Goal: Task Accomplishment & Management: Manage account settings

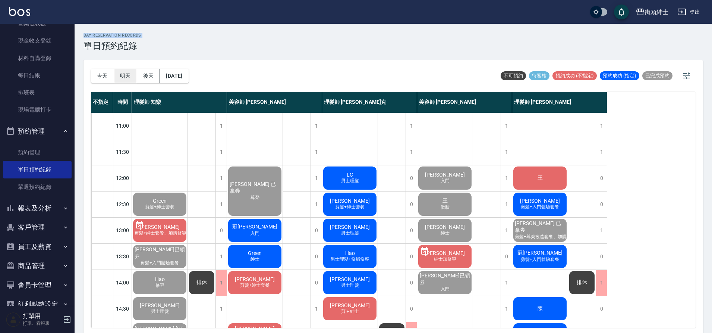
click at [128, 78] on button "明天" at bounding box center [125, 76] width 23 height 14
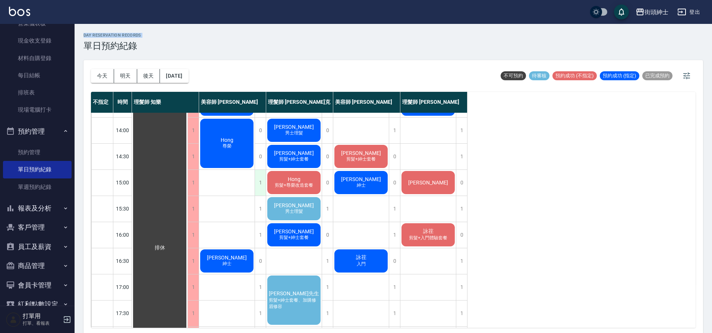
scroll to position [153, 0]
click at [306, 209] on div "tim 男士理髮" at bounding box center [294, 207] width 56 height 25
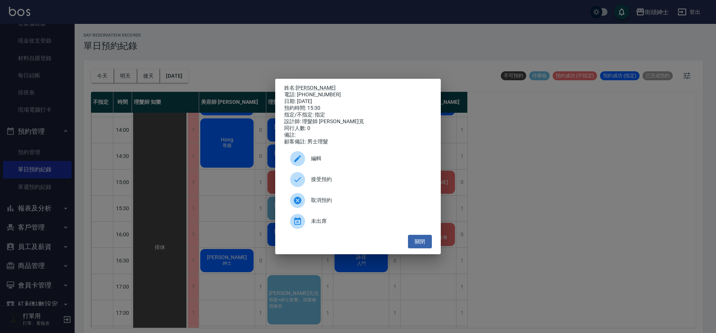
click at [365, 181] on span "接受預約" at bounding box center [368, 179] width 115 height 8
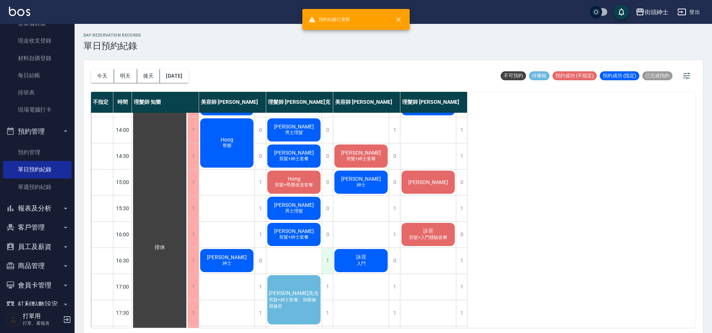
click at [329, 260] on div "1" at bounding box center [327, 261] width 11 height 26
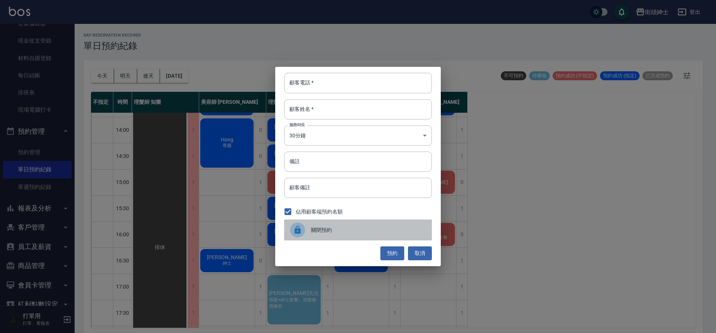
click at [321, 227] on span "關閉預約" at bounding box center [368, 230] width 115 height 8
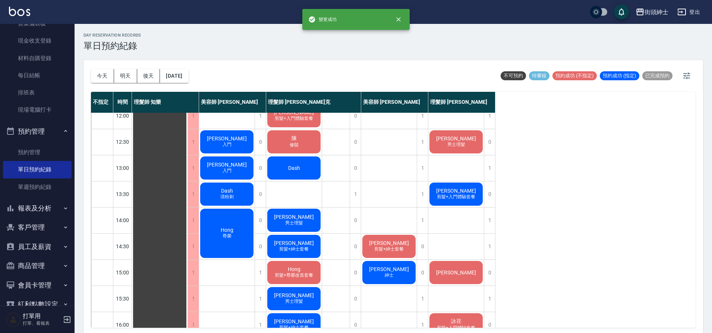
scroll to position [0, 0]
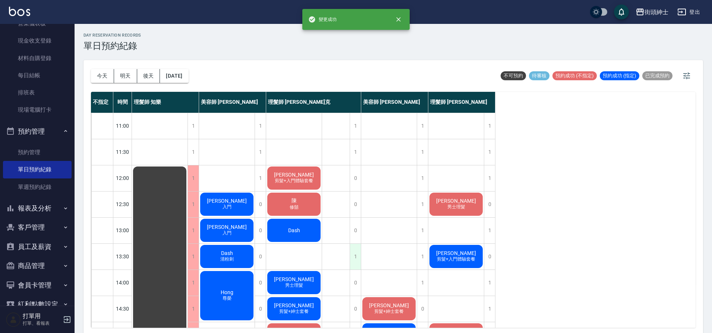
click at [357, 257] on div "1" at bounding box center [355, 257] width 11 height 26
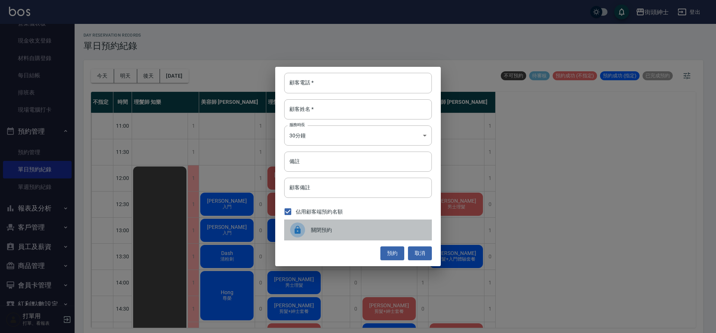
click at [343, 227] on span "關閉預約" at bounding box center [368, 230] width 115 height 8
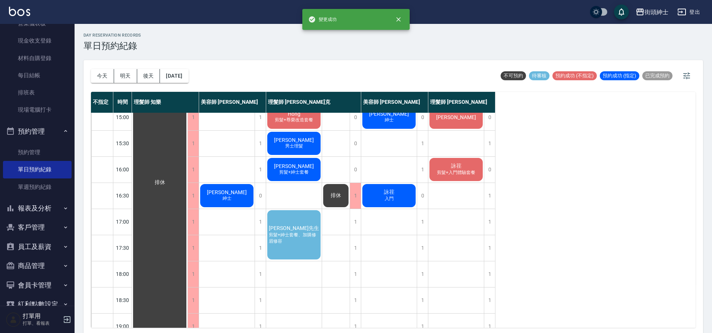
scroll to position [259, 0]
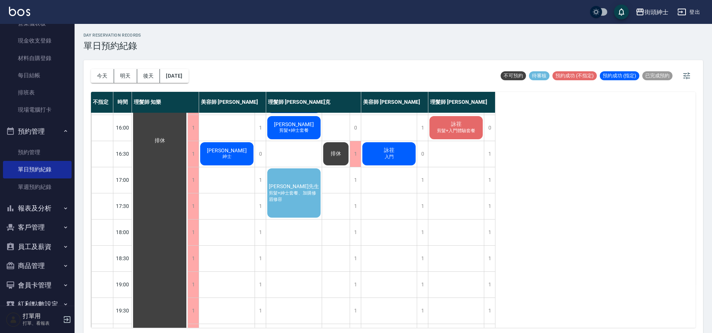
click at [298, 195] on span "剪髮+紳士套餐、加購修眉修容" at bounding box center [293, 196] width 53 height 13
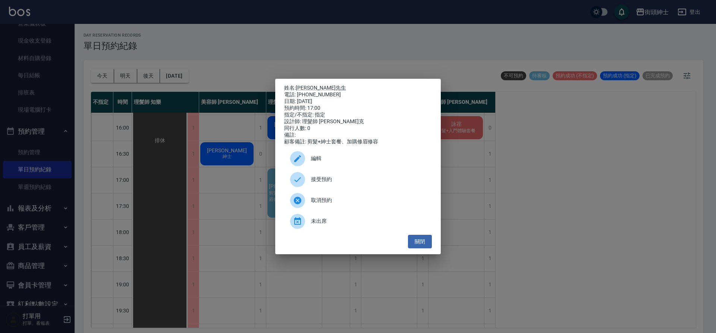
drag, startPoint x: 296, startPoint y: 91, endPoint x: 333, endPoint y: 91, distance: 36.2
click at [333, 91] on div "電話: 0937702940" at bounding box center [358, 94] width 148 height 7
drag, startPoint x: 326, startPoint y: 93, endPoint x: 298, endPoint y: 93, distance: 28.0
click at [298, 93] on div "電話: 0937702940" at bounding box center [358, 94] width 148 height 7
copy div "0937702940"
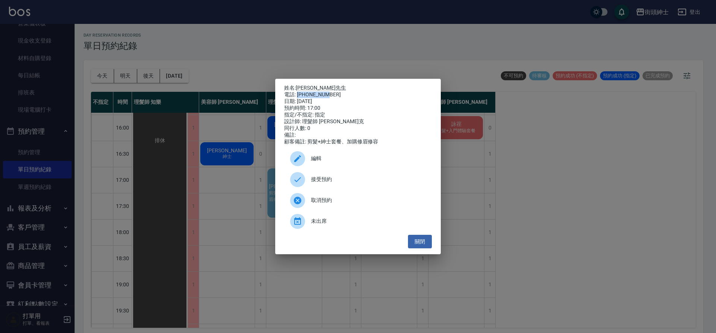
click at [214, 185] on div "姓名: 黃先生 電話: 0937702940 日期: 2025/10/11 預約時間: 17:00 指定/不指定: 指定 設計師: 理髮師 Vic 維克 同行…" at bounding box center [358, 166] width 716 height 333
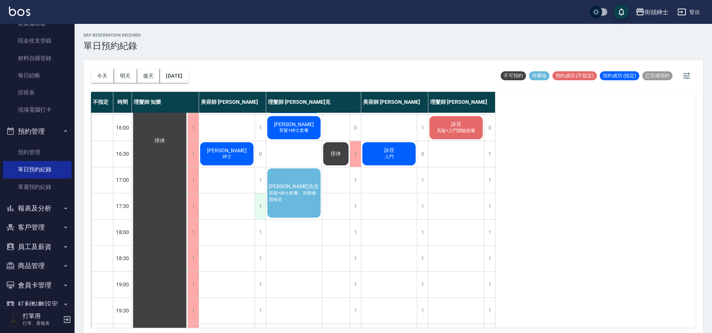
click at [258, 209] on div "1" at bounding box center [260, 206] width 11 height 26
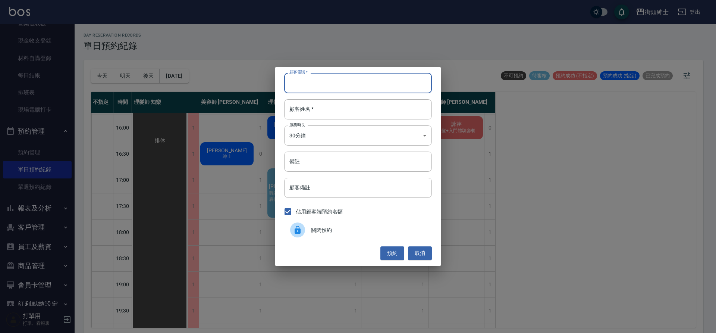
click at [345, 84] on input "顧客電話   *" at bounding box center [358, 83] width 148 height 20
click at [360, 91] on input "顧客電話   *" at bounding box center [358, 83] width 148 height 20
click at [358, 88] on input "顧客電話   *" at bounding box center [358, 83] width 148 height 20
click at [318, 83] on input "顧客電話   *" at bounding box center [358, 83] width 148 height 20
paste input "0937702940"
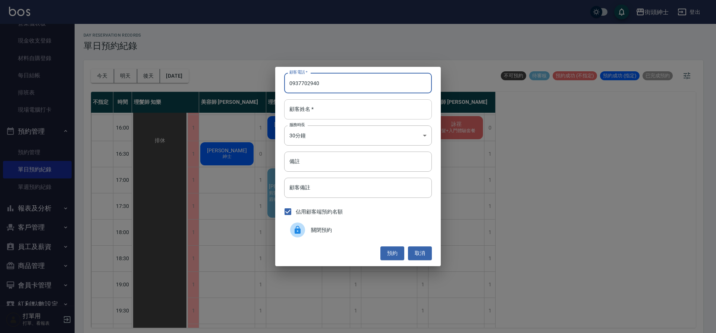
type input "0937702940"
click at [315, 112] on input "顧客姓名   *" at bounding box center [358, 109] width 148 height 20
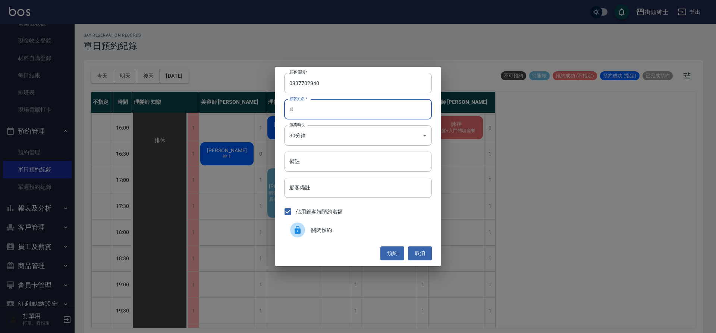
type input "ㄖ"
click at [339, 165] on input "備註" at bounding box center [358, 161] width 148 height 20
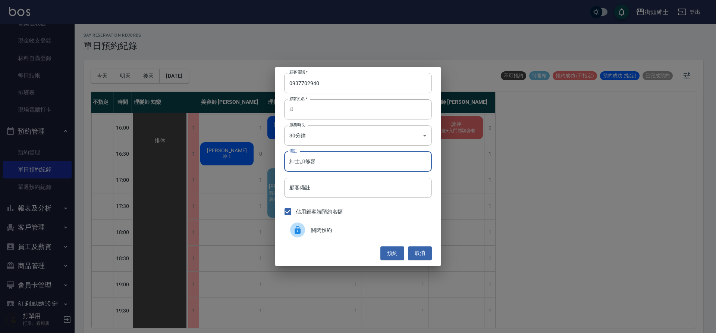
type input "紳士加修容"
click at [387, 251] on button "預約" at bounding box center [392, 253] width 24 height 14
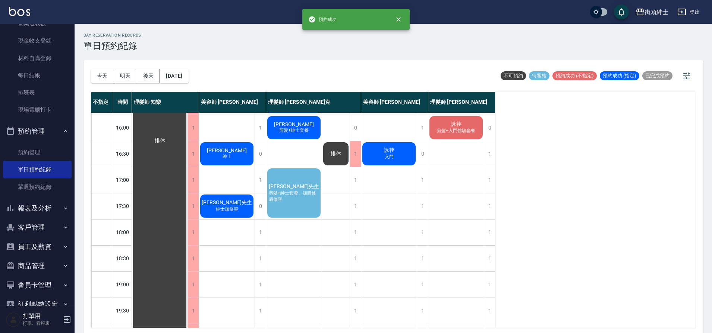
click at [299, 190] on span "剪髮+紳士套餐、加購修眉修容" at bounding box center [293, 196] width 53 height 13
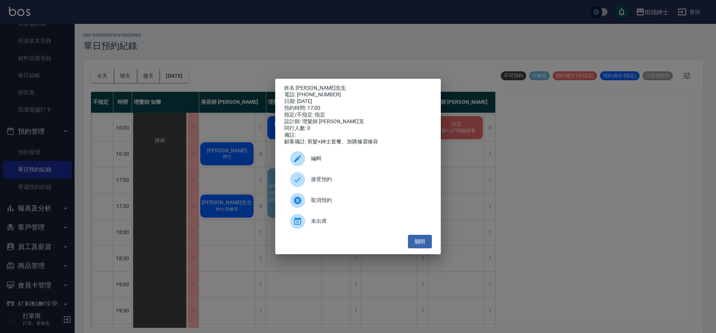
click at [325, 162] on span "編輯" at bounding box center [368, 158] width 115 height 8
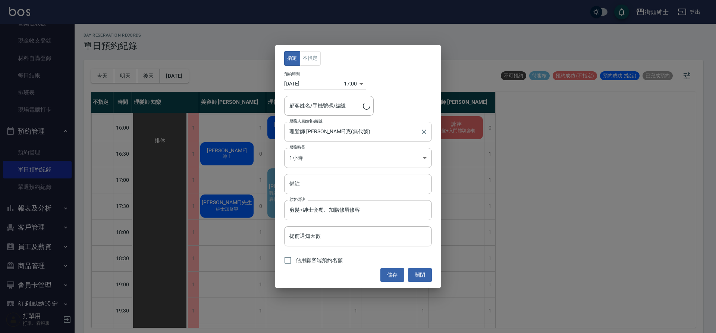
type input "黃先生/0937702940"
click at [321, 150] on body "街頭紳士 登出 櫃檯作業 打帳單 帳單列表 營業儀表板 現金收支登錄 材料自購登錄 每日結帳 排班表 現場電腦打卡 預約管理 預約管理 單日預約紀錄 單週預約…" at bounding box center [358, 167] width 716 height 335
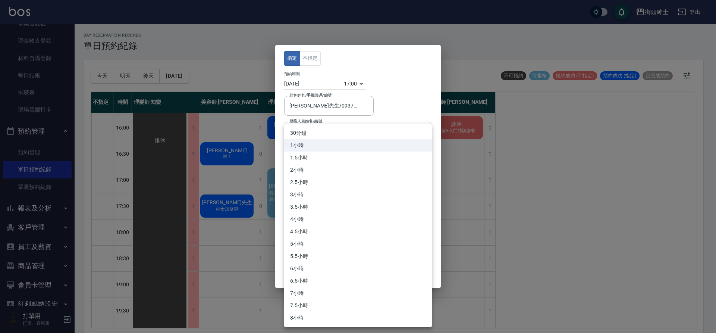
click at [322, 132] on li "30分鐘" at bounding box center [358, 133] width 148 height 12
type input "1"
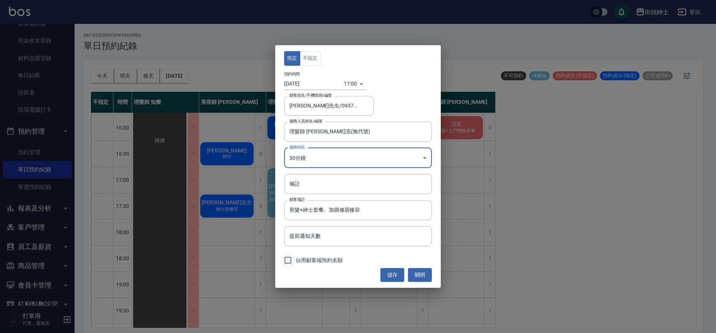
click at [289, 266] on input "佔用顧客端預約名額" at bounding box center [288, 260] width 16 height 16
checkbox input "true"
click at [394, 272] on button "儲存" at bounding box center [392, 275] width 24 height 14
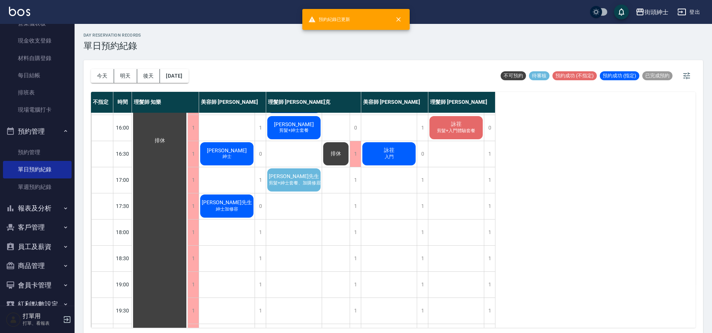
click at [294, 181] on span "剪髮+紳士套餐、加購修眉修容" at bounding box center [299, 183] width 64 height 6
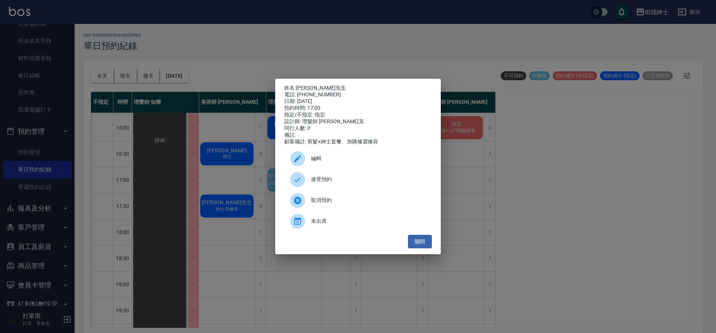
click at [332, 180] on span "接受預約" at bounding box center [368, 179] width 115 height 8
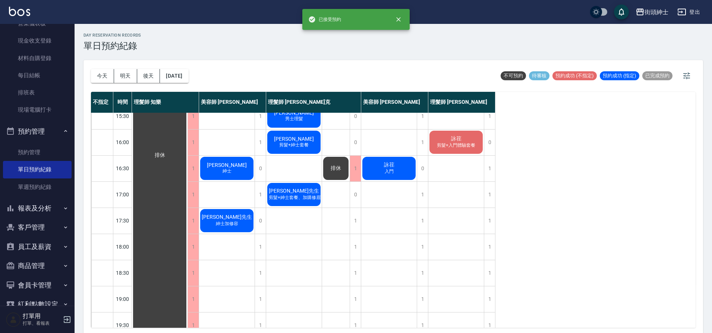
scroll to position [244, 0]
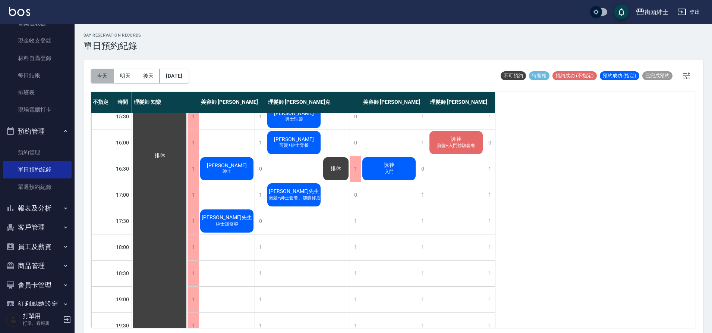
click at [109, 71] on button "今天" at bounding box center [102, 76] width 23 height 14
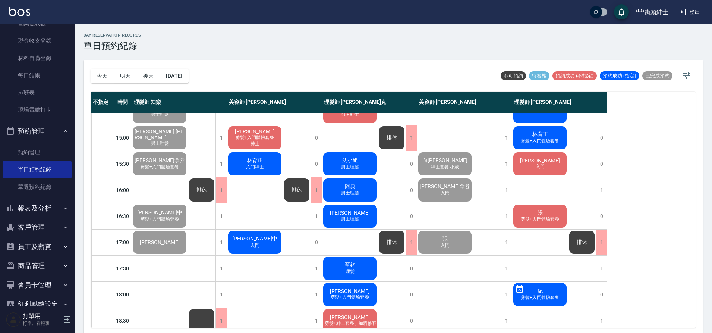
scroll to position [339, 0]
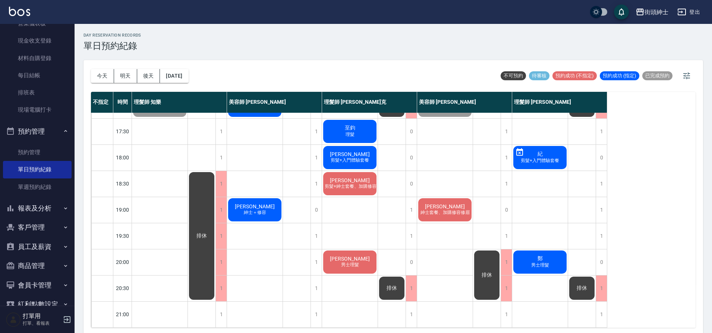
click at [536, 255] on span "鄭" at bounding box center [540, 258] width 8 height 7
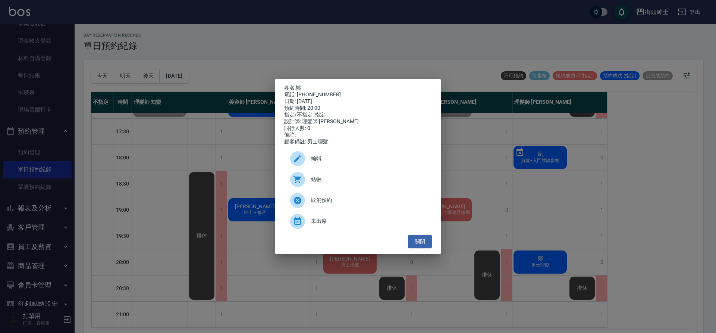
click at [299, 85] on link "鄭" at bounding box center [298, 88] width 5 height 6
click at [179, 103] on div "姓名: 鄭 電話: 0911296931 日期: 2025/10/10 預約時間: 20:00 指定/不指定: 指定 設計師: 理髮師 eric 同行人數: …" at bounding box center [358, 166] width 716 height 333
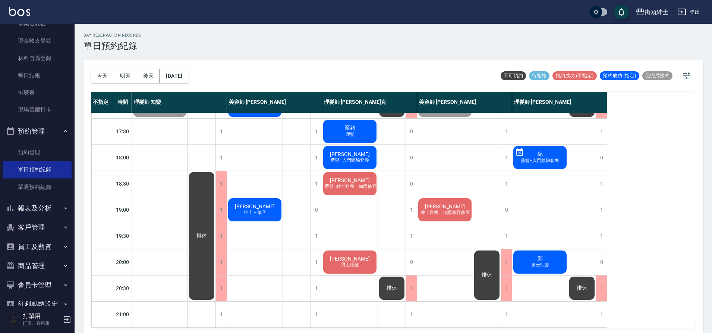
click at [335, 249] on div "王靖茹 男士理髮" at bounding box center [350, 261] width 56 height 25
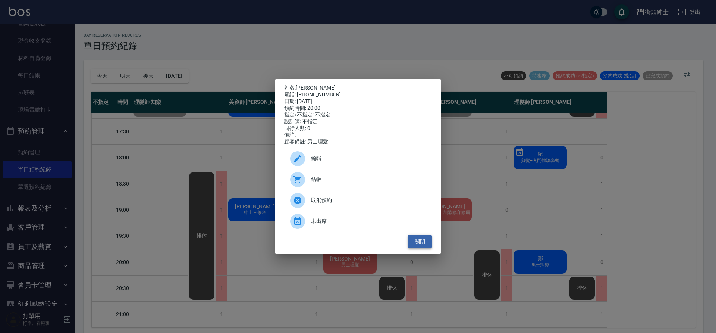
click at [412, 244] on button "關閉" at bounding box center [420, 242] width 24 height 14
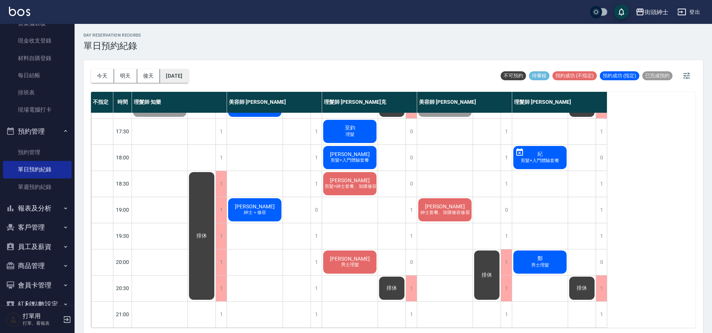
click at [188, 77] on button "[DATE]" at bounding box center [174, 76] width 28 height 14
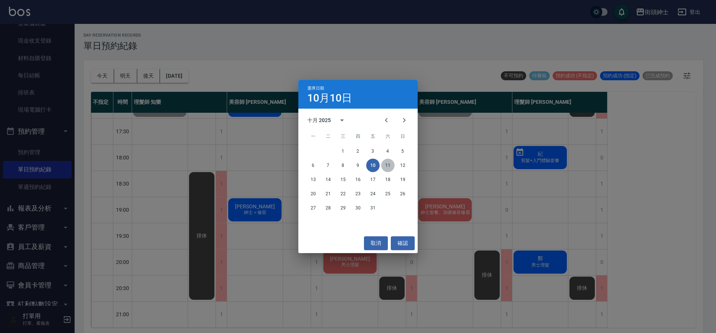
click at [389, 163] on button "11" at bounding box center [387, 164] width 13 height 13
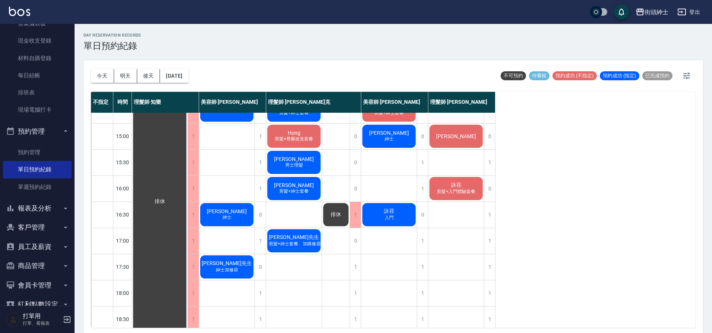
scroll to position [199, 0]
click at [315, 243] on span "剪髮+紳士套餐、加購修眉修容" at bounding box center [299, 243] width 64 height 6
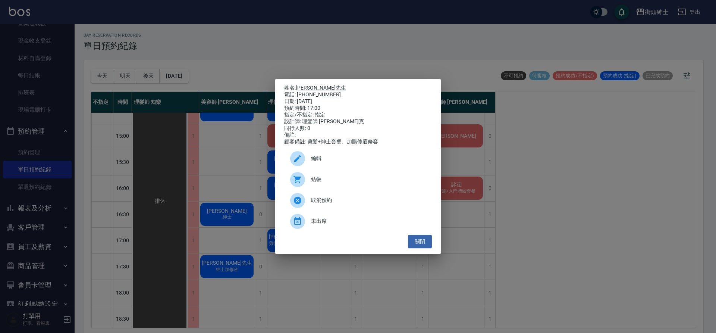
click at [303, 88] on link "黃先生" at bounding box center [321, 88] width 50 height 6
click at [411, 248] on button "關閉" at bounding box center [420, 242] width 24 height 14
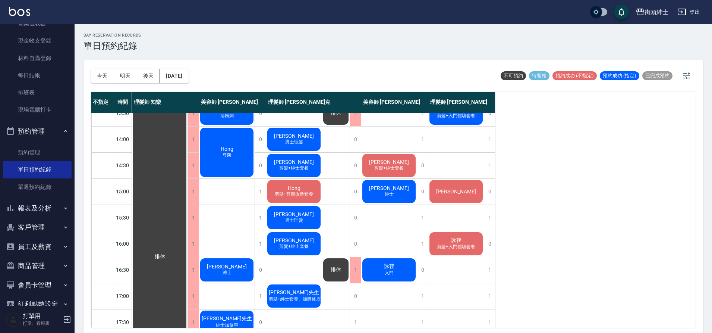
scroll to position [144, 0]
click at [95, 75] on button "今天" at bounding box center [102, 76] width 23 height 14
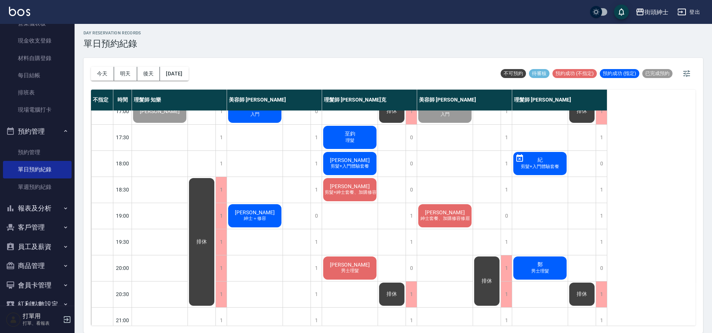
scroll to position [339, 0]
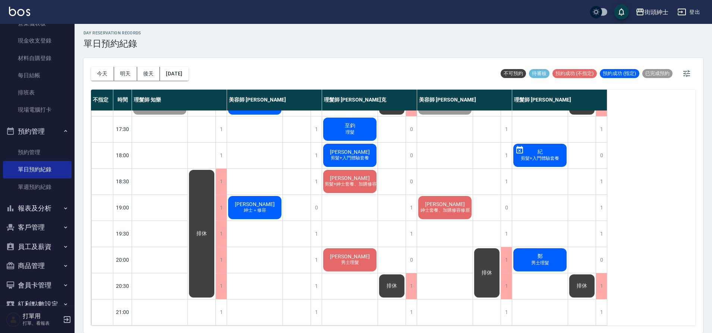
click at [269, 205] on div "劉益全 紳士＋修容" at bounding box center [255, 207] width 56 height 25
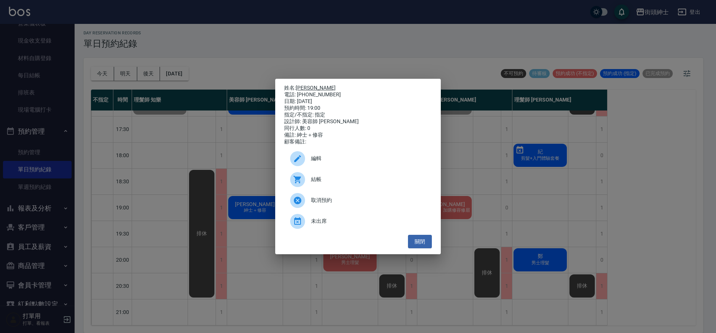
click at [310, 87] on link "[PERSON_NAME]" at bounding box center [316, 88] width 40 height 6
click at [421, 252] on div "姓名: 劉益全 電話: 0932968601 日期: 2025/10/10 預約時間: 19:00 指定/不指定: 指定 設計師: 美容師 Cherry 同行…" at bounding box center [358, 167] width 166 height 176
click at [425, 247] on button "關閉" at bounding box center [420, 242] width 24 height 14
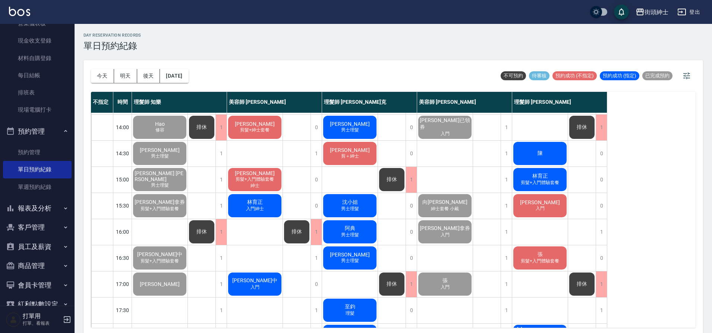
scroll to position [159, 0]
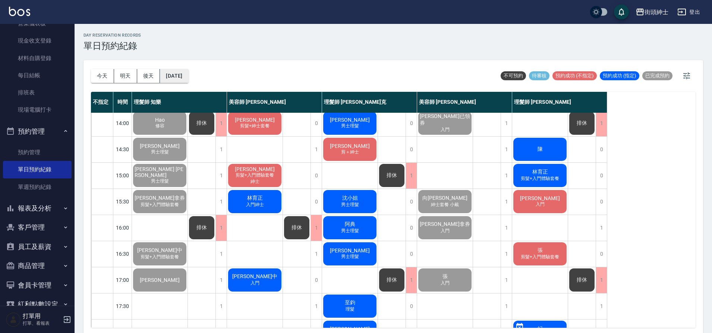
click at [188, 69] on button "[DATE]" at bounding box center [174, 76] width 28 height 14
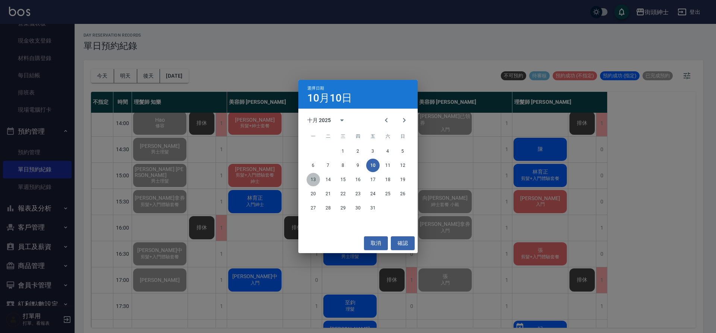
click at [307, 182] on button "13" at bounding box center [313, 179] width 13 height 13
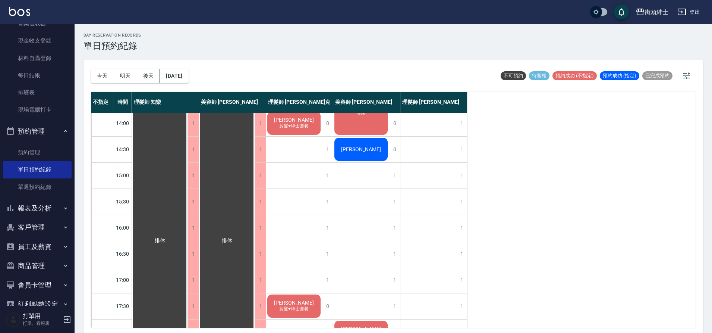
click at [92, 64] on div "今天 明天 後天 2025/10/13" at bounding box center [140, 76] width 98 height 32
click at [99, 70] on button "今天" at bounding box center [102, 76] width 23 height 14
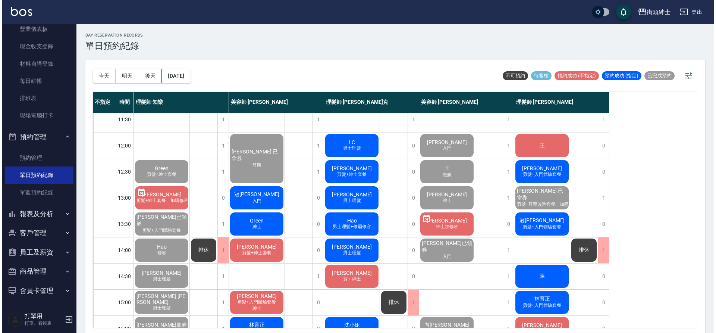
scroll to position [59, 0]
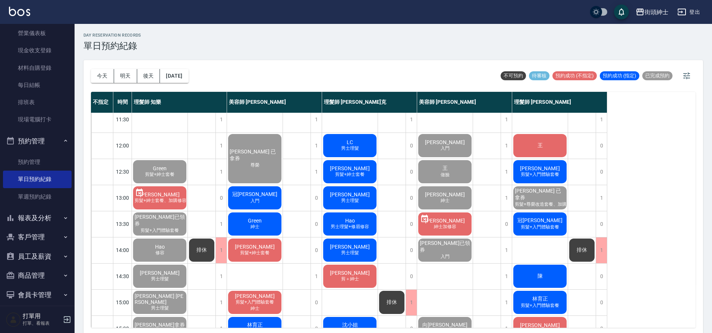
click at [251, 196] on span "冠[PERSON_NAME]" at bounding box center [255, 194] width 48 height 7
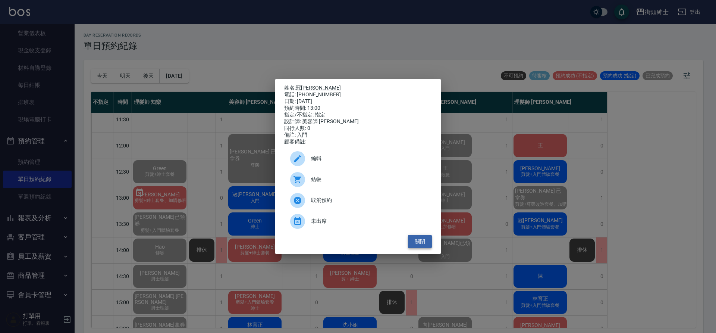
click at [428, 239] on button "關閉" at bounding box center [420, 242] width 24 height 14
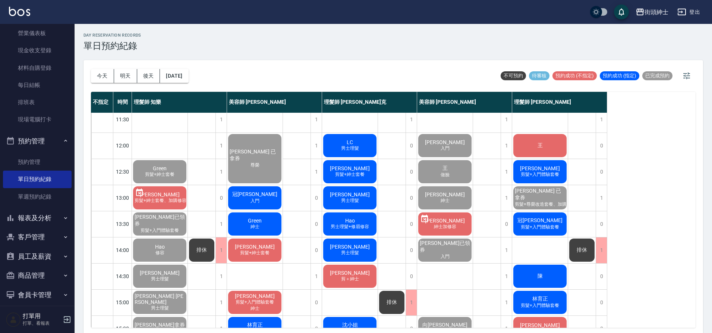
click at [236, 192] on div "冠辰Gary 入門" at bounding box center [255, 197] width 56 height 25
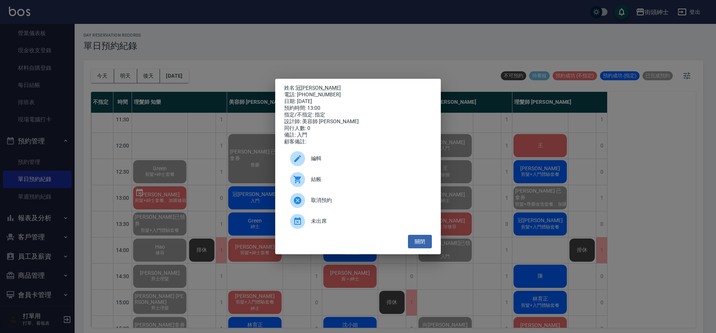
click at [309, 187] on div at bounding box center [300, 179] width 21 height 15
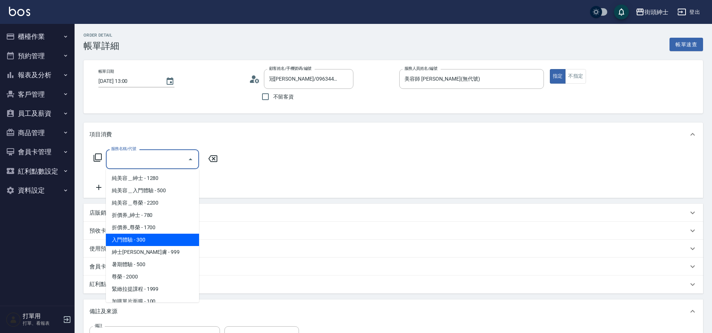
click at [145, 244] on span "入門體驗 - 300" at bounding box center [152, 239] width 93 height 12
type input "入門體驗"
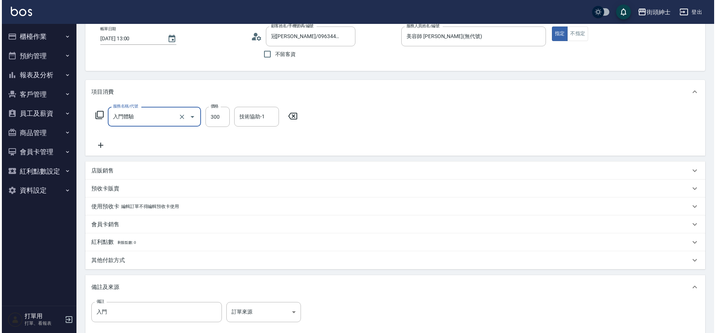
scroll to position [125, 0]
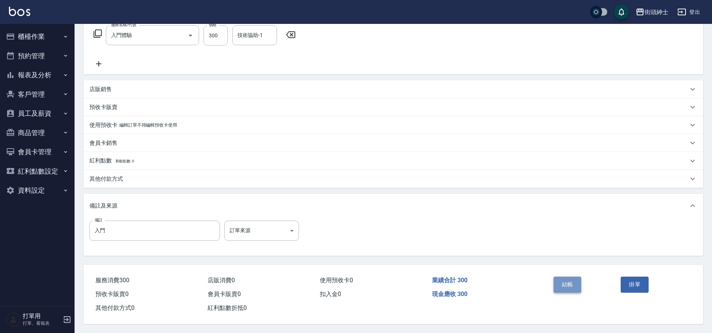
click at [561, 283] on button "結帳" at bounding box center [568, 284] width 28 height 16
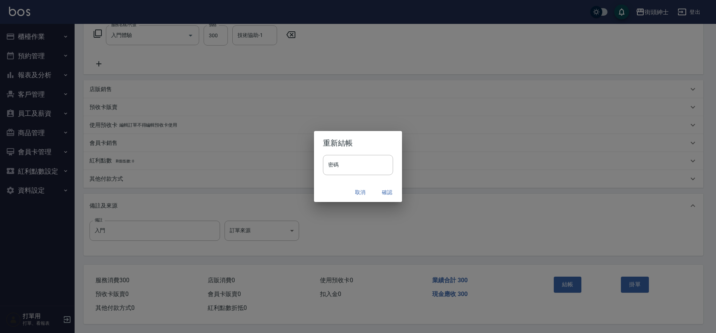
click at [382, 195] on button "確認" at bounding box center [387, 192] width 24 height 14
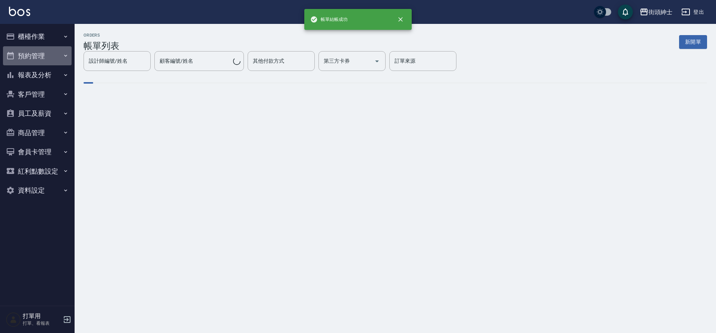
click at [20, 62] on button "預約管理" at bounding box center [37, 55] width 69 height 19
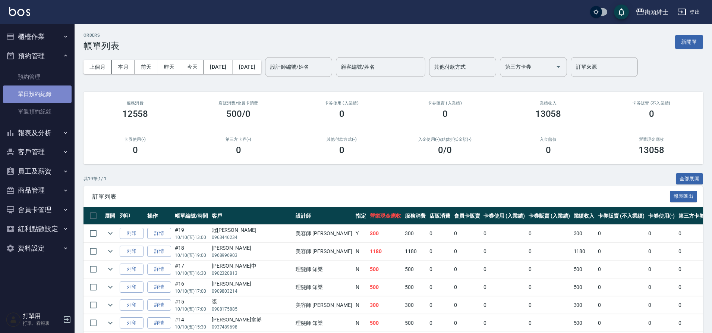
click at [41, 90] on link "單日預約紀錄" at bounding box center [37, 93] width 69 height 17
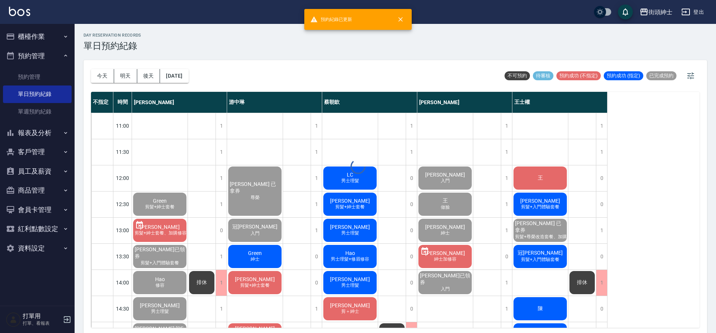
scroll to position [2, 0]
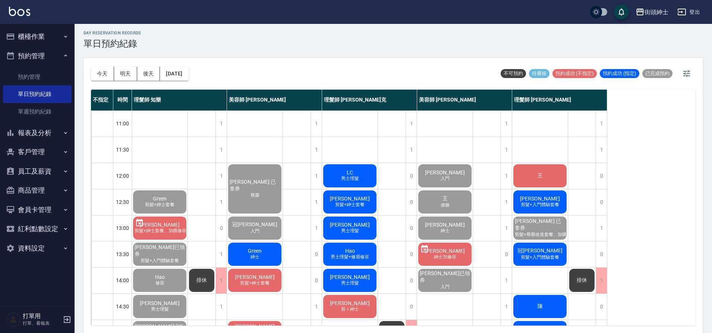
click at [277, 245] on div "Green 紳士" at bounding box center [255, 253] width 56 height 25
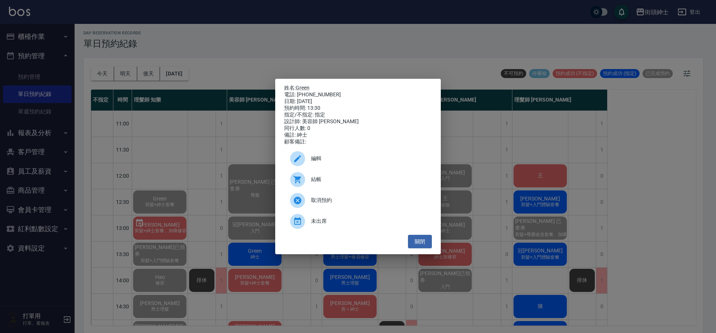
click at [321, 183] on span "結帳" at bounding box center [368, 179] width 115 height 8
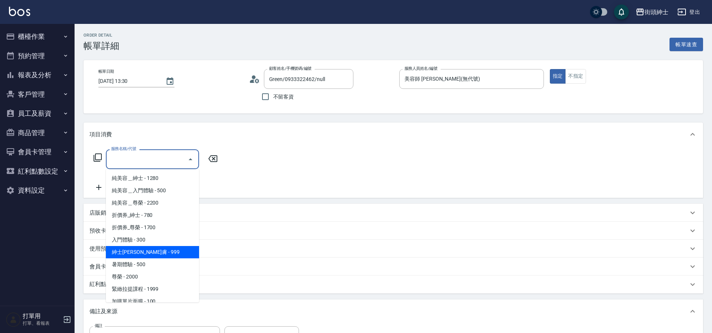
click at [154, 257] on span "紳士[PERSON_NAME]膚 - 999" at bounding box center [152, 252] width 93 height 12
type input "紳士[PERSON_NAME]膚"
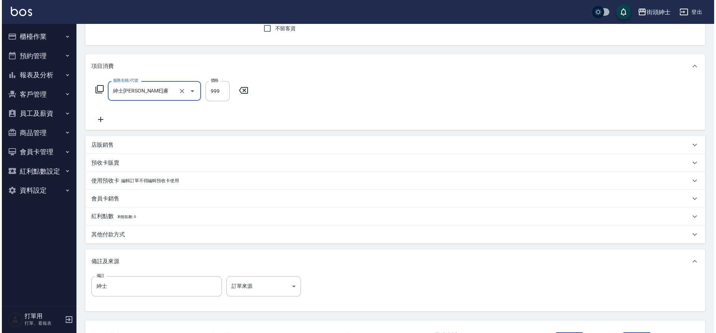
scroll to position [127, 0]
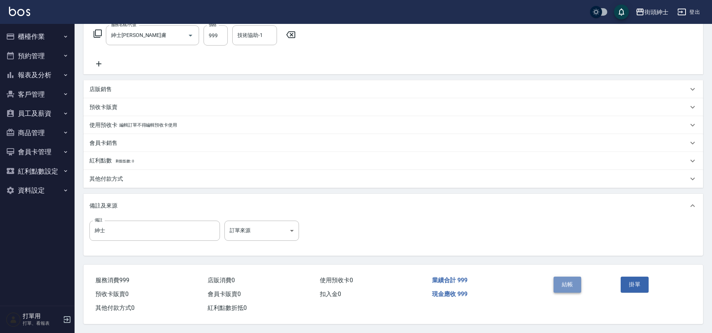
click at [567, 283] on button "結帳" at bounding box center [568, 284] width 28 height 16
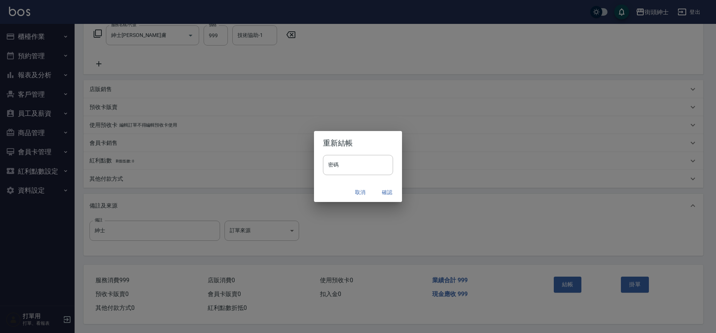
click at [391, 192] on button "確認" at bounding box center [387, 192] width 24 height 14
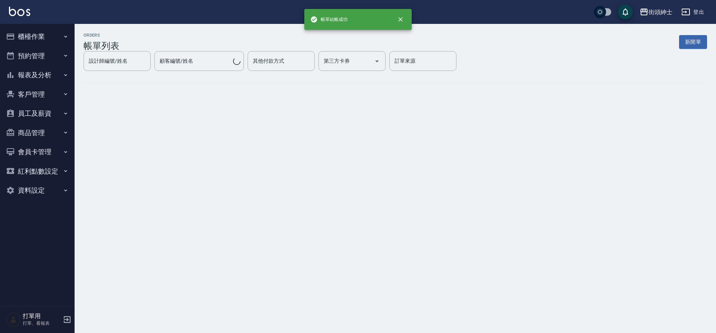
click at [31, 63] on button "預約管理" at bounding box center [37, 55] width 69 height 19
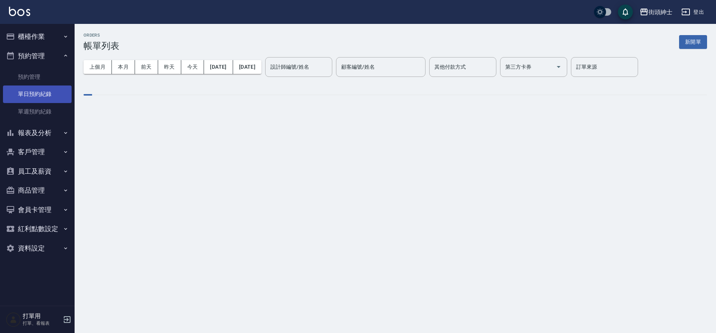
click at [39, 88] on link "單日預約紀錄" at bounding box center [37, 93] width 69 height 17
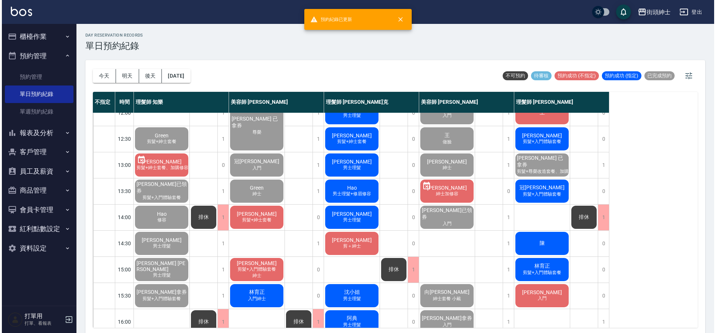
scroll to position [66, 0]
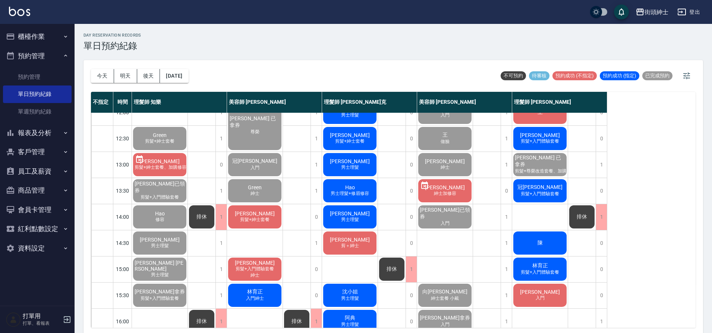
click at [271, 221] on div "林經晟 剪髮+紳士套餐" at bounding box center [255, 216] width 56 height 25
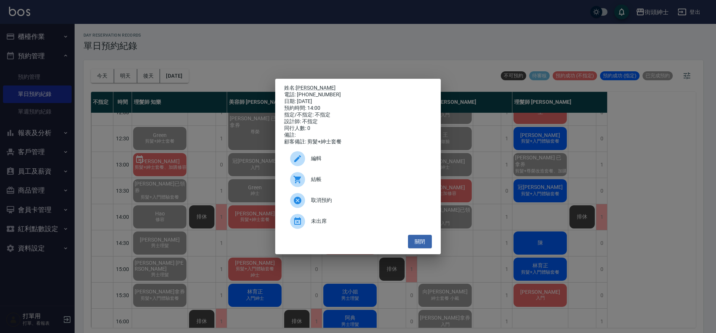
click at [308, 187] on div at bounding box center [300, 179] width 21 height 15
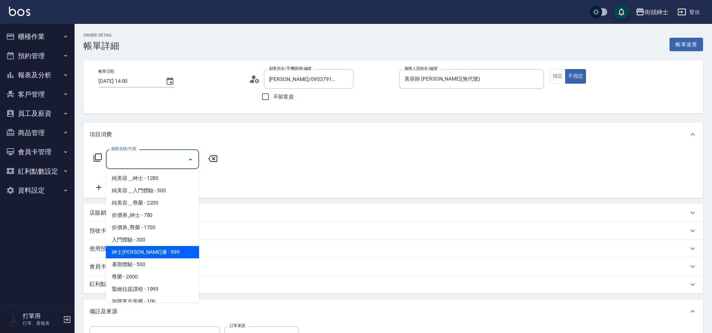
click at [147, 255] on span "紳士[PERSON_NAME]膚 - 999" at bounding box center [152, 252] width 93 height 12
type input "紳士[PERSON_NAME]膚"
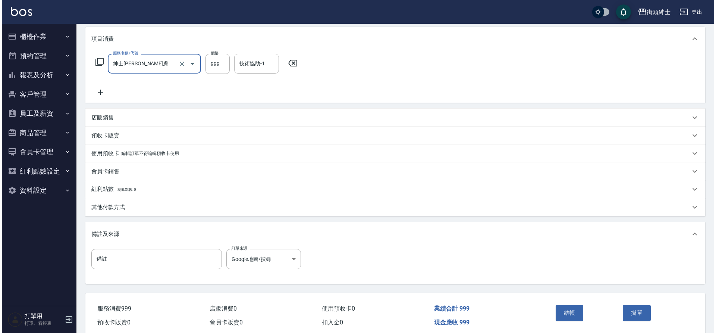
scroll to position [97, 0]
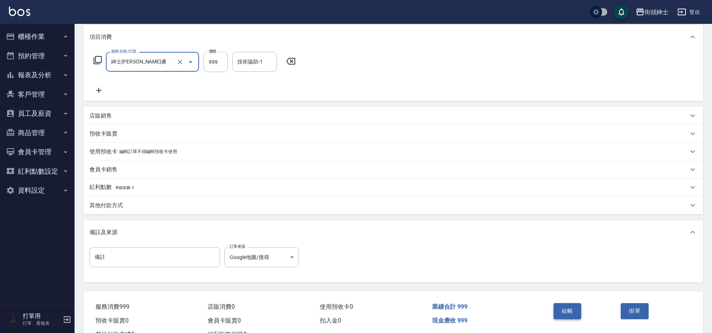
click at [575, 304] on button "結帳" at bounding box center [568, 311] width 28 height 16
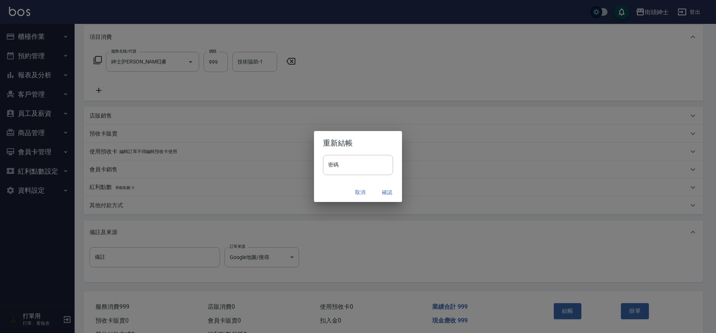
click at [384, 189] on button "確認" at bounding box center [387, 192] width 24 height 14
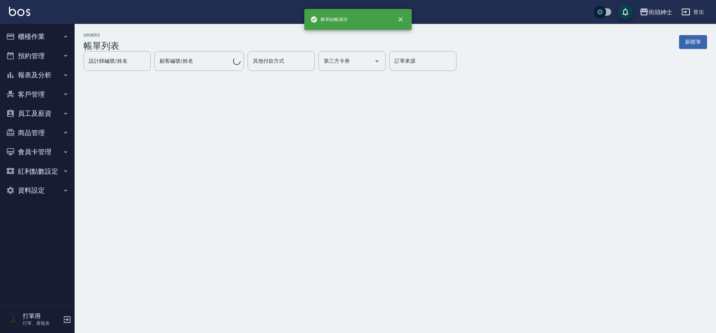
click at [42, 64] on button "預約管理" at bounding box center [37, 55] width 69 height 19
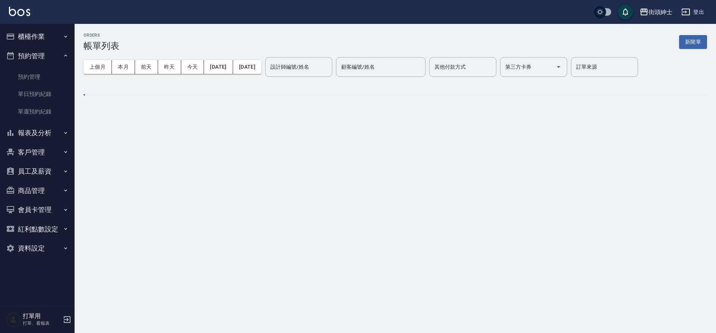
click at [45, 93] on link "單日預約紀錄" at bounding box center [37, 93] width 69 height 17
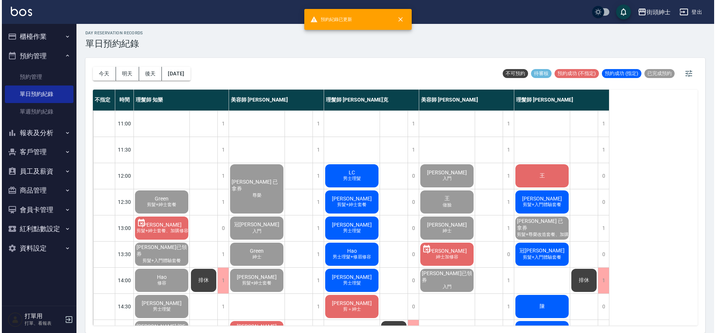
scroll to position [146, 0]
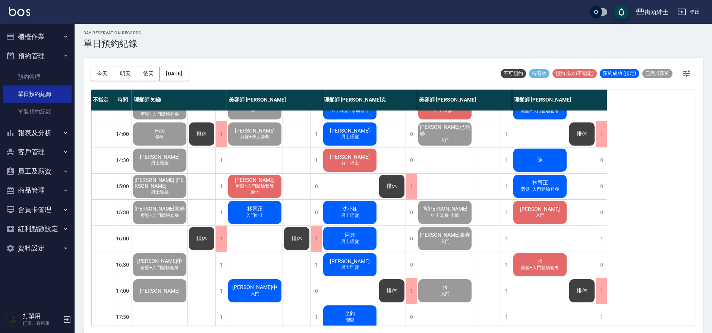
click at [268, 183] on span "剪髮+入門體驗套餐" at bounding box center [254, 186] width 41 height 6
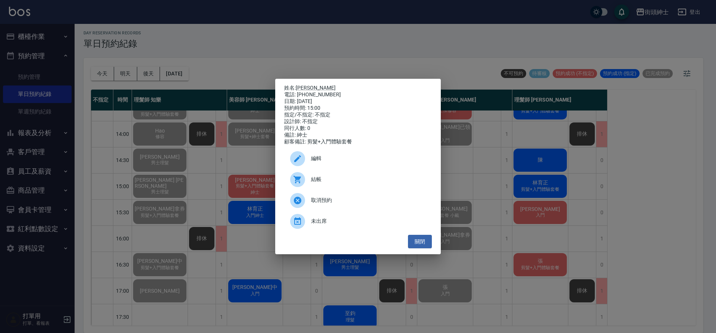
click at [332, 189] on div "結帳" at bounding box center [358, 179] width 148 height 21
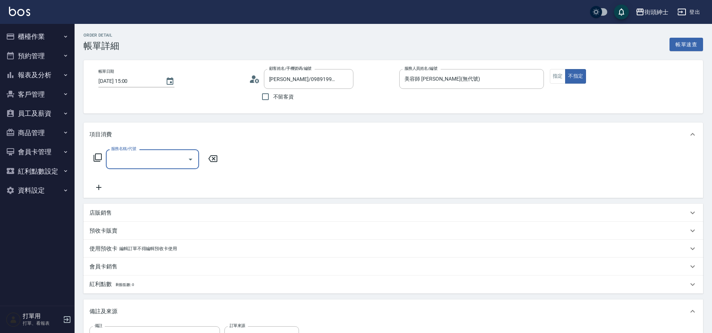
click at [129, 161] on input "服務名稱/代號" at bounding box center [146, 159] width 75 height 13
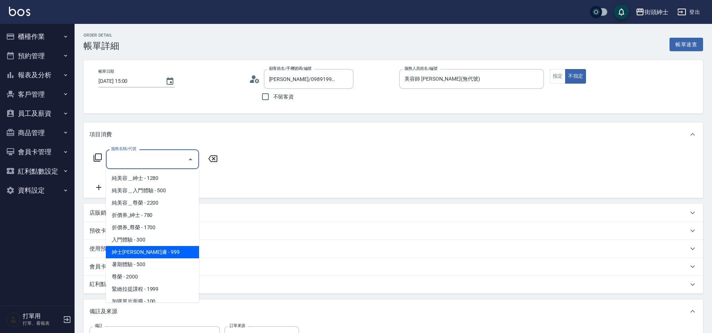
click at [158, 255] on span "紳士[PERSON_NAME]膚 - 999" at bounding box center [152, 252] width 93 height 12
type input "紳士全效煥膚"
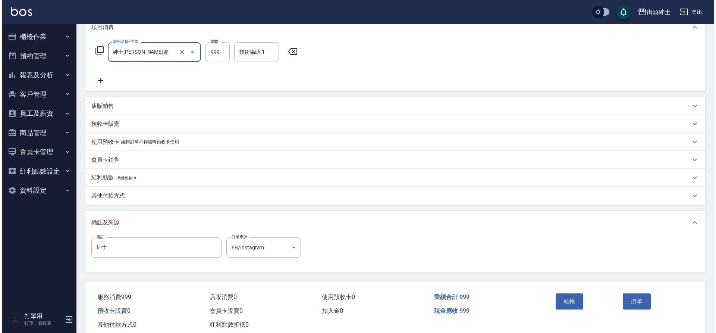
scroll to position [116, 0]
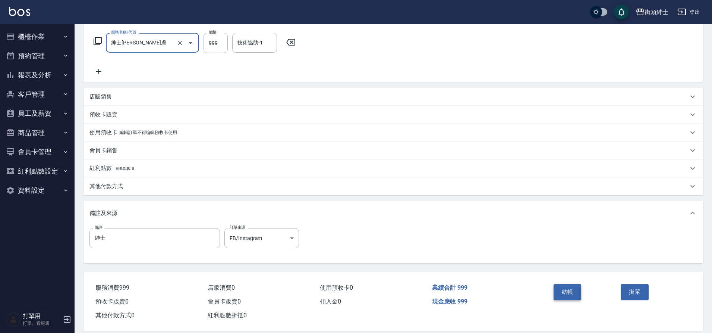
click at [564, 287] on button "結帳" at bounding box center [568, 292] width 28 height 16
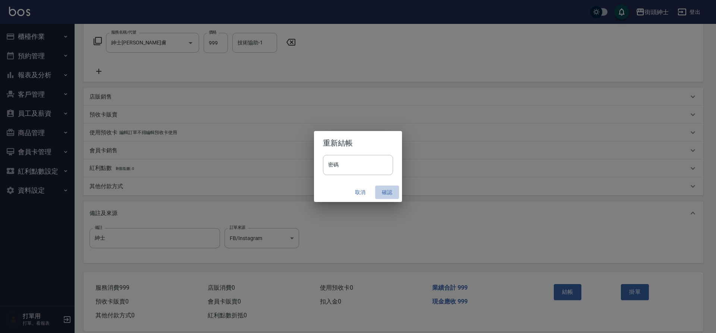
click at [383, 190] on button "確認" at bounding box center [387, 192] width 24 height 14
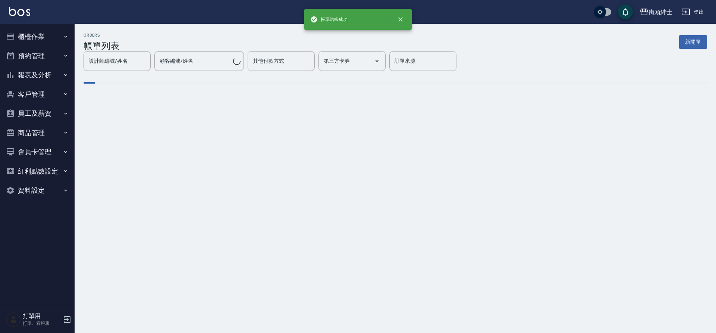
click at [36, 52] on button "預約管理" at bounding box center [37, 55] width 69 height 19
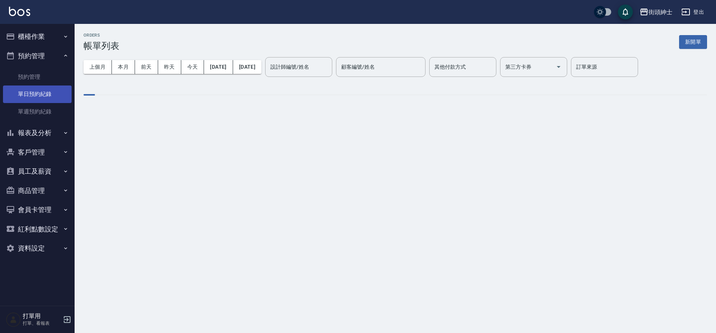
click at [49, 95] on link "單日預約紀錄" at bounding box center [37, 93] width 69 height 17
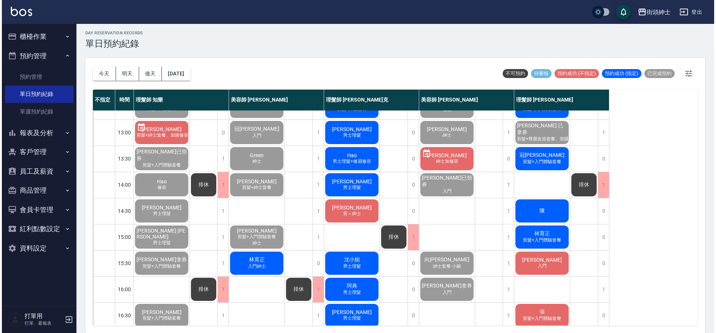
scroll to position [126, 0]
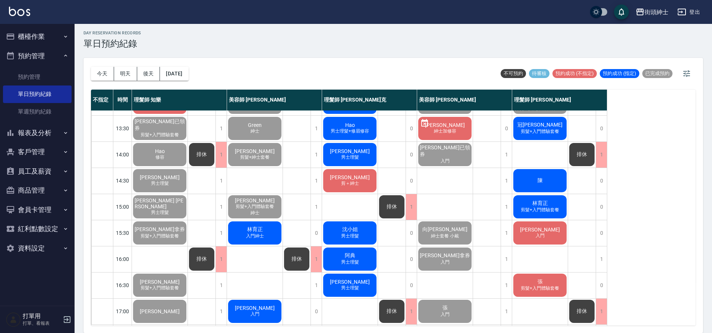
click at [260, 232] on span "林育正" at bounding box center [255, 229] width 19 height 7
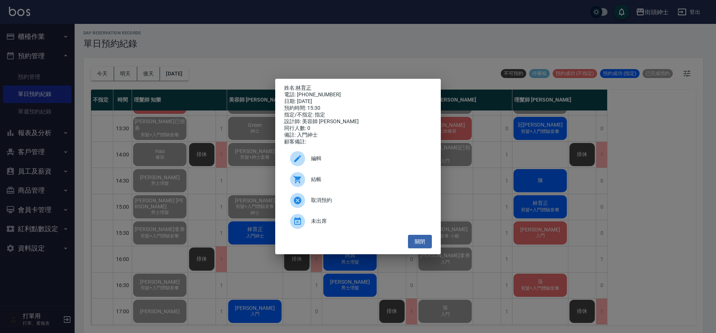
click at [317, 183] on span "結帳" at bounding box center [368, 179] width 115 height 8
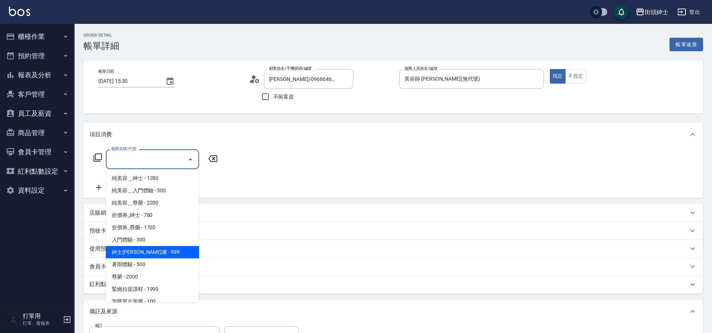
click at [175, 246] on span "紳士[PERSON_NAME]膚 - 999" at bounding box center [152, 252] width 93 height 12
type input "紳士[PERSON_NAME]膚"
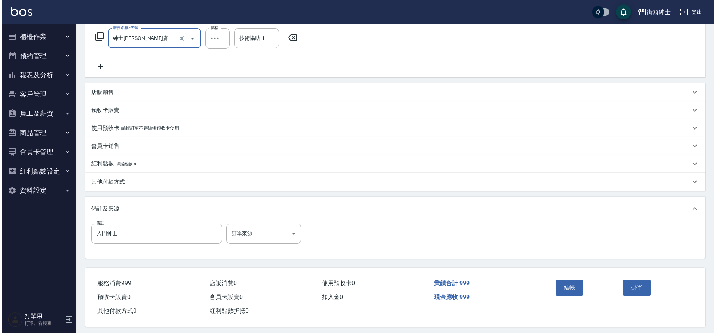
scroll to position [127, 0]
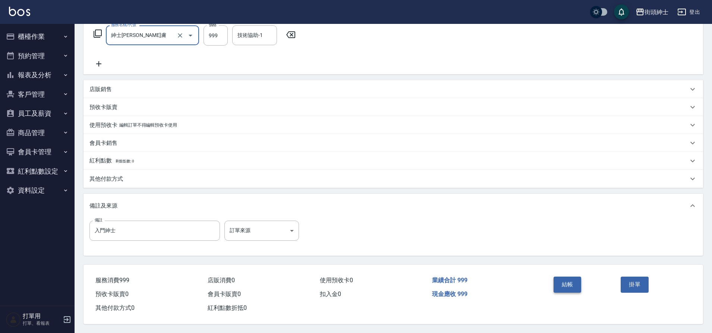
click at [569, 276] on button "結帳" at bounding box center [568, 284] width 28 height 16
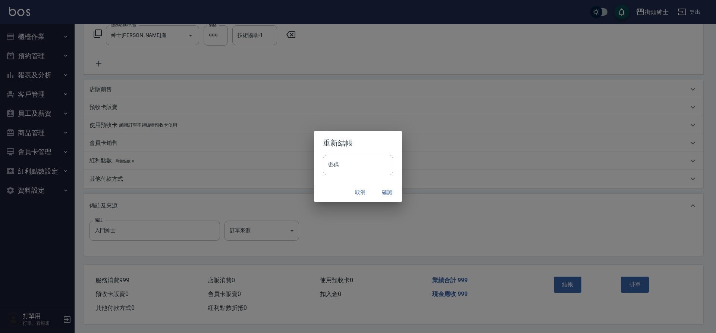
click at [386, 189] on button "確認" at bounding box center [387, 192] width 24 height 14
click at [23, 58] on div "重新結帳 密碼 密碼 取消 確認" at bounding box center [358, 166] width 716 height 333
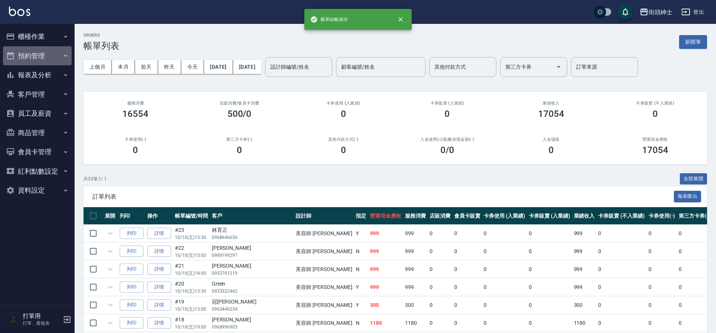
click at [35, 62] on button "預約管理" at bounding box center [37, 55] width 69 height 19
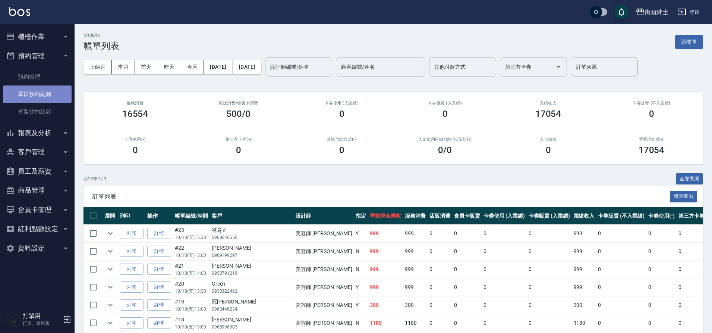
click at [51, 88] on link "單日預約紀錄" at bounding box center [37, 93] width 69 height 17
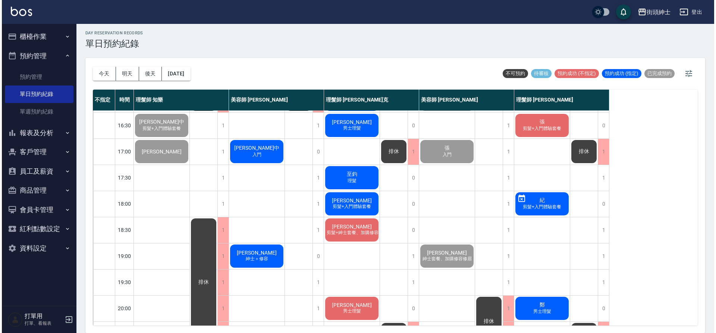
scroll to position [292, 0]
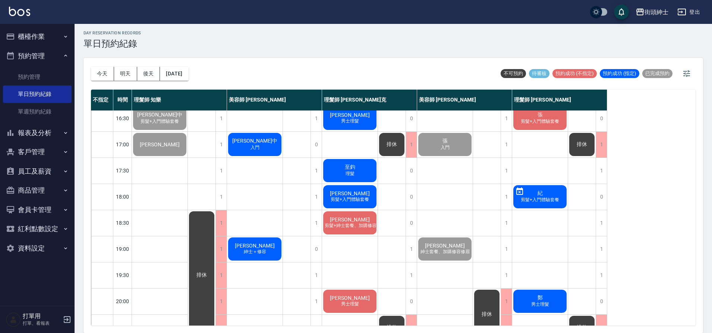
click at [260, 150] on span "入門" at bounding box center [255, 147] width 12 height 6
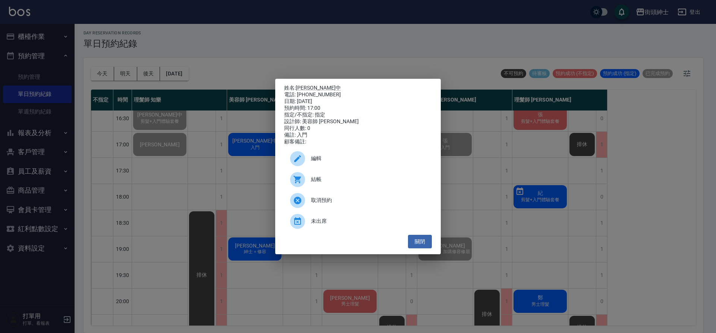
click at [336, 183] on span "結帳" at bounding box center [368, 179] width 115 height 8
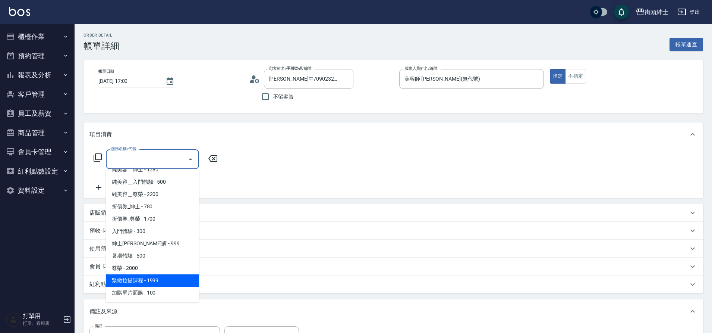
scroll to position [10, 0]
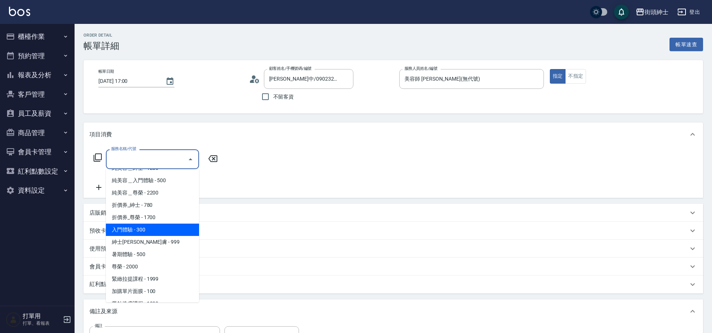
click at [149, 224] on span "入門體驗 - 300" at bounding box center [152, 229] width 93 height 12
type input "入門體驗"
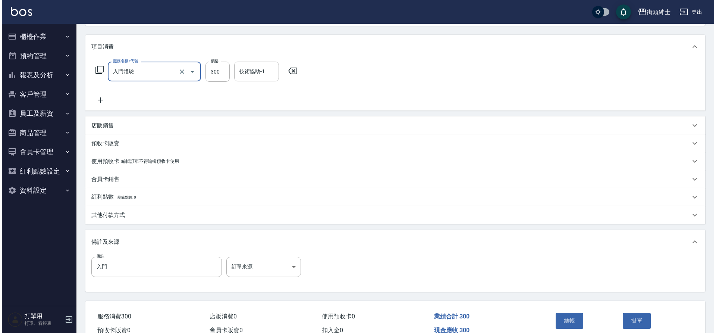
scroll to position [100, 0]
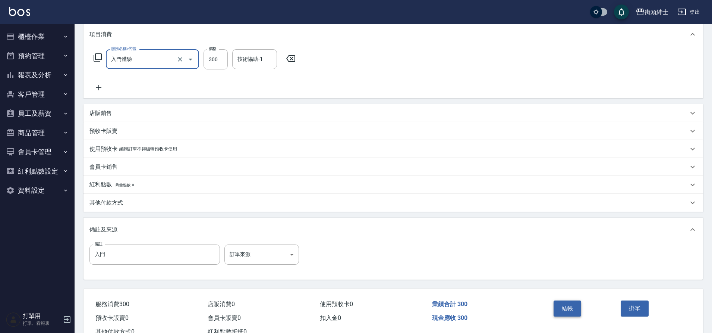
click at [578, 304] on button "結帳" at bounding box center [568, 308] width 28 height 16
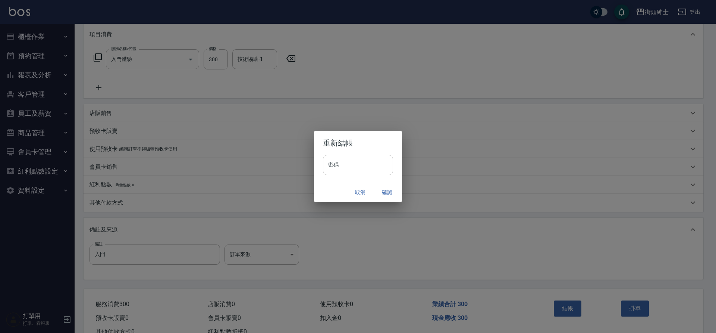
click at [387, 196] on button "確認" at bounding box center [387, 192] width 24 height 14
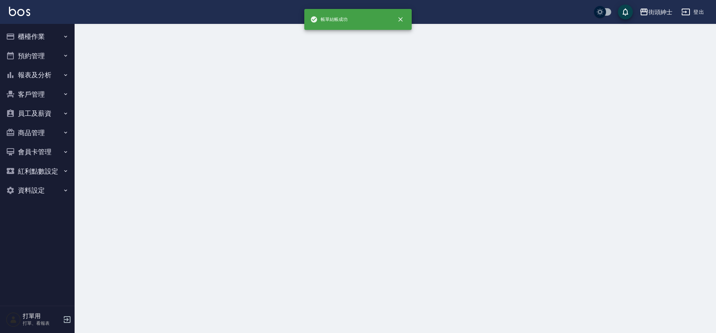
click at [45, 60] on button "預約管理" at bounding box center [37, 55] width 69 height 19
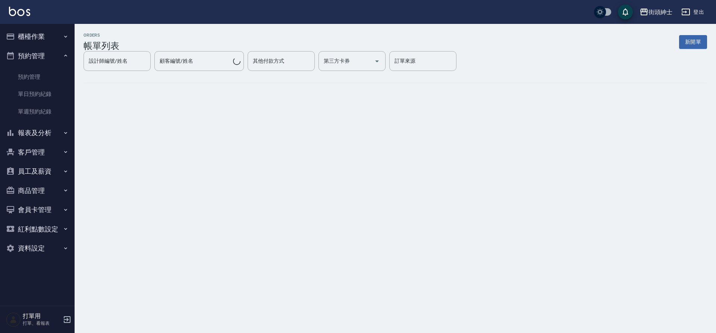
click at [44, 89] on link "單日預約紀錄" at bounding box center [37, 93] width 69 height 17
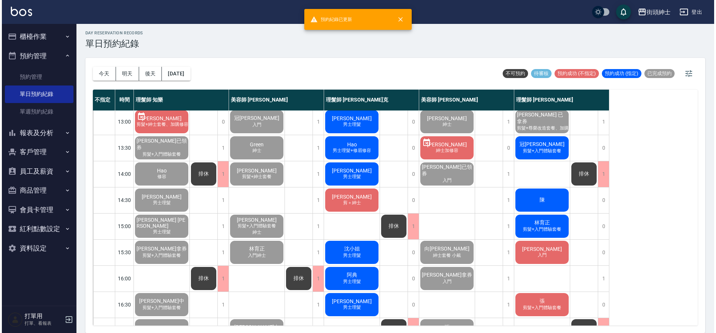
scroll to position [339, 0]
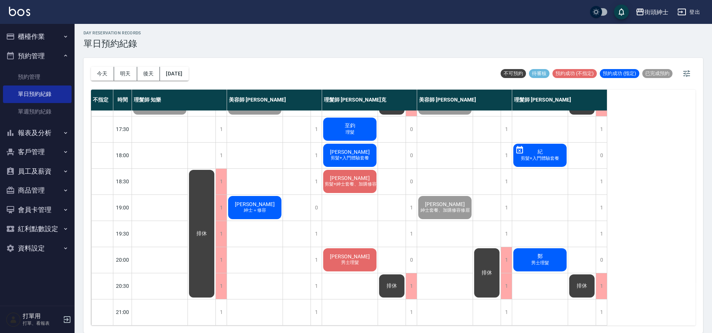
click at [258, 207] on span "紳士＋修容" at bounding box center [254, 210] width 25 height 6
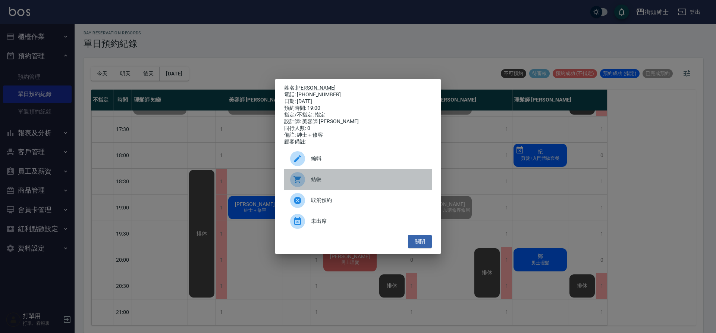
click at [355, 182] on span "結帳" at bounding box center [368, 179] width 115 height 8
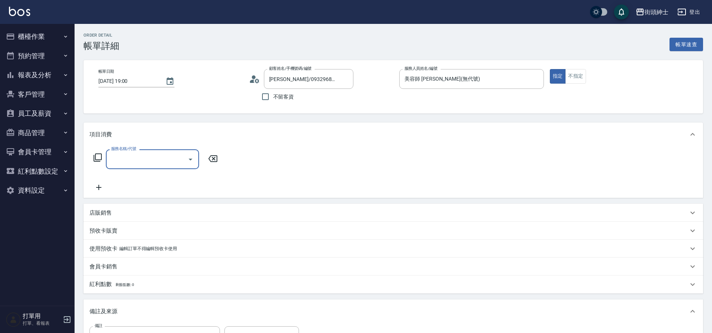
type input "劉益全/0932968601/null"
click at [148, 160] on input "服務名稱/代號" at bounding box center [146, 159] width 75 height 13
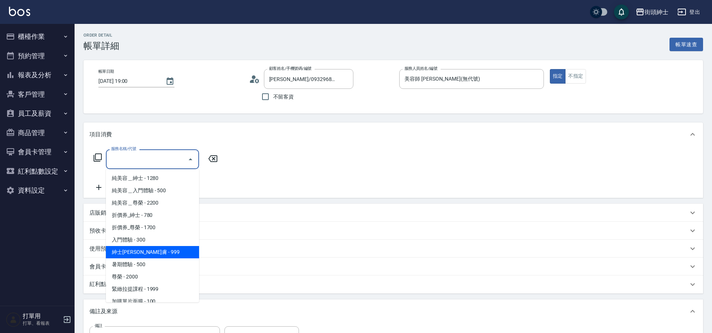
click at [153, 257] on span "紳士全效煥膚 - 999" at bounding box center [152, 252] width 93 height 12
type input "紳士全效煥膚"
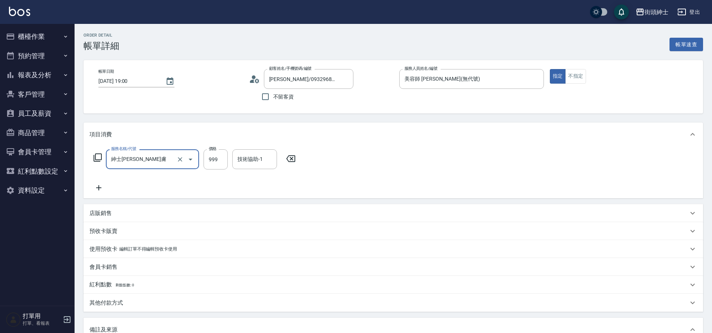
click at [100, 184] on icon at bounding box center [99, 187] width 19 height 9
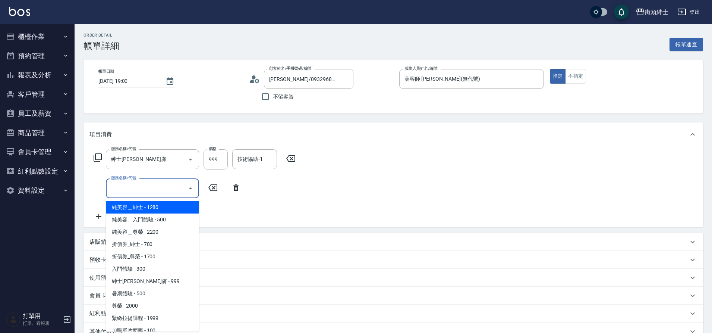
click at [127, 187] on input "服務名稱/代號" at bounding box center [146, 188] width 75 height 13
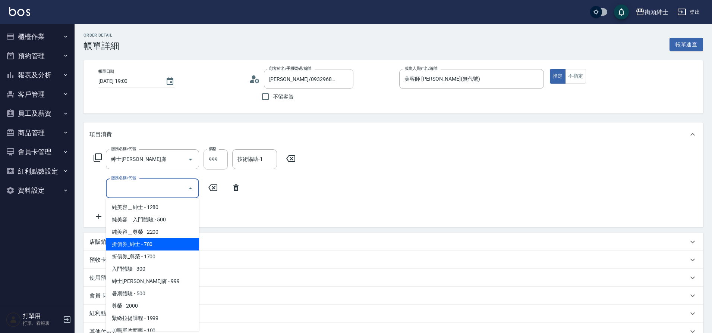
scroll to position [57, 0]
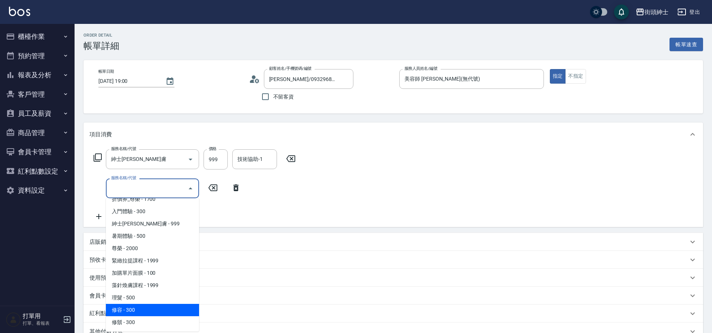
click at [151, 305] on span "修容 - 300" at bounding box center [152, 310] width 93 height 12
type input "修容(A03)"
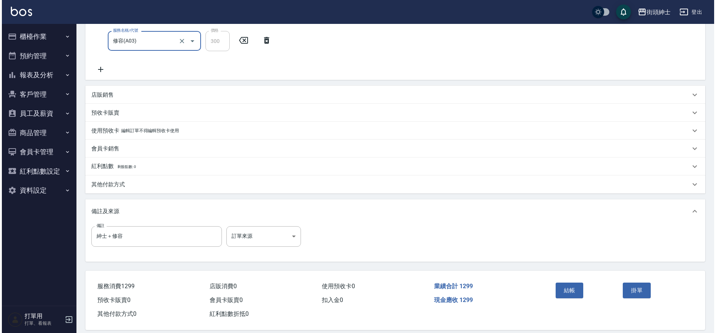
scroll to position [157, 0]
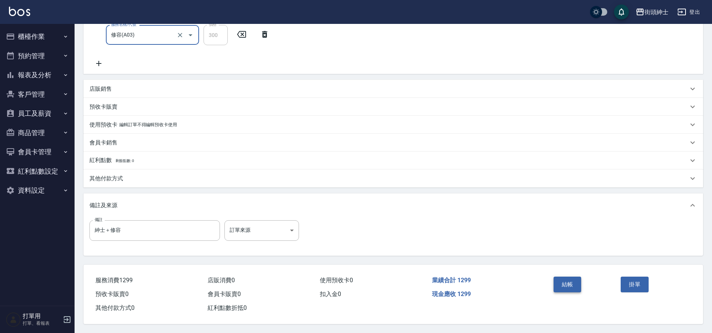
click at [561, 282] on button "結帳" at bounding box center [568, 284] width 28 height 16
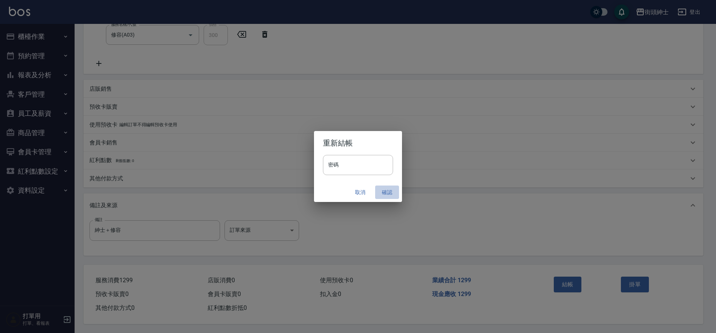
drag, startPoint x: 382, startPoint y: 194, endPoint x: 385, endPoint y: 186, distance: 8.7
click at [382, 194] on button "確認" at bounding box center [387, 192] width 24 height 14
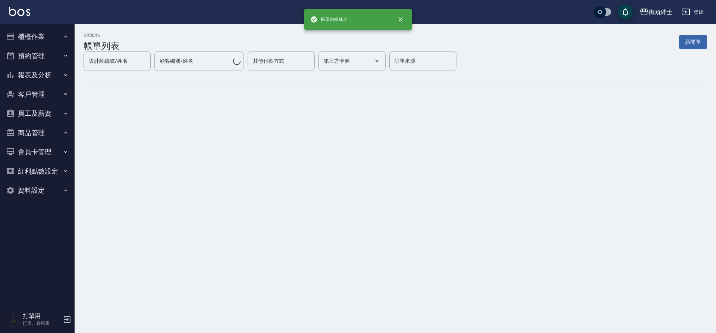
click at [32, 54] on button "預約管理" at bounding box center [37, 55] width 69 height 19
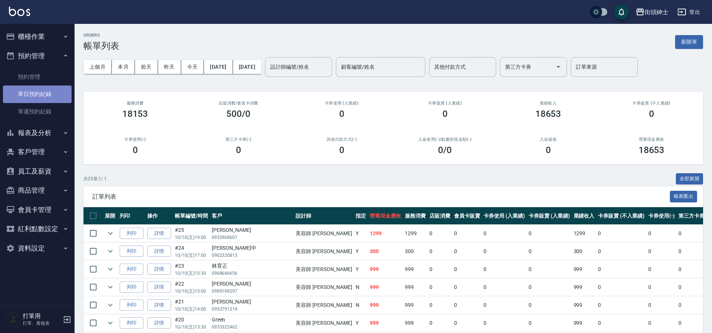
click at [50, 95] on link "單日預約紀錄" at bounding box center [37, 93] width 69 height 17
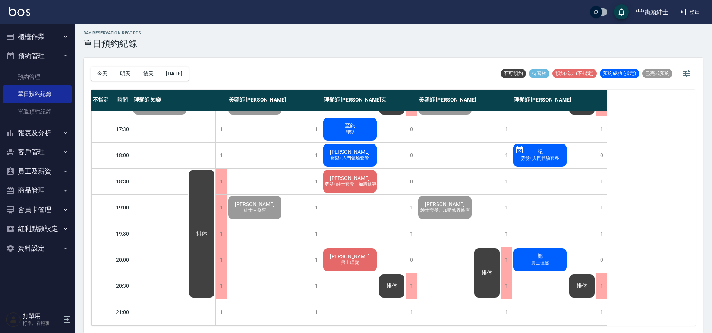
scroll to position [339, 0]
drag, startPoint x: 286, startPoint y: 201, endPoint x: 336, endPoint y: 350, distance: 157.7
click at [336, 332] on html "街頭紳士 登出 櫃檯作業 打帳單 帳單列表 營業儀表板 現金收支登錄 材料自購登錄 每日結帳 排班表 現場電腦打卡 預約管理 預約管理 單日預約紀錄 單週預約…" at bounding box center [356, 165] width 712 height 335
click at [469, 235] on div "Daniel 入門 王 做臉 安東尼 紳士 Ray 紳士加修容 Laudemer Donn Jr.已領券 入門 向柏威 紳士套餐 小戴 陳奕翰 已拿券 入門 …" at bounding box center [445, 51] width 56 height 548
click at [117, 72] on button "明天" at bounding box center [125, 74] width 23 height 14
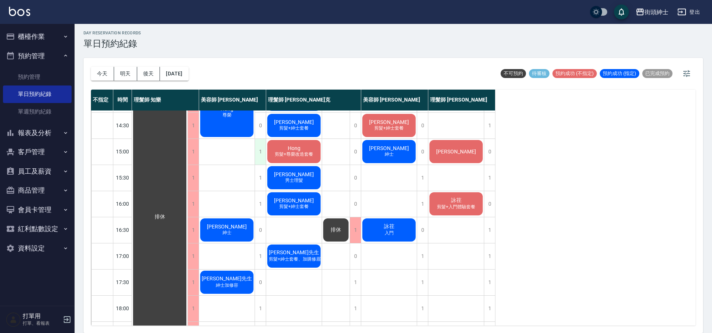
scroll to position [188, 0]
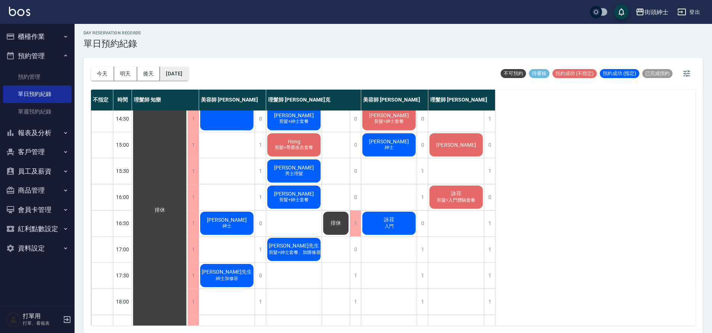
click at [183, 74] on button "2025/10/11" at bounding box center [174, 74] width 28 height 14
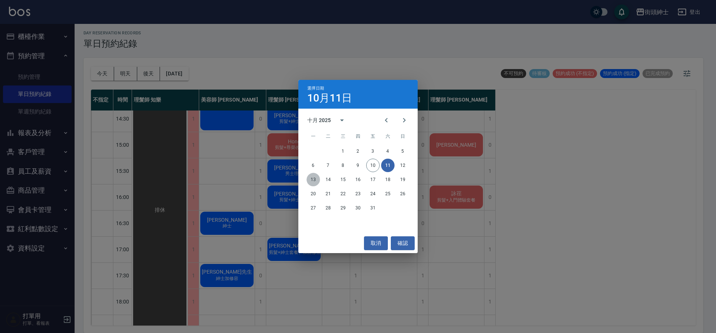
click at [308, 178] on button "13" at bounding box center [313, 179] width 13 height 13
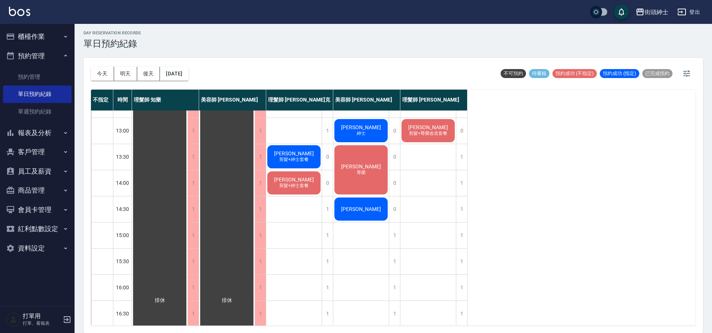
scroll to position [41, 0]
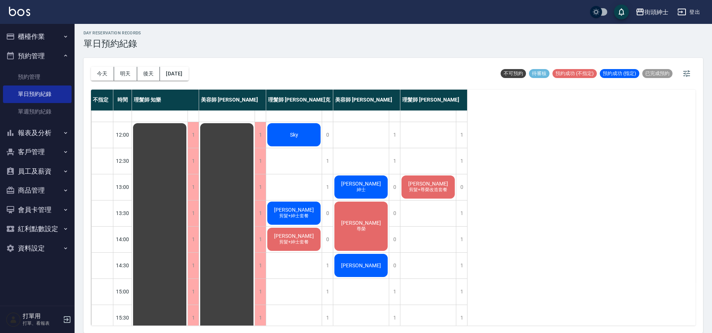
click at [355, 229] on span "尊榮" at bounding box center [361, 229] width 12 height 6
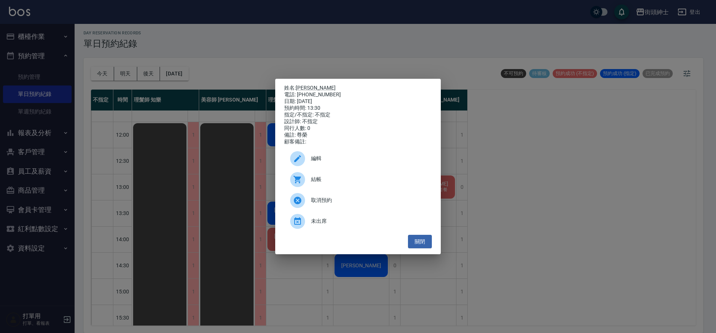
click at [315, 85] on p "姓名: 鍾汎鈞" at bounding box center [358, 88] width 148 height 7
click at [311, 85] on link "鍾汎鈞" at bounding box center [316, 88] width 40 height 6
click at [427, 247] on button "關閉" at bounding box center [420, 242] width 24 height 14
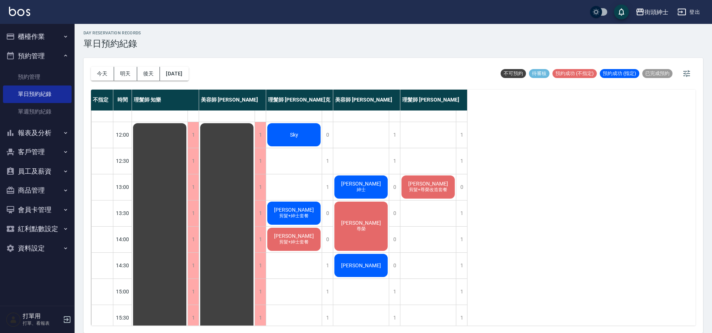
click at [357, 270] on div "黃凱群" at bounding box center [361, 264] width 56 height 25
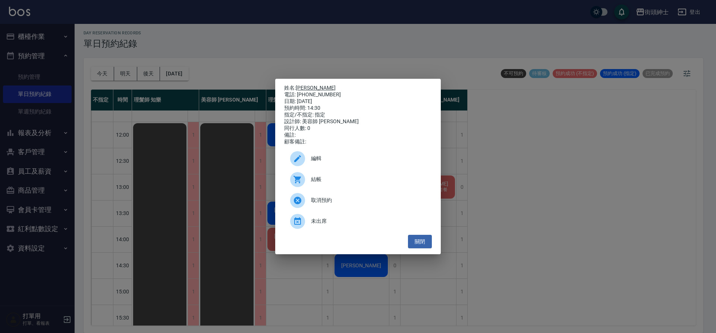
click at [307, 85] on link "黃凱群" at bounding box center [316, 88] width 40 height 6
click at [423, 243] on button "關閉" at bounding box center [420, 242] width 24 height 14
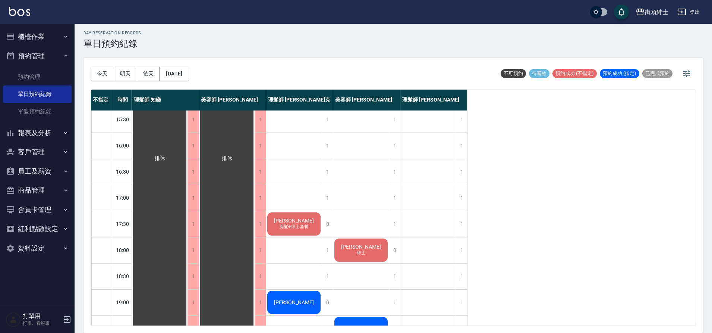
scroll to position [239, 0]
click at [370, 241] on div "張剛毓 紳士" at bounding box center [361, 249] width 56 height 25
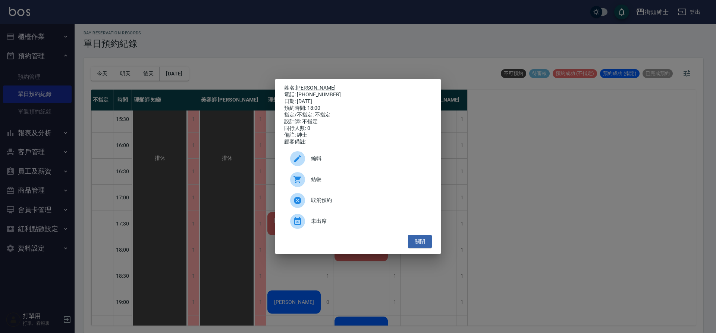
click at [304, 85] on link "張剛毓" at bounding box center [316, 88] width 40 height 6
click at [411, 248] on button "關閉" at bounding box center [420, 242] width 24 height 14
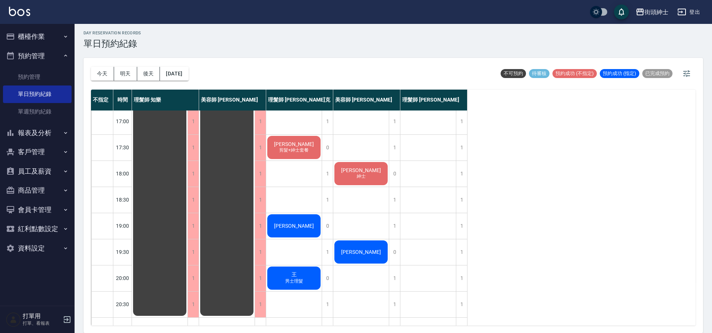
scroll to position [339, 0]
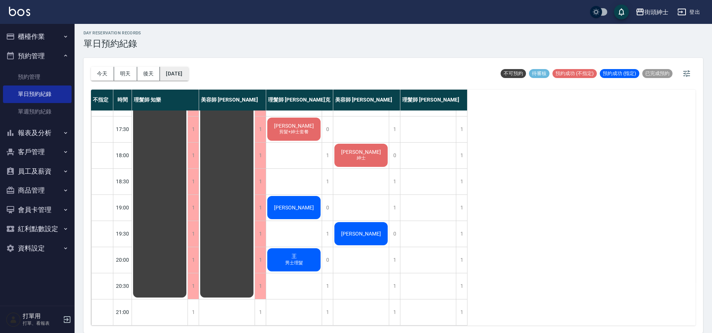
click at [186, 79] on button "2025/10/13" at bounding box center [174, 74] width 28 height 14
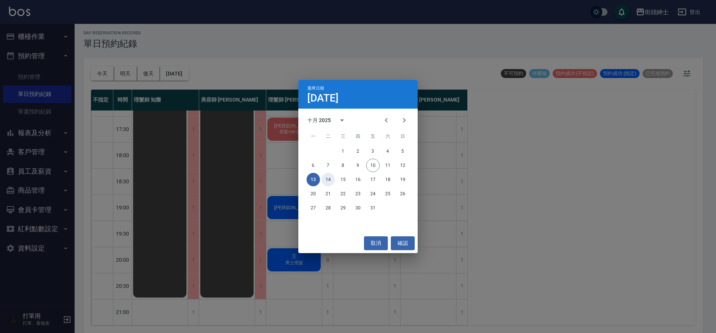
click at [330, 176] on button "14" at bounding box center [327, 179] width 13 height 13
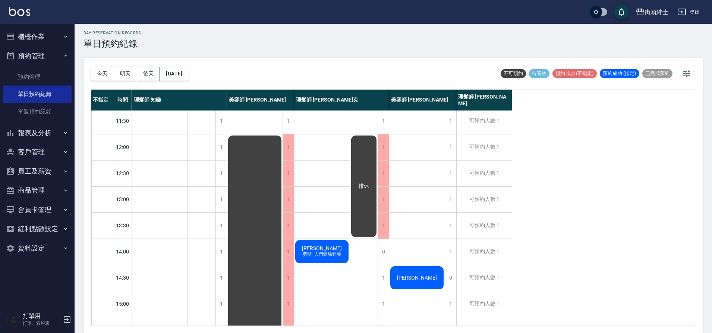
scroll to position [66, 0]
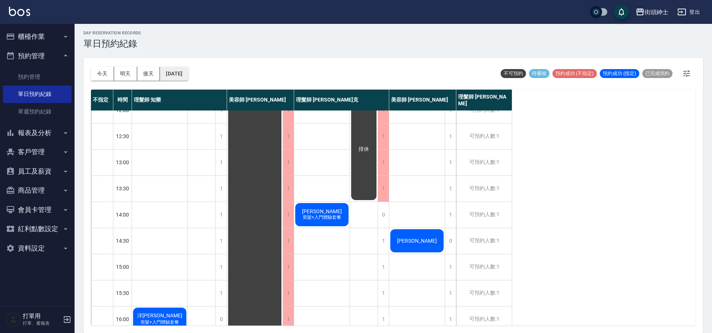
click at [183, 79] on button "2025/10/14" at bounding box center [174, 74] width 28 height 14
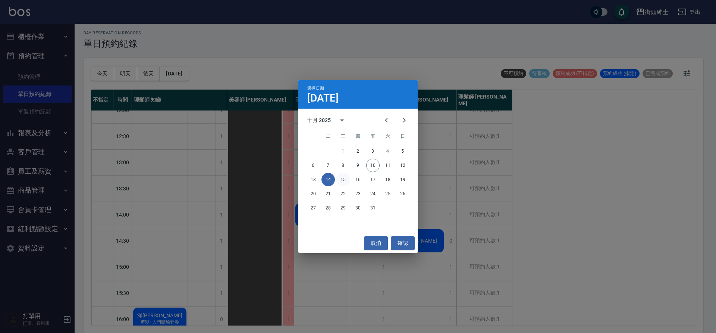
click at [347, 181] on button "15" at bounding box center [342, 179] width 13 height 13
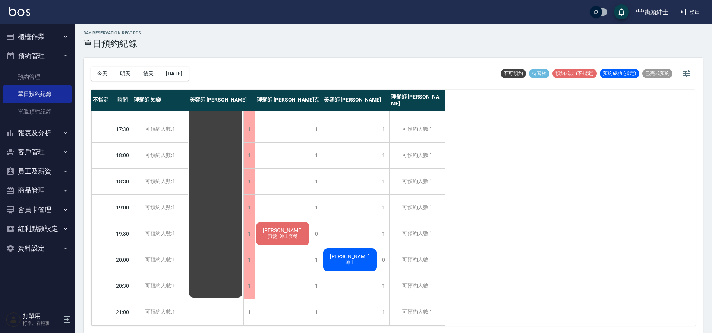
scroll to position [339, 0]
click at [188, 76] on button "2025/10/15" at bounding box center [174, 74] width 28 height 14
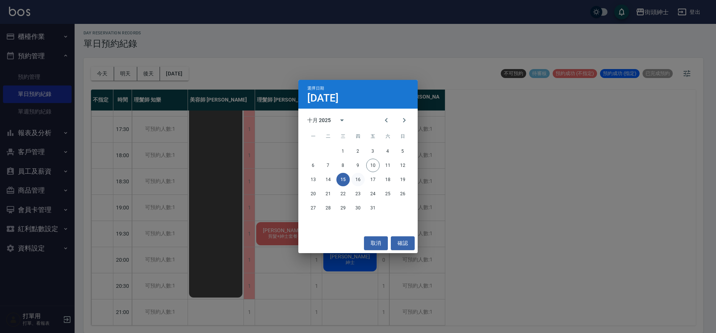
click at [358, 176] on button "16" at bounding box center [357, 179] width 13 height 13
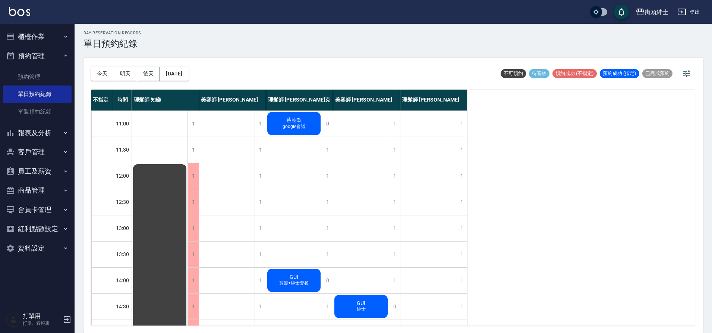
click at [213, 83] on div "今天 明天 後天 2025/10/16 不可預約 待審核 預約成功 (不指定) 預約成功 (指定) 已完成預約" at bounding box center [393, 74] width 605 height 32
click at [186, 81] on div "今天 明天 後天 2025/10/16" at bounding box center [140, 74] width 98 height 32
click at [188, 79] on button "2025/10/16" at bounding box center [174, 74] width 28 height 14
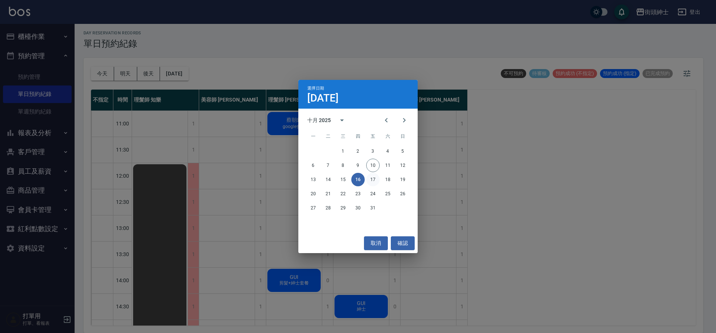
click at [376, 177] on button "17" at bounding box center [372, 179] width 13 height 13
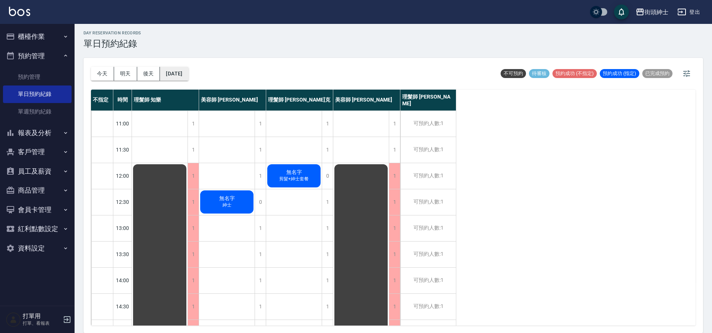
click at [188, 78] on button "2025/10/17" at bounding box center [174, 74] width 28 height 14
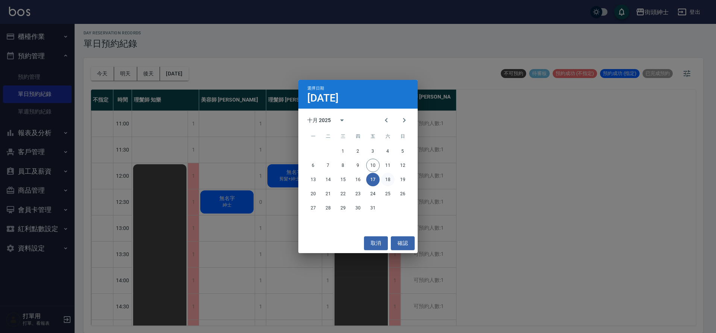
click at [389, 181] on button "18" at bounding box center [387, 179] width 13 height 13
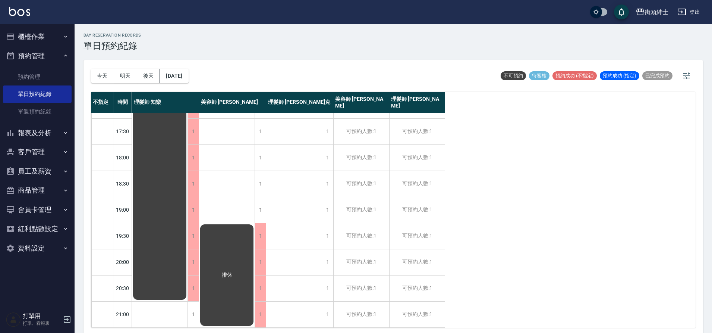
scroll to position [339, 0]
click at [183, 74] on button "2025/10/18" at bounding box center [174, 76] width 28 height 14
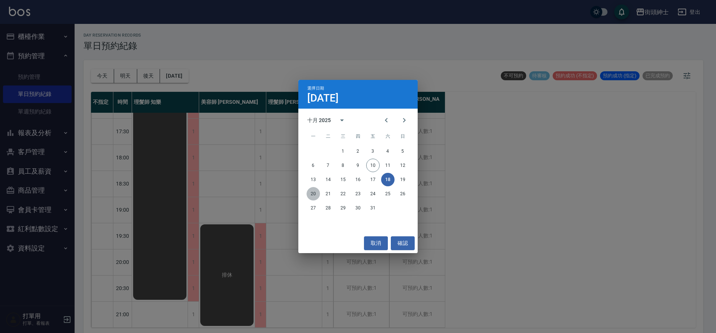
click at [310, 192] on button "20" at bounding box center [313, 193] width 13 height 13
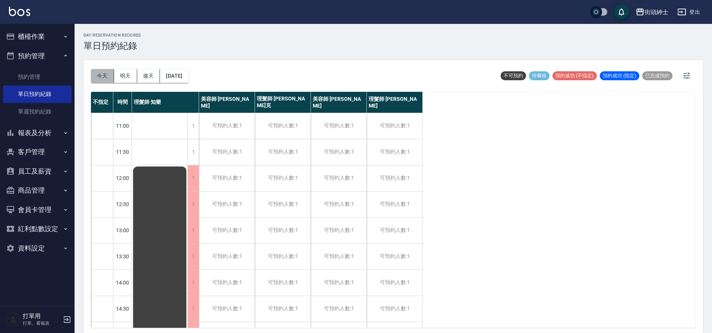
click at [100, 76] on button "今天" at bounding box center [102, 76] width 23 height 14
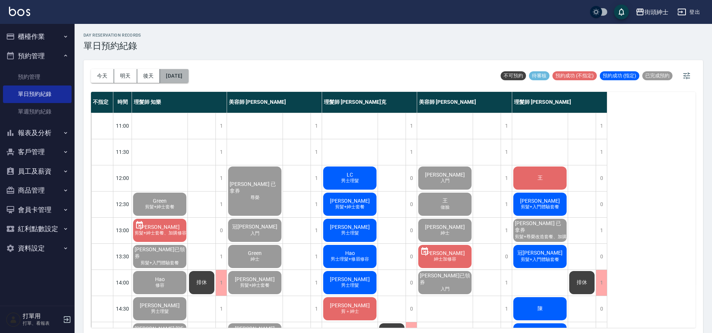
click at [182, 80] on button "[DATE]" at bounding box center [174, 76] width 28 height 14
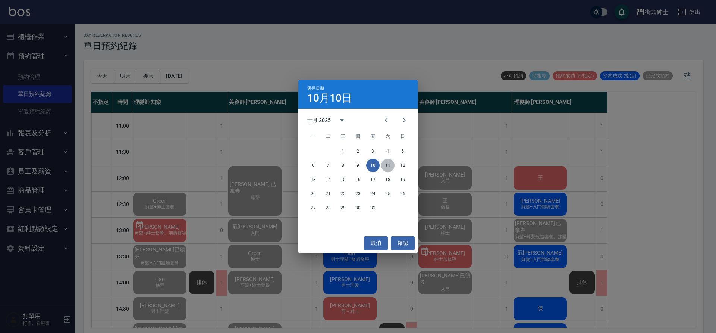
click at [392, 166] on button "11" at bounding box center [387, 164] width 13 height 13
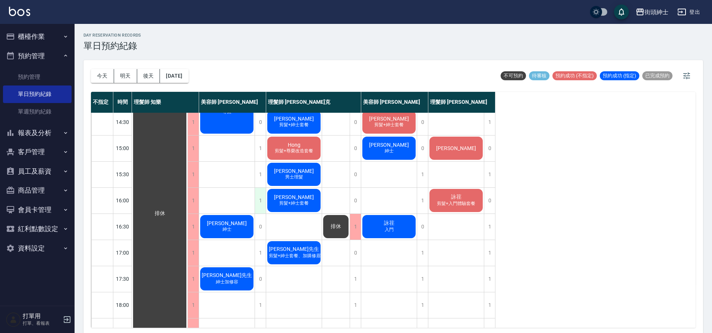
scroll to position [275, 0]
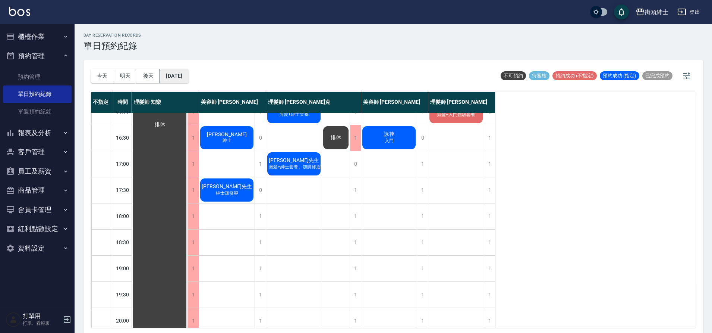
click at [188, 78] on button "2025/10/11" at bounding box center [174, 76] width 28 height 14
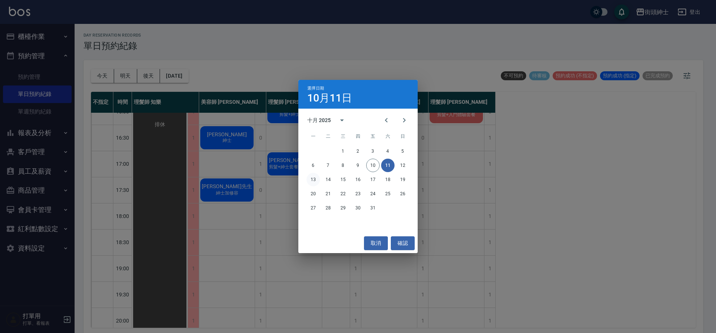
click at [313, 178] on button "13" at bounding box center [313, 179] width 13 height 13
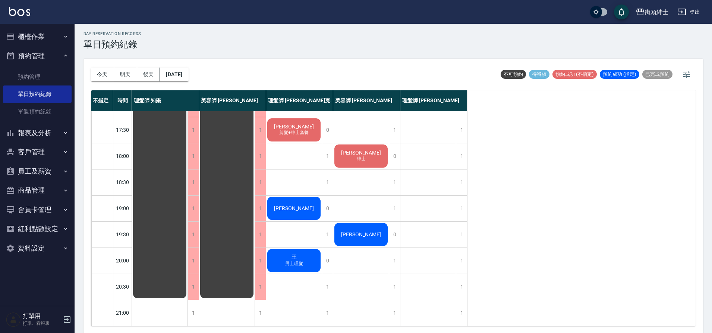
scroll to position [2, 0]
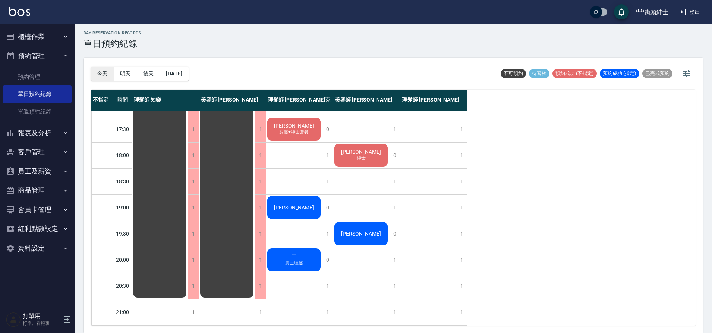
click at [102, 77] on button "今天" at bounding box center [102, 74] width 23 height 14
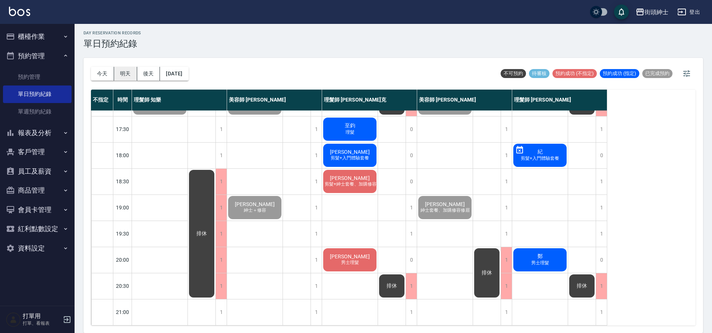
click at [134, 72] on button "明天" at bounding box center [125, 74] width 23 height 14
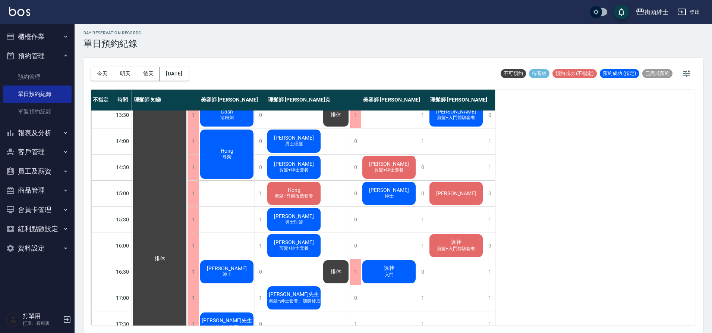
scroll to position [233, 0]
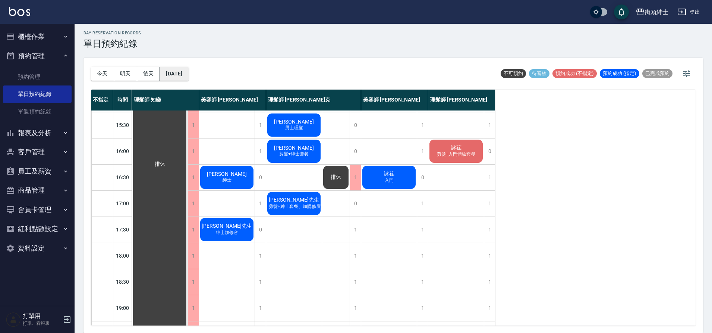
click at [188, 73] on button "2025/10/11" at bounding box center [174, 74] width 28 height 14
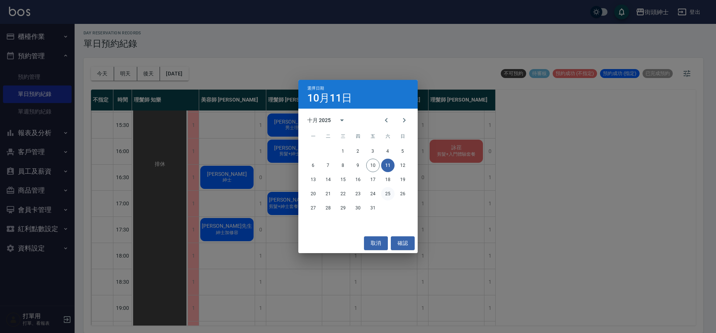
click at [387, 196] on button "25" at bounding box center [387, 193] width 13 height 13
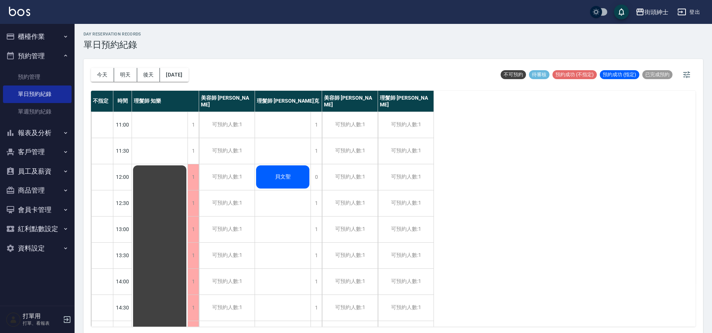
scroll to position [2, 0]
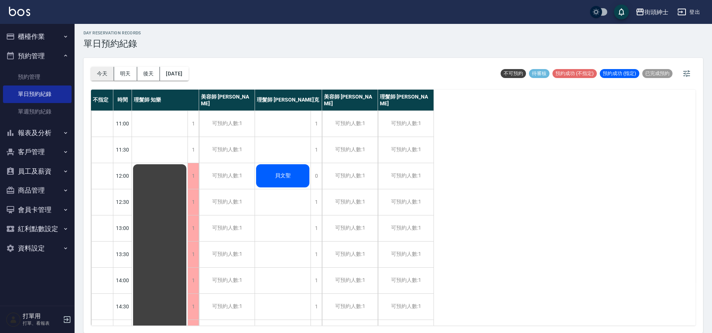
click at [104, 75] on button "今天" at bounding box center [102, 74] width 23 height 14
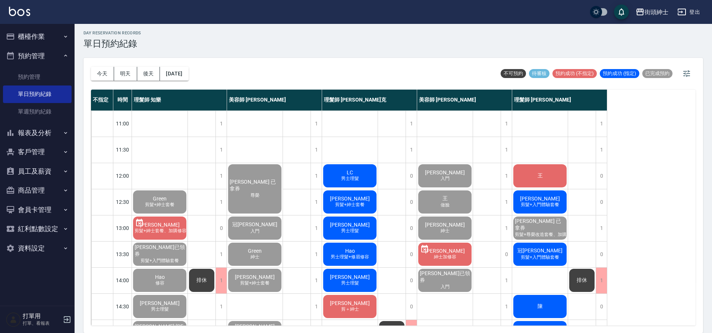
click at [132, 82] on div "今天 明天 後天 2025/10/10" at bounding box center [140, 74] width 98 height 32
click at [129, 78] on button "明天" at bounding box center [125, 74] width 23 height 14
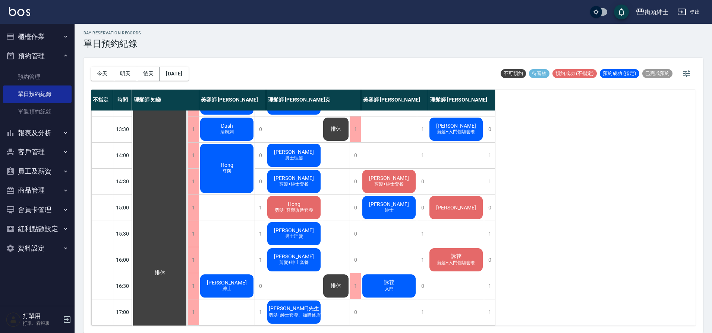
scroll to position [121, 0]
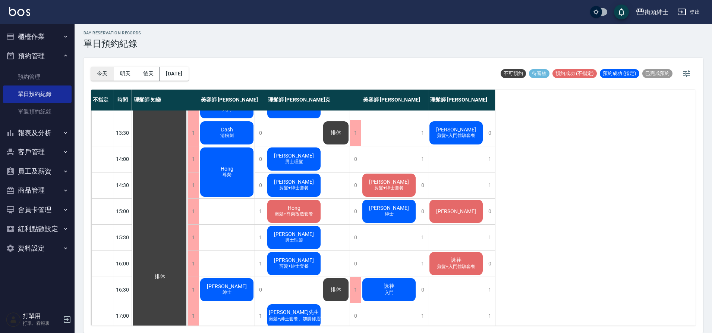
click at [97, 71] on button "今天" at bounding box center [102, 74] width 23 height 14
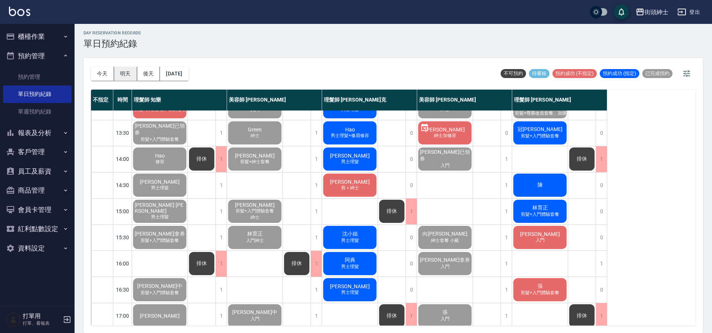
click at [132, 73] on button "明天" at bounding box center [125, 74] width 23 height 14
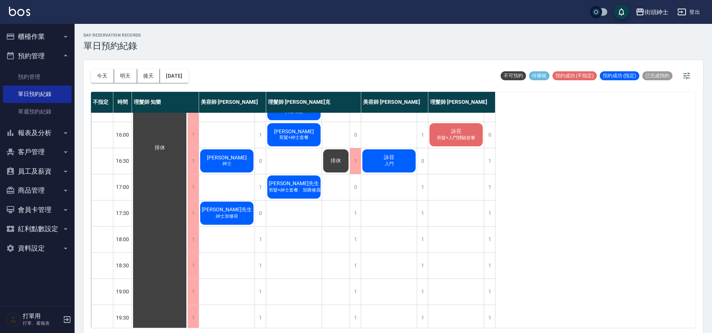
scroll to position [254, 0]
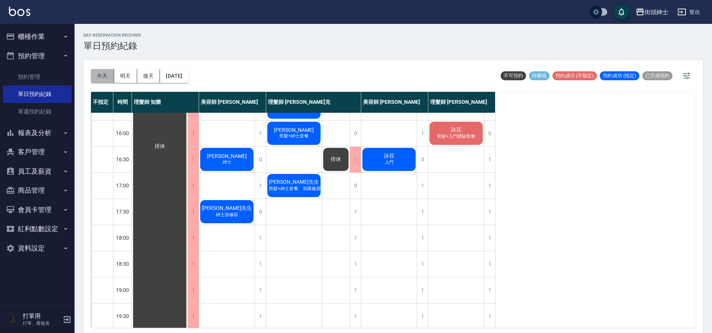
click at [107, 74] on button "今天" at bounding box center [102, 76] width 23 height 14
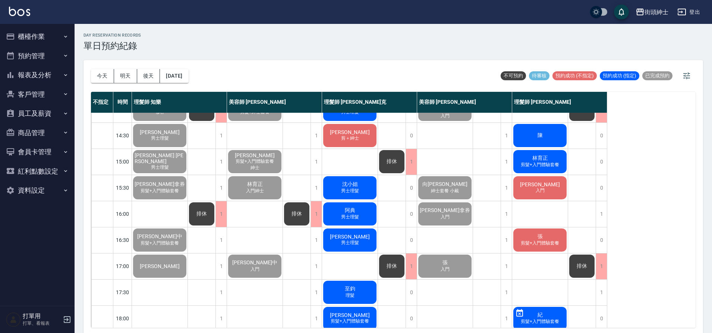
scroll to position [14, 0]
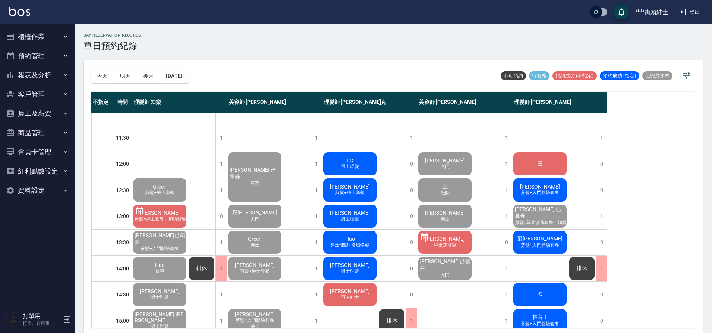
click at [531, 160] on div "王" at bounding box center [540, 163] width 56 height 25
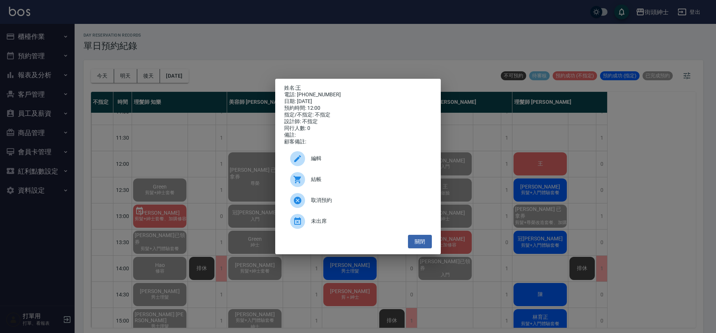
click at [342, 183] on span "結帳" at bounding box center [368, 179] width 115 height 8
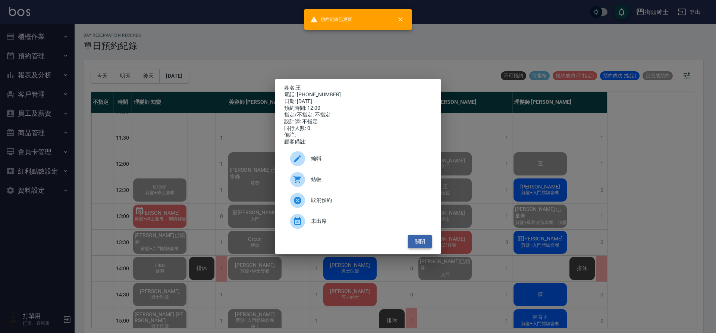
click at [422, 252] on div "姓名: 王 電話: 0916297612 日期: 2025/10/10 預約時間: 12:00 指定/不指定: 不指定 設計師: 不指定 同行人數: 0 備註…" at bounding box center [358, 167] width 166 height 176
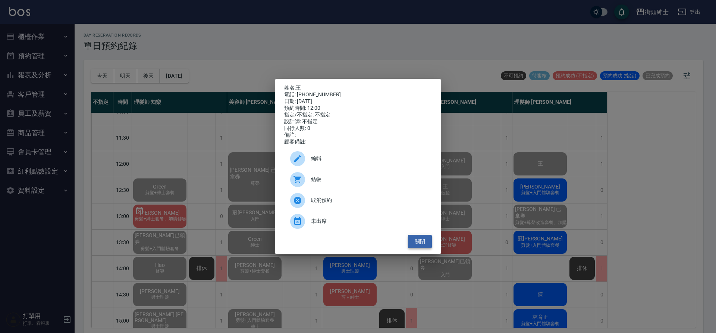
click at [425, 248] on button "關閉" at bounding box center [420, 242] width 24 height 14
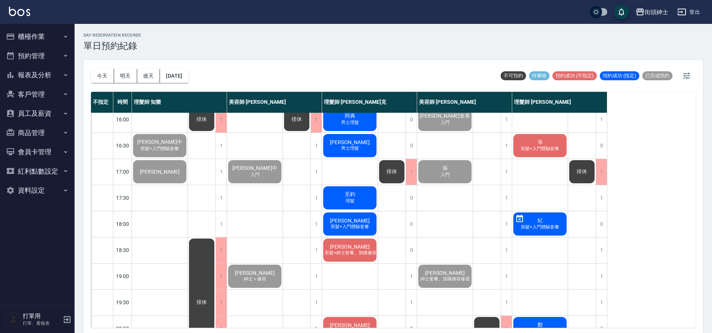
scroll to position [267, 0]
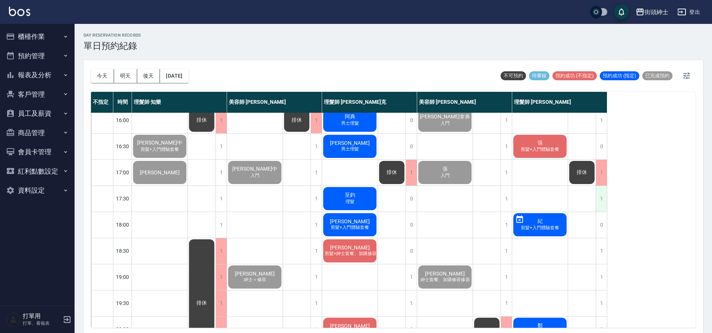
click at [601, 196] on div "1" at bounding box center [601, 199] width 11 height 26
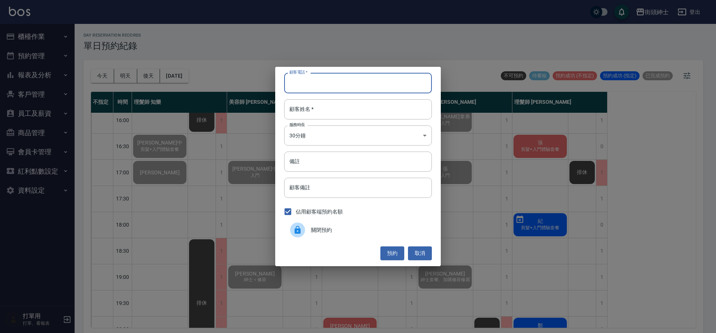
click at [333, 85] on input "顧客電話   *" at bounding box center [358, 83] width 148 height 20
type input "０"
type input "0912345678"
click at [362, 119] on input "顧客姓名   *" at bounding box center [358, 109] width 148 height 20
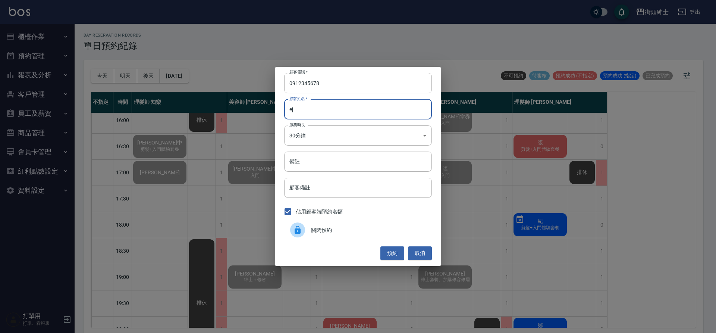
type input "e"
type input "E"
type input "e"
type input "過路"
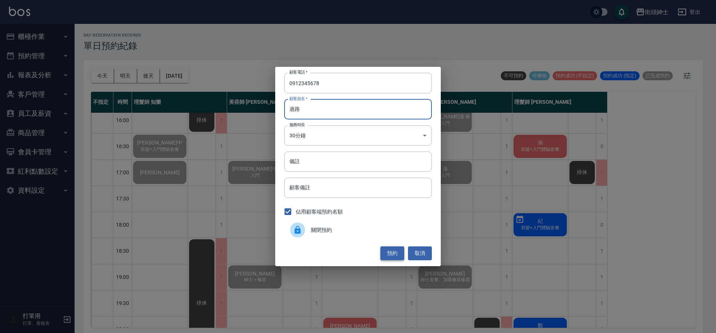
click at [392, 252] on button "預約" at bounding box center [392, 253] width 24 height 14
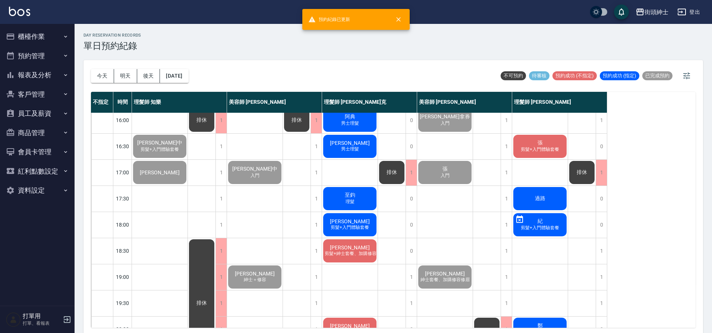
click at [541, 201] on span "過路" at bounding box center [540, 198] width 13 height 7
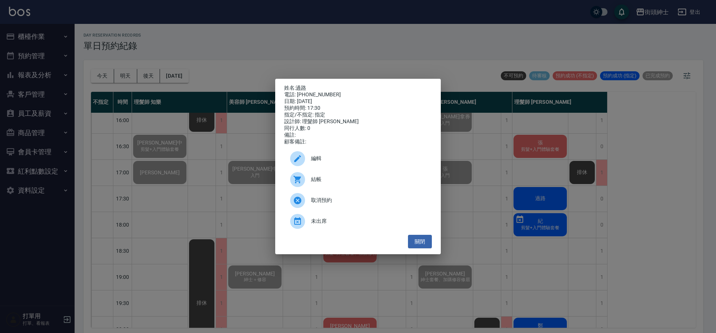
click at [348, 183] on span "結帳" at bounding box center [368, 179] width 115 height 8
click at [419, 247] on button "關閉" at bounding box center [420, 242] width 24 height 14
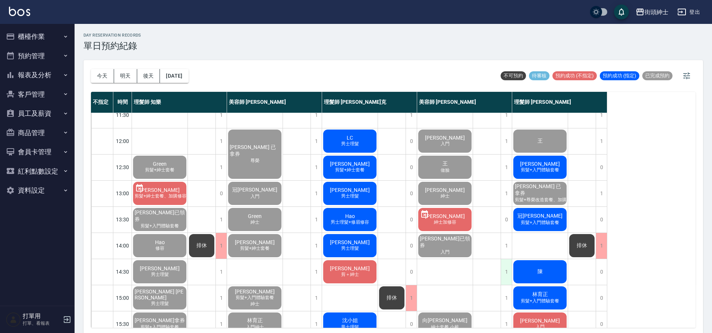
scroll to position [0, 0]
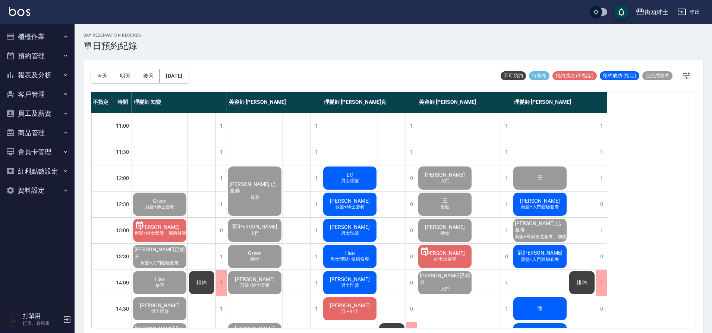
click at [537, 204] on span "剪髮+入門體驗套餐" at bounding box center [539, 207] width 41 height 6
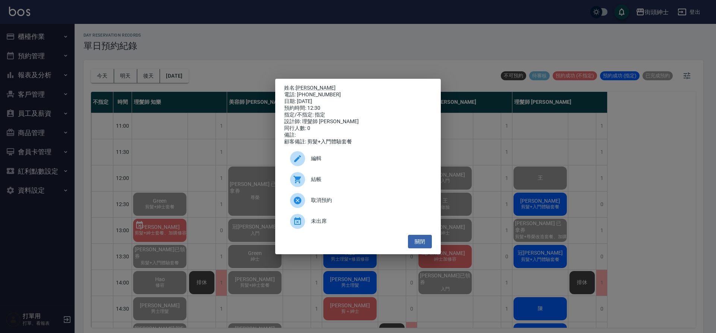
click at [348, 182] on span "結帳" at bounding box center [368, 179] width 115 height 8
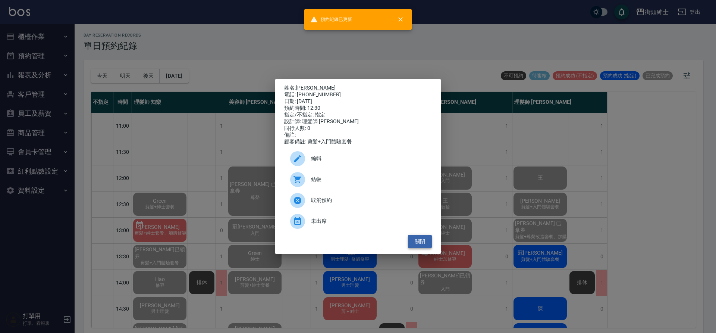
click at [421, 242] on button "關閉" at bounding box center [420, 242] width 24 height 14
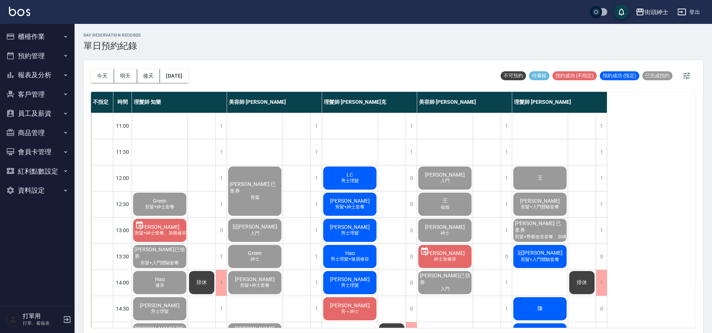
click at [542, 254] on span "冠[PERSON_NAME]" at bounding box center [540, 252] width 48 height 7
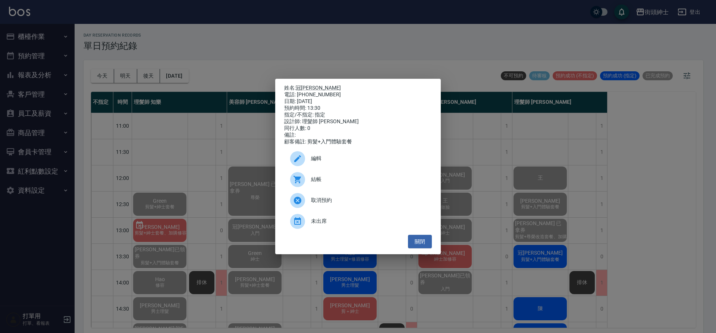
click at [324, 183] on span "結帳" at bounding box center [368, 179] width 115 height 8
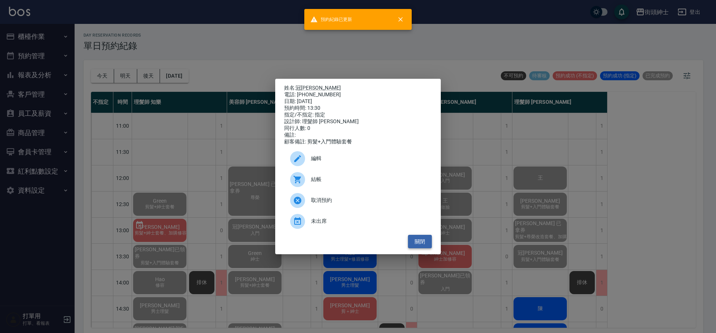
click at [423, 245] on button "關閉" at bounding box center [420, 242] width 24 height 14
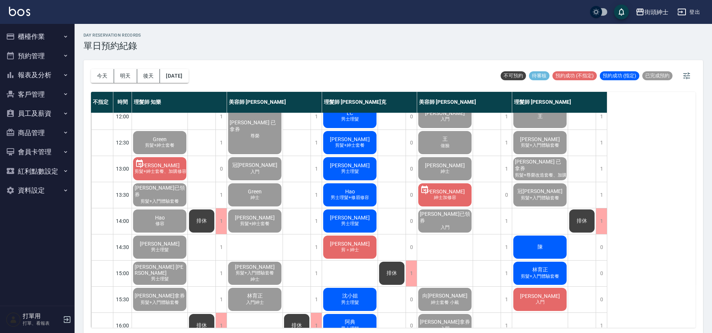
scroll to position [65, 0]
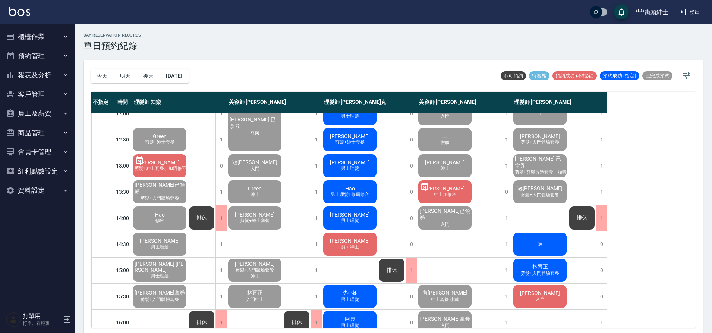
click at [555, 245] on div "陳" at bounding box center [540, 243] width 56 height 25
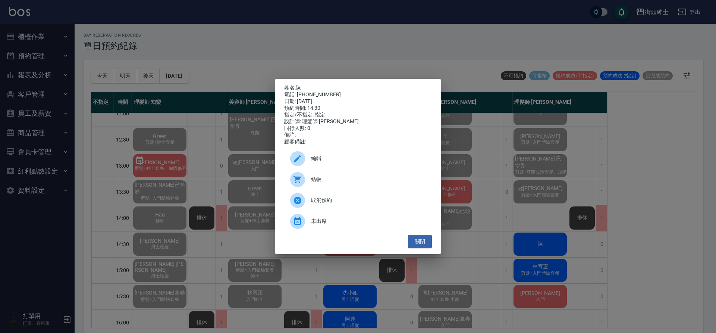
click at [356, 179] on span "結帳" at bounding box center [368, 179] width 115 height 8
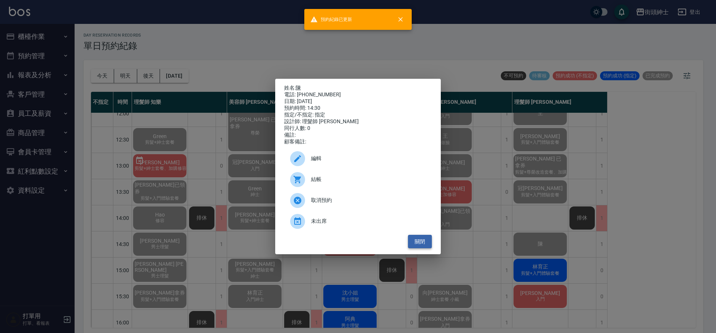
click at [429, 240] on button "關閉" at bounding box center [420, 242] width 24 height 14
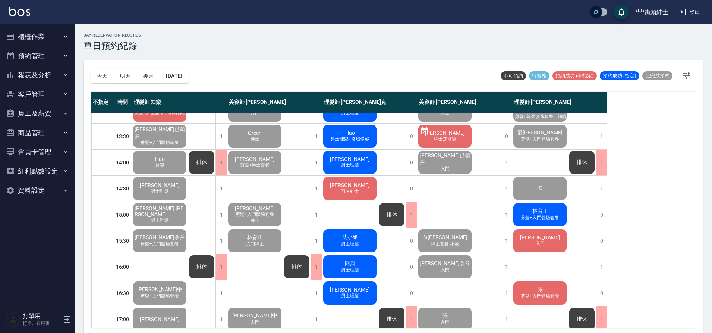
scroll to position [128, 0]
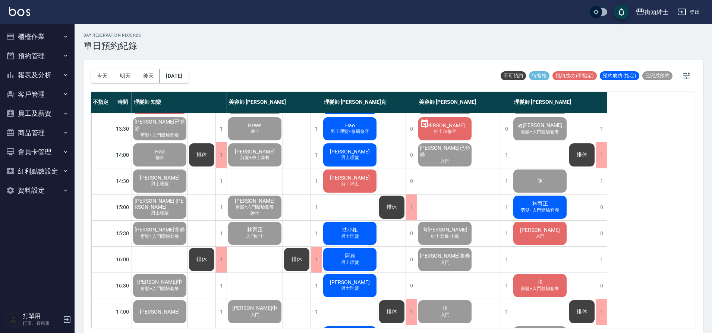
click at [564, 217] on div "林育正 剪髮+入門體驗套餐" at bounding box center [540, 206] width 56 height 25
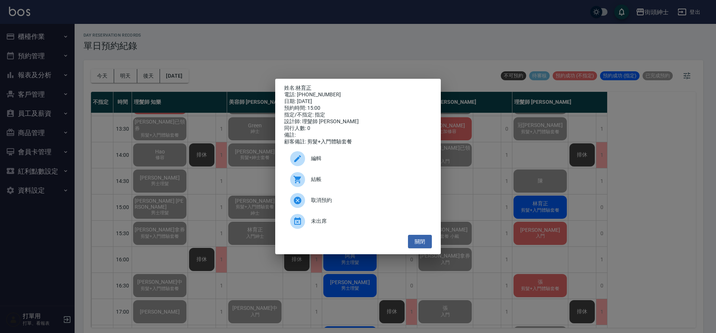
click at [370, 182] on span "結帳" at bounding box center [368, 179] width 115 height 8
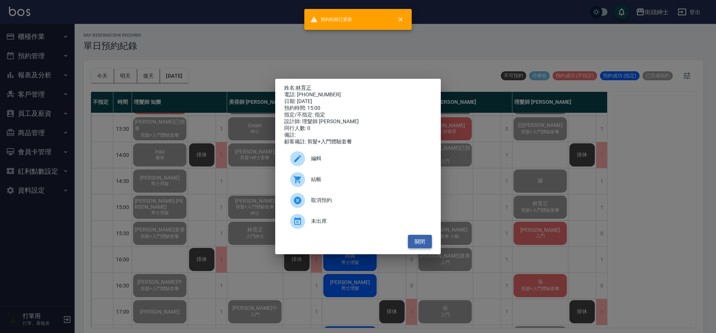
click at [423, 248] on button "關閉" at bounding box center [420, 242] width 24 height 14
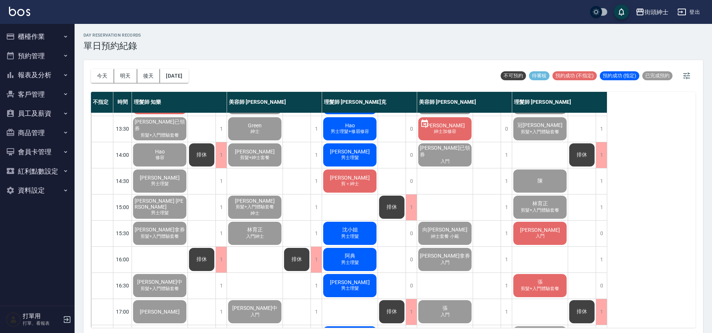
click at [556, 241] on div "Edward chang 入門" at bounding box center [540, 232] width 56 height 25
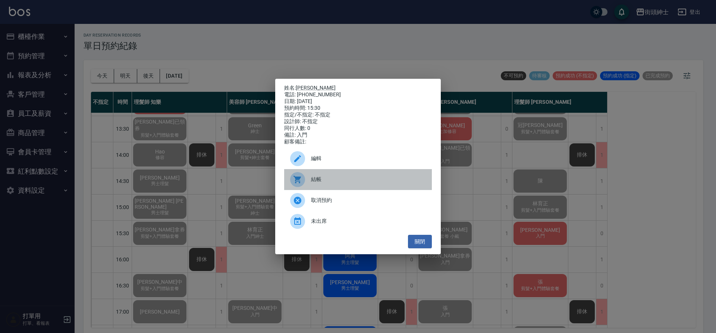
click at [370, 181] on span "結帳" at bounding box center [368, 179] width 115 height 8
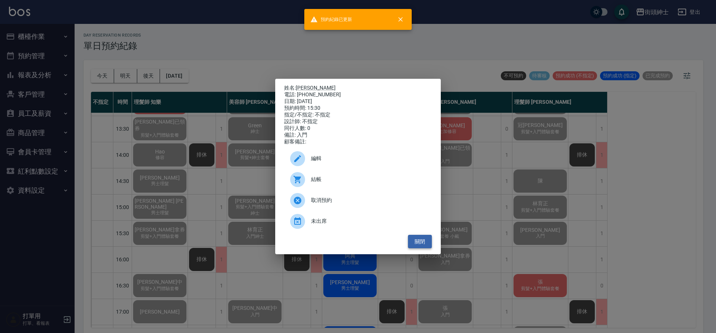
click at [429, 244] on button "關閉" at bounding box center [420, 242] width 24 height 14
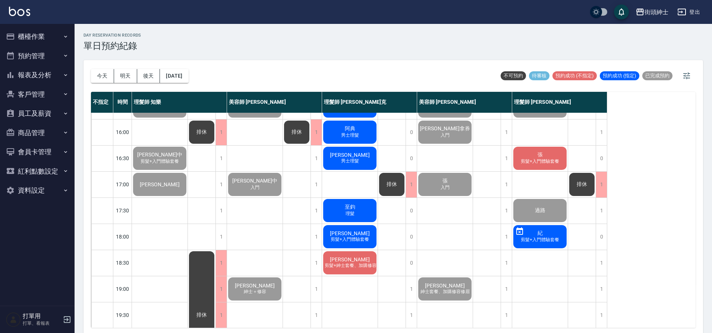
scroll to position [260, 0]
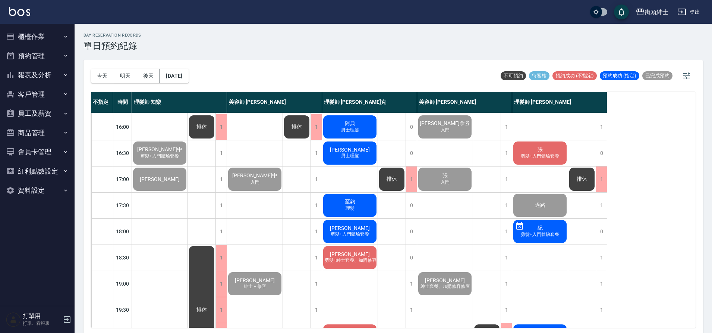
click at [542, 158] on span "剪髮+入門體驗套餐" at bounding box center [539, 156] width 41 height 6
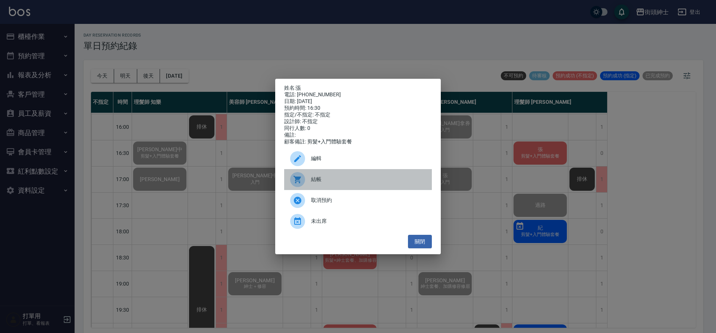
click at [351, 183] on span "結帳" at bounding box center [368, 179] width 115 height 8
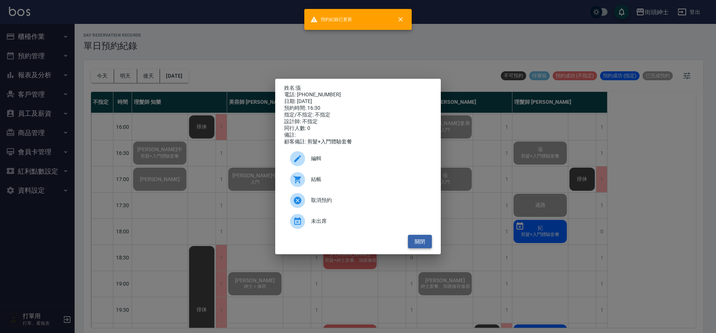
click at [419, 243] on button "關閉" at bounding box center [420, 242] width 24 height 14
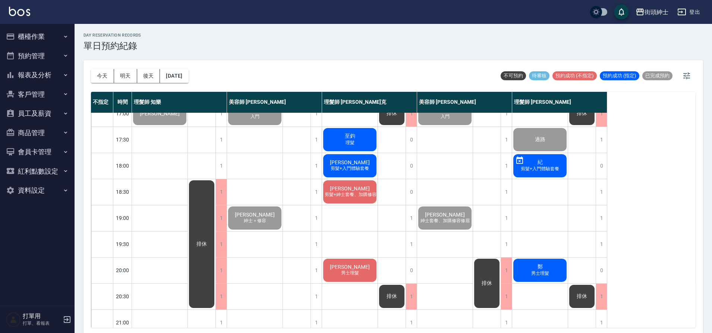
scroll to position [339, 0]
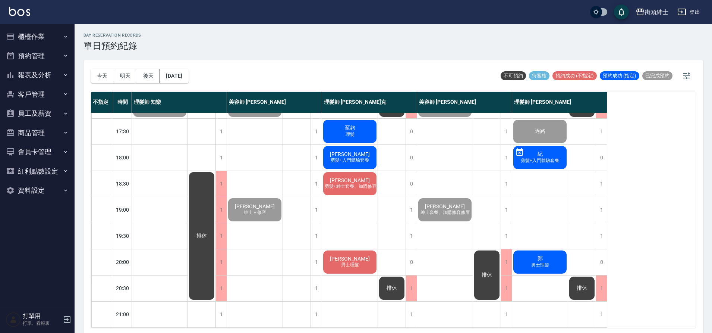
click at [549, 255] on div "鄭 男士理髮" at bounding box center [540, 261] width 56 height 25
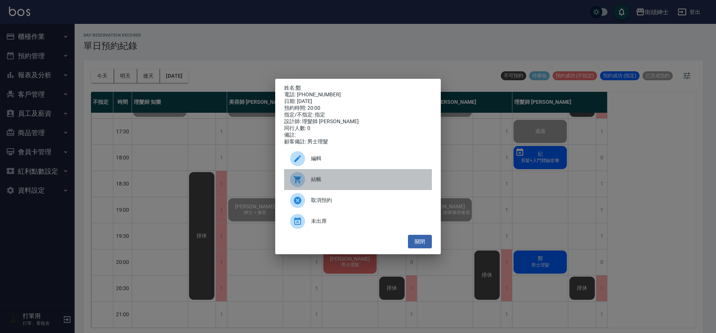
click at [335, 182] on span "結帳" at bounding box center [368, 179] width 115 height 8
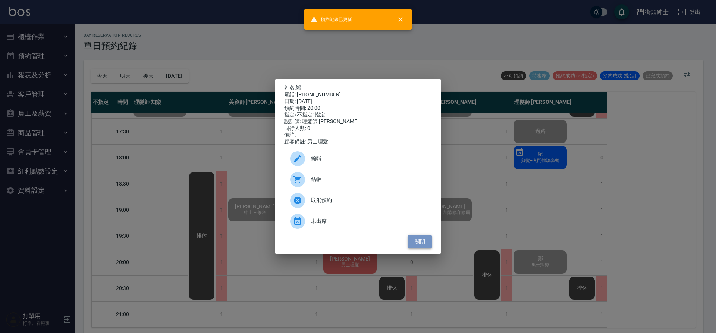
click at [424, 246] on button "關閉" at bounding box center [420, 242] width 24 height 14
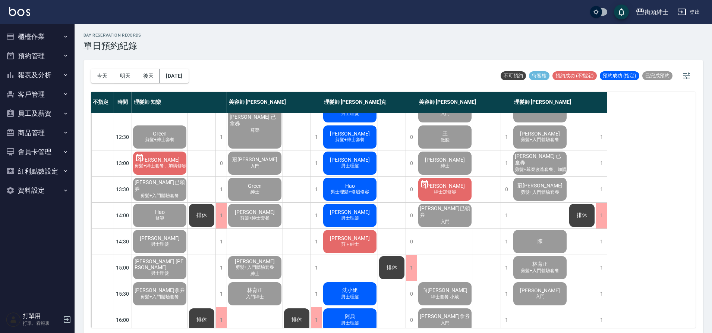
scroll to position [0, 0]
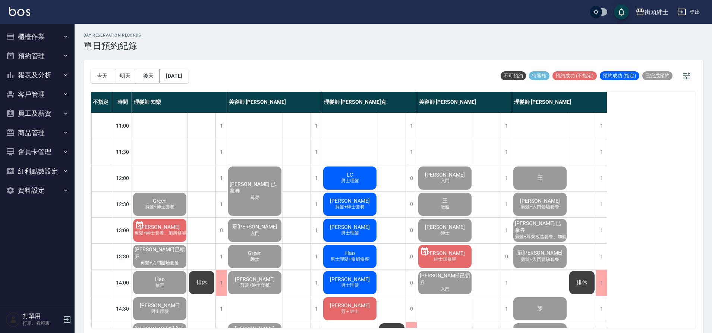
click at [357, 172] on div "LC 男士理髮" at bounding box center [350, 177] width 56 height 25
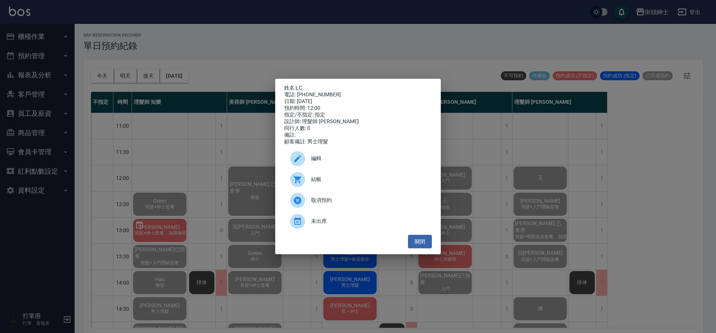
click at [346, 177] on div "結帳" at bounding box center [358, 179] width 148 height 21
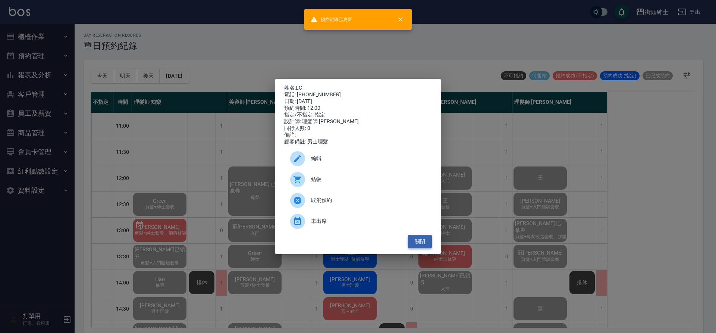
click at [421, 243] on button "關閉" at bounding box center [420, 242] width 24 height 14
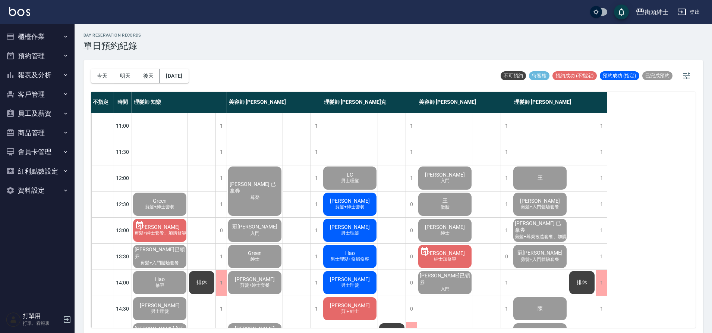
click at [355, 196] on div "安東尼 剪髮+紳士套餐" at bounding box center [350, 203] width 56 height 25
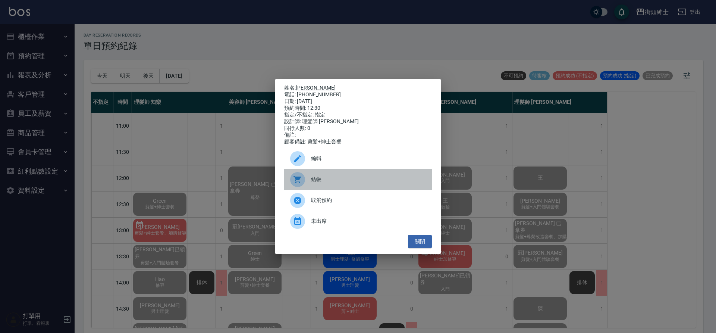
click at [338, 182] on span "結帳" at bounding box center [368, 179] width 115 height 8
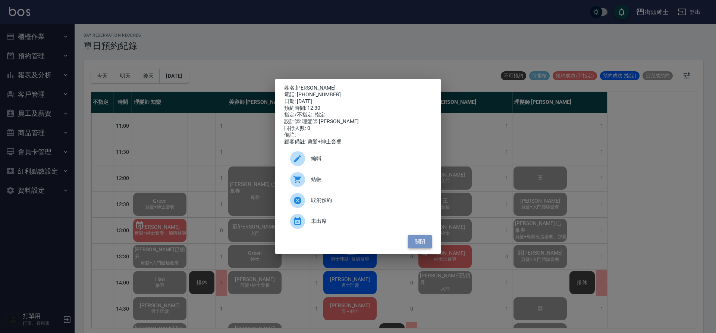
click at [427, 244] on button "關閉" at bounding box center [420, 242] width 24 height 14
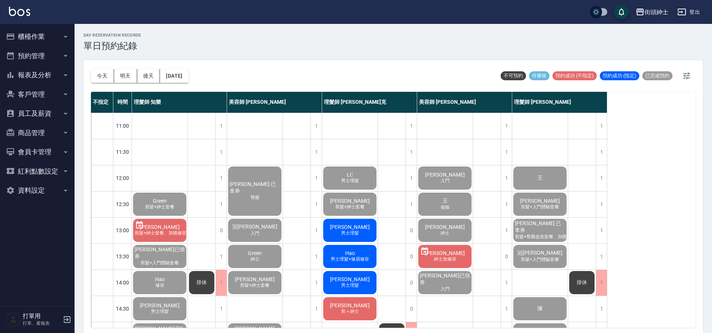
click at [370, 231] on div "黃翔聖 男士理髮" at bounding box center [350, 229] width 56 height 25
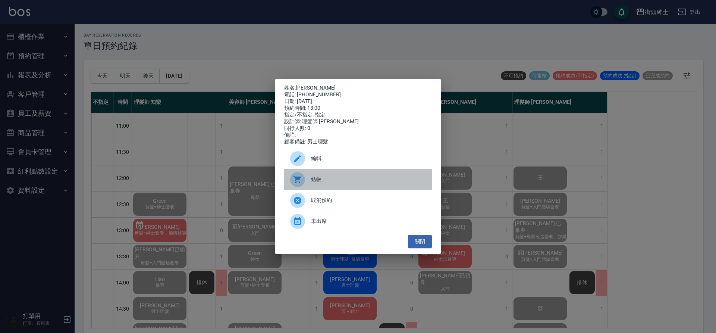
click at [322, 183] on span "結帳" at bounding box center [368, 179] width 115 height 8
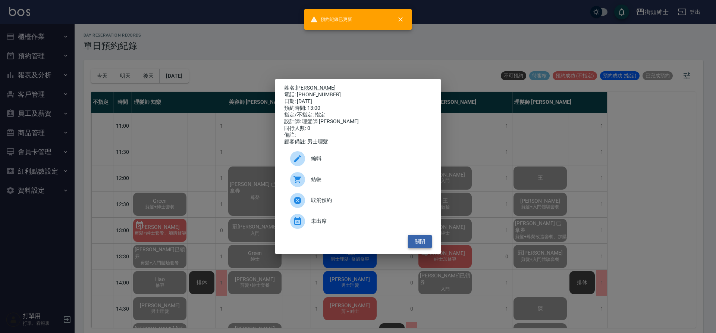
click at [426, 242] on button "關閉" at bounding box center [420, 242] width 24 height 14
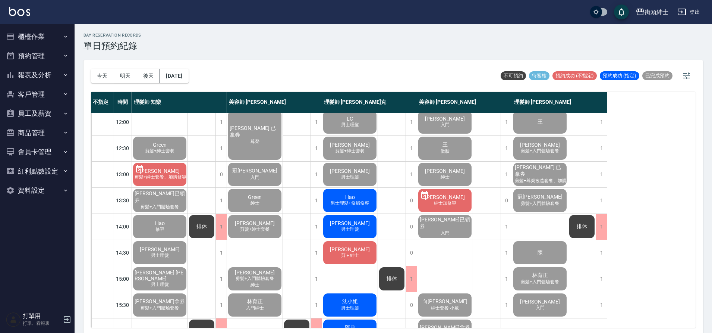
scroll to position [59, 0]
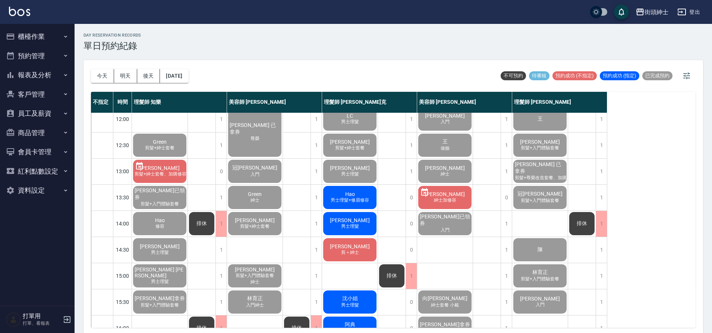
click at [364, 204] on div "Hao 男士理髮+修眉修容" at bounding box center [350, 197] width 56 height 25
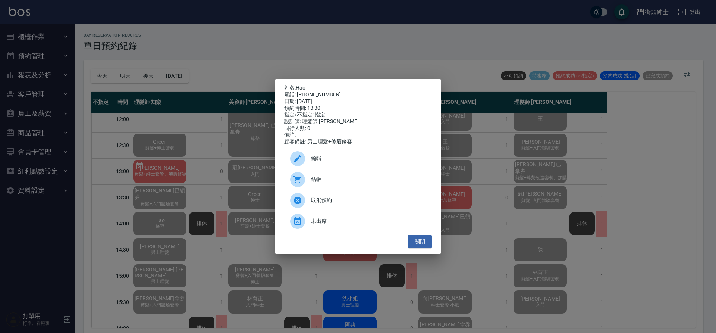
click at [313, 183] on span "結帳" at bounding box center [368, 179] width 115 height 8
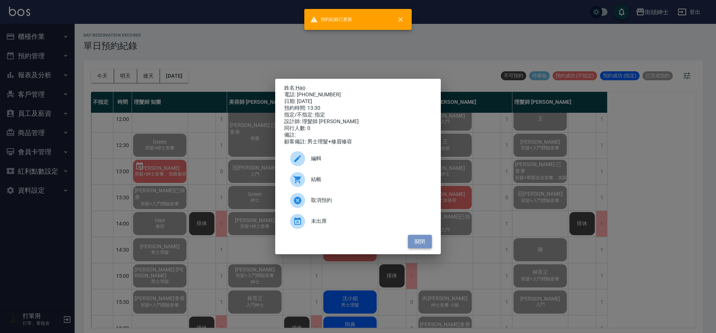
click at [422, 246] on button "關閉" at bounding box center [420, 242] width 24 height 14
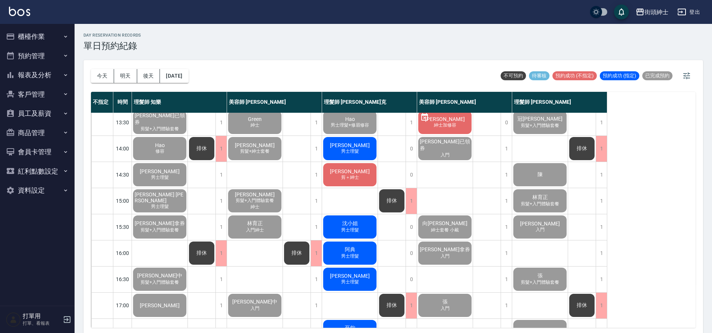
scroll to position [133, 0]
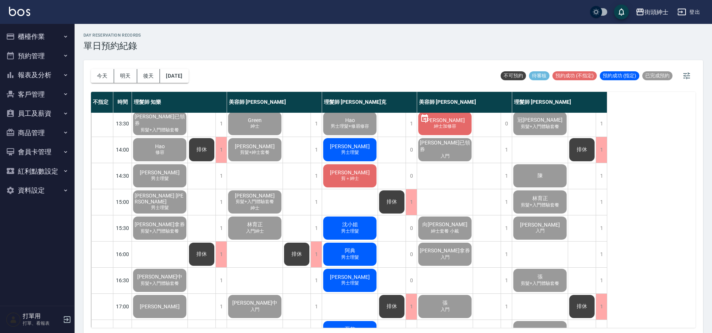
click at [370, 147] on div "李先生 男士理髮" at bounding box center [350, 149] width 56 height 25
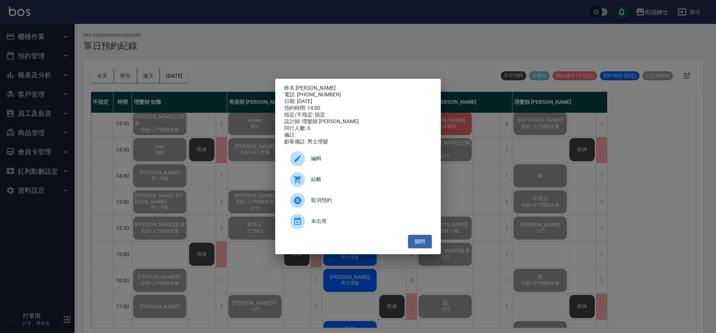
click at [332, 183] on span "結帳" at bounding box center [368, 179] width 115 height 8
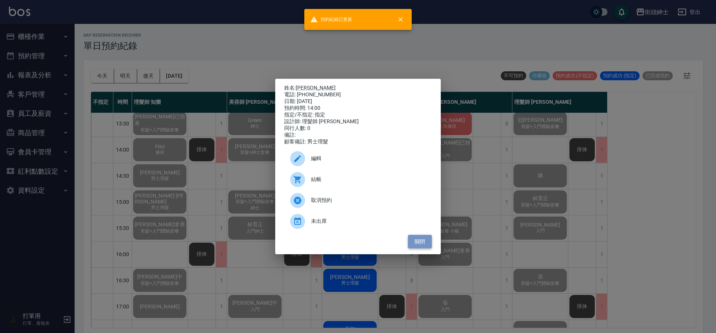
click at [426, 245] on button "關閉" at bounding box center [420, 242] width 24 height 14
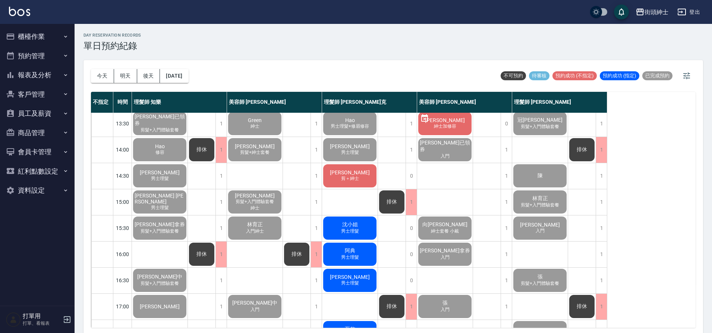
click at [366, 186] on div "林經晟 剪＋紳士" at bounding box center [350, 175] width 56 height 25
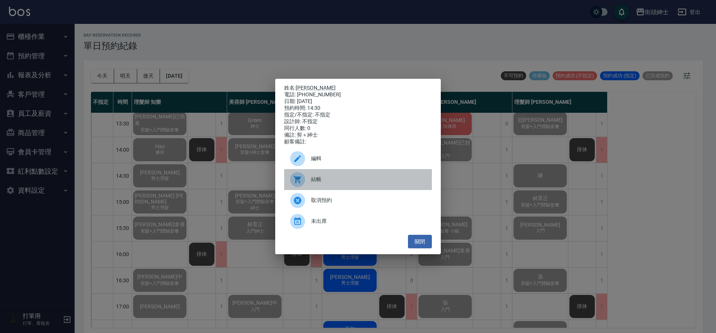
click at [367, 183] on span "結帳" at bounding box center [368, 179] width 115 height 8
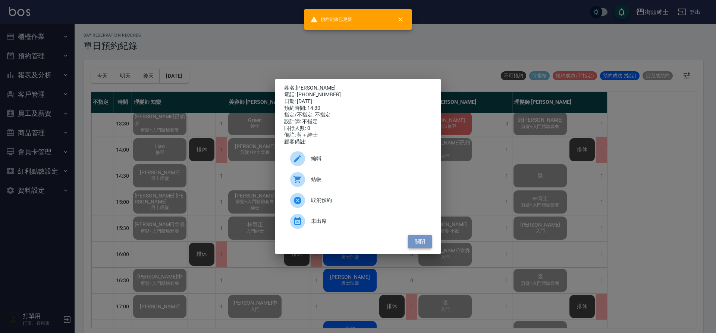
click at [425, 242] on button "關閉" at bounding box center [420, 242] width 24 height 14
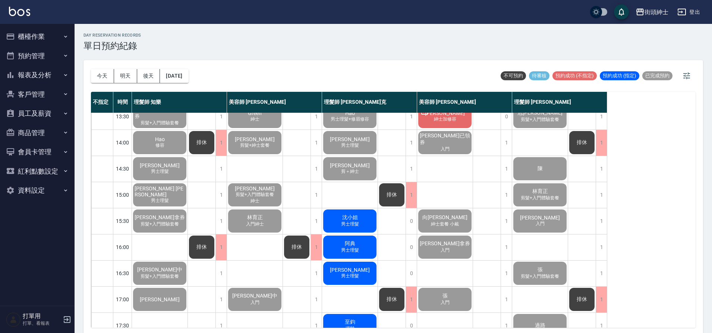
scroll to position [141, 0]
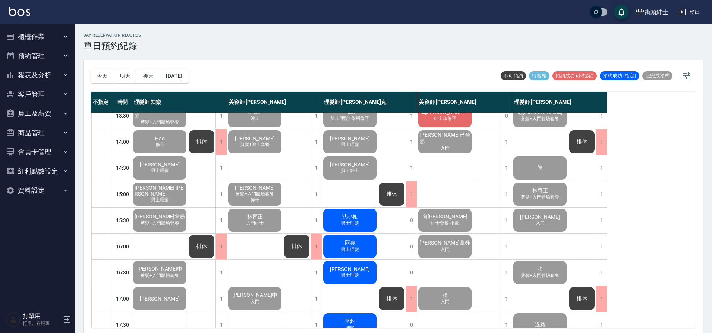
click at [360, 217] on div "沈小姐 男士理髮" at bounding box center [350, 219] width 56 height 25
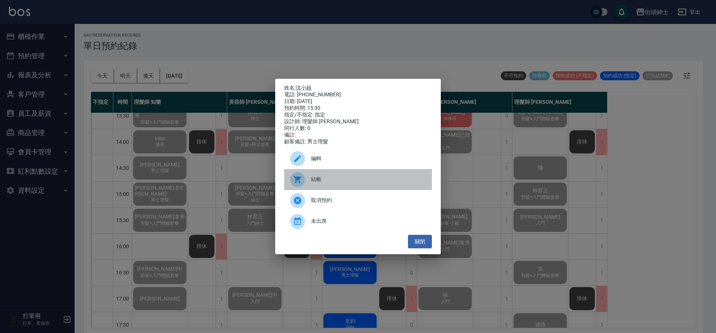
click at [355, 183] on span "結帳" at bounding box center [368, 179] width 115 height 8
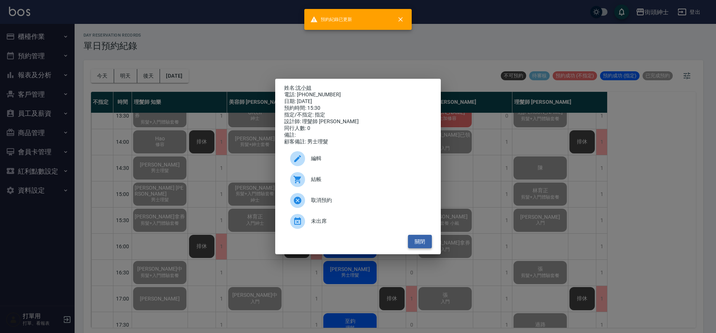
click at [425, 241] on button "關閉" at bounding box center [420, 242] width 24 height 14
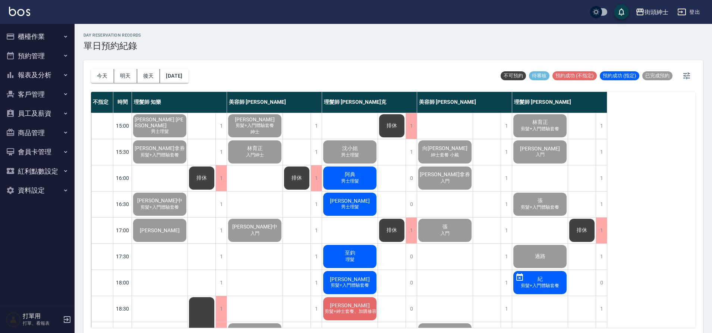
scroll to position [210, 0]
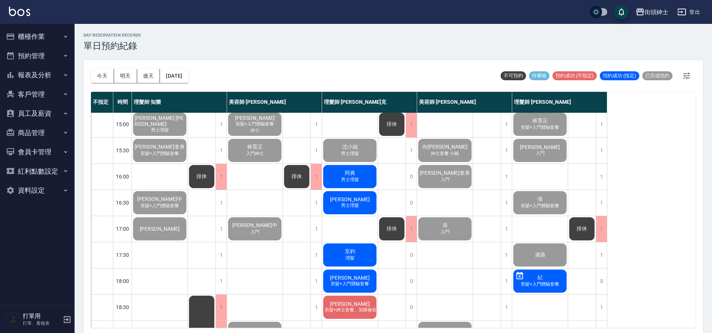
click at [365, 176] on div "阿典 男士理髮" at bounding box center [350, 176] width 56 height 25
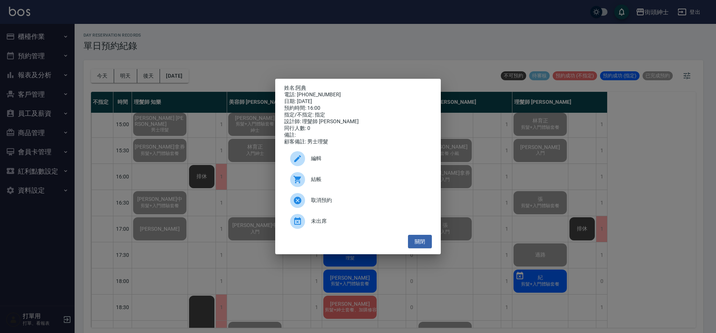
click at [346, 179] on span "結帳" at bounding box center [368, 179] width 115 height 8
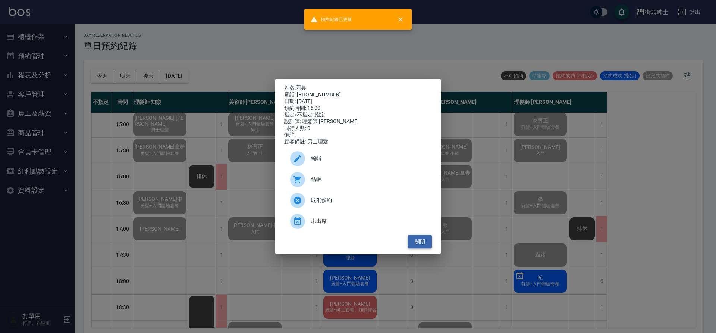
click at [422, 247] on button "關閉" at bounding box center [420, 242] width 24 height 14
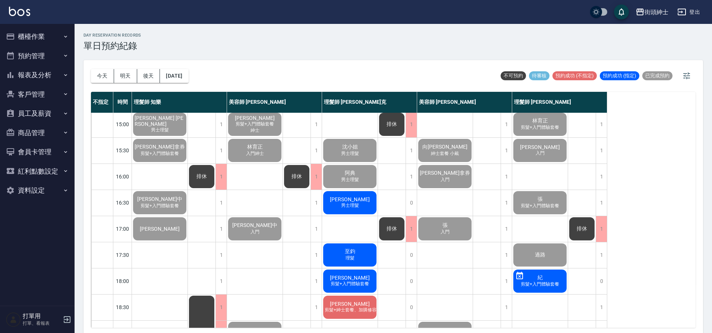
click at [363, 203] on div "Jing 男士理髮" at bounding box center [350, 202] width 56 height 25
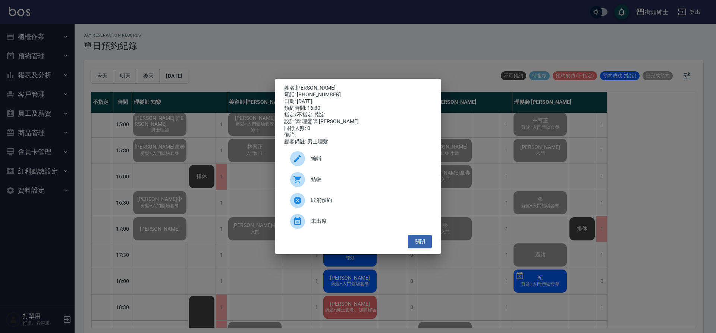
click at [349, 183] on span "結帳" at bounding box center [368, 179] width 115 height 8
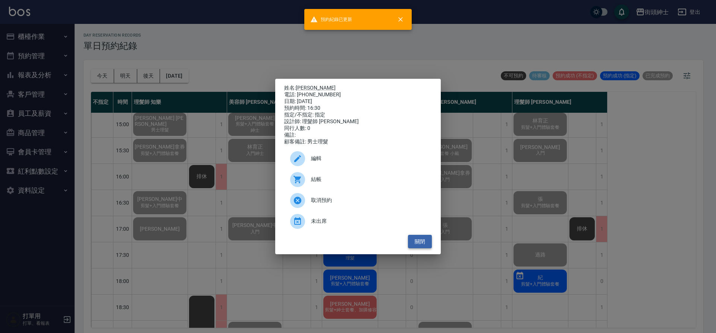
click at [429, 243] on button "關閉" at bounding box center [420, 242] width 24 height 14
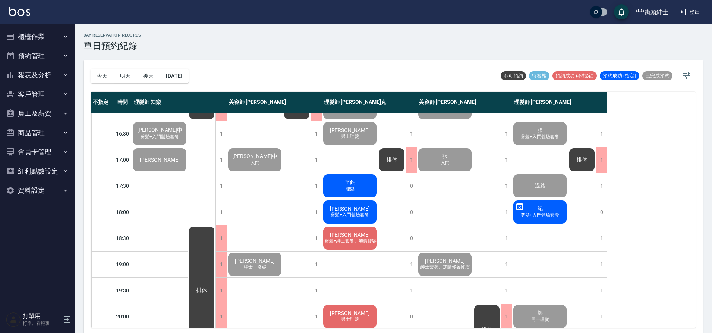
scroll to position [314, 0]
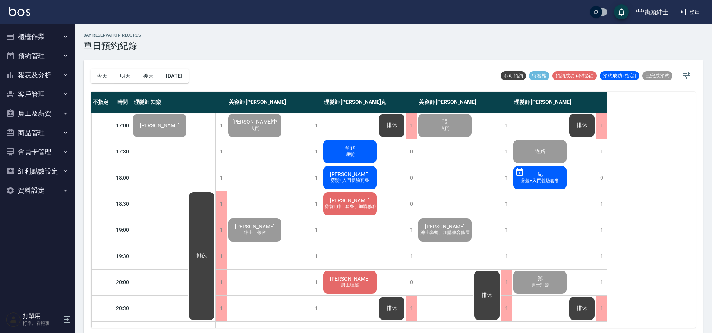
click at [369, 156] on div "至鈞 理髮" at bounding box center [350, 151] width 56 height 25
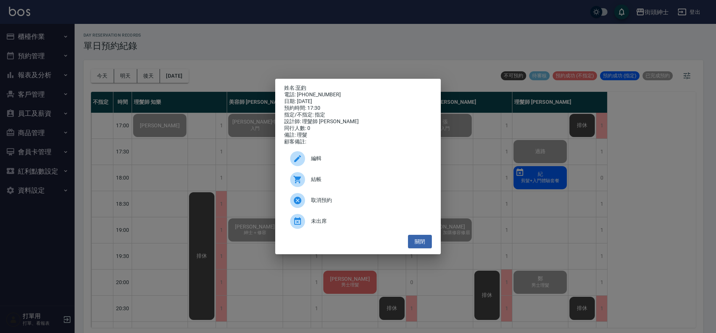
click at [364, 180] on span "結帳" at bounding box center [368, 179] width 115 height 8
click at [430, 247] on button "關閉" at bounding box center [420, 242] width 24 height 14
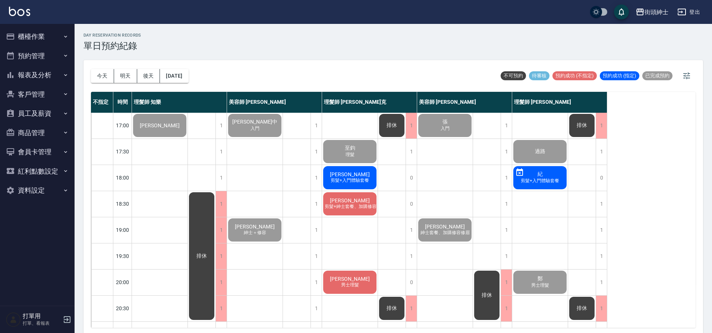
click at [355, 181] on span "剪髮+入門體驗套餐" at bounding box center [349, 180] width 41 height 6
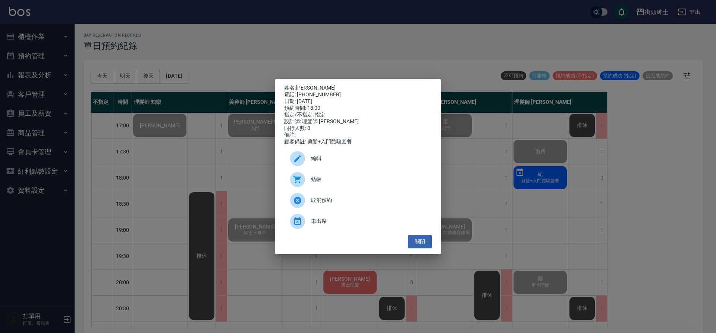
click at [330, 183] on span "結帳" at bounding box center [368, 179] width 115 height 8
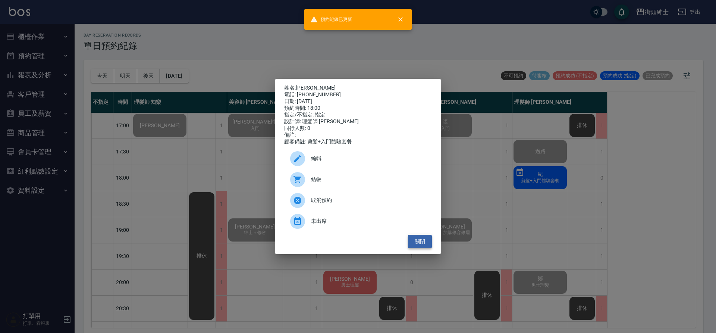
click at [424, 245] on button "關閉" at bounding box center [420, 242] width 24 height 14
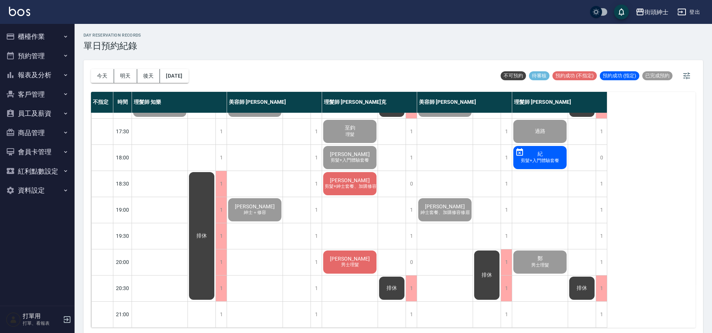
scroll to position [339, 0]
click at [372, 183] on span "剪髮+紳士套餐、加購修容修眉" at bounding box center [355, 186] width 64 height 6
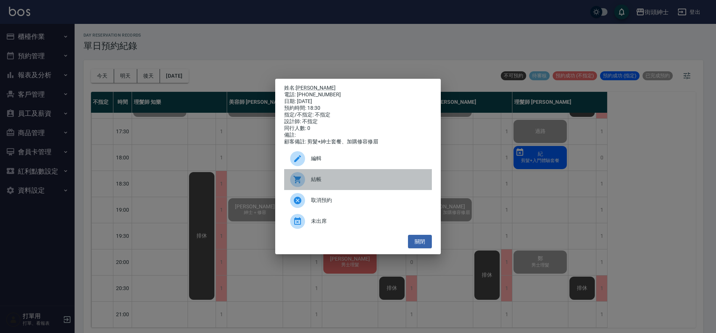
click at [361, 180] on span "結帳" at bounding box center [368, 179] width 115 height 8
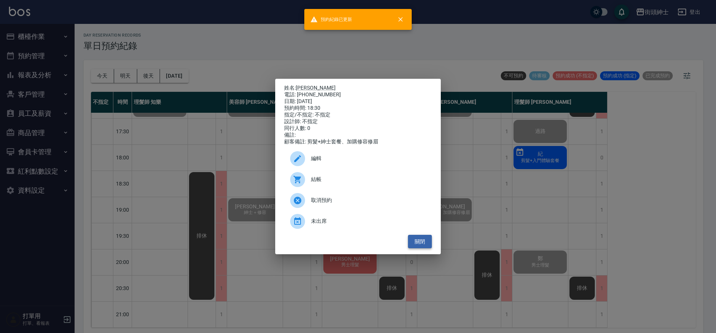
click at [427, 245] on button "關閉" at bounding box center [420, 242] width 24 height 14
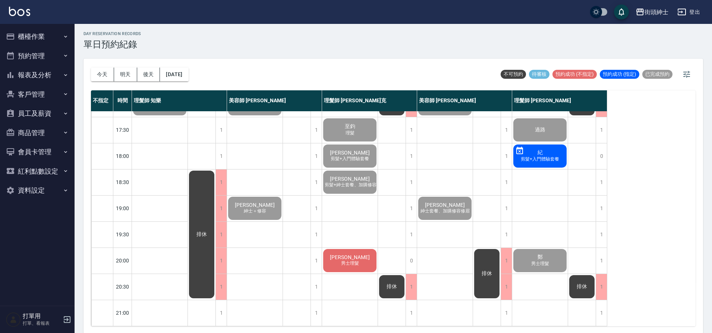
scroll to position [2, 0]
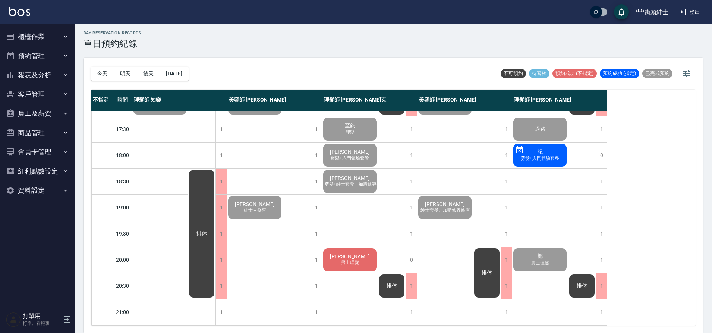
click at [364, 257] on div "王靖茹 男士理髮" at bounding box center [350, 259] width 56 height 25
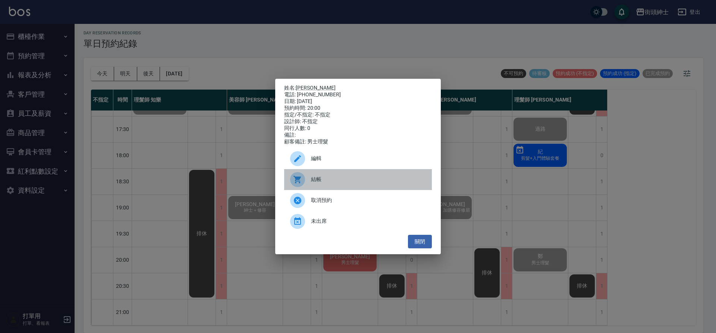
click at [345, 183] on span "結帳" at bounding box center [368, 179] width 115 height 8
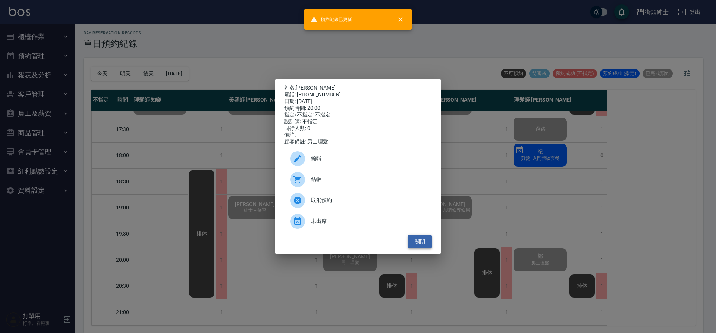
click at [427, 247] on button "關閉" at bounding box center [420, 242] width 24 height 14
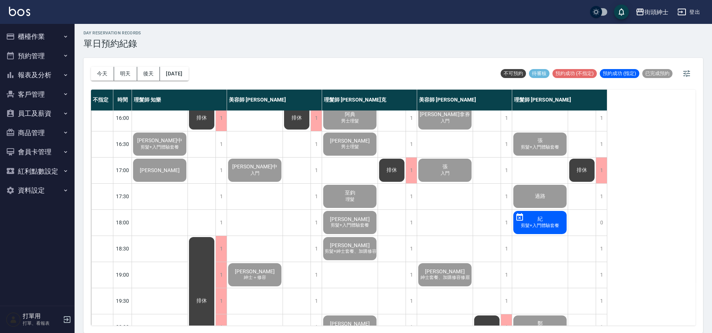
scroll to position [266, 0]
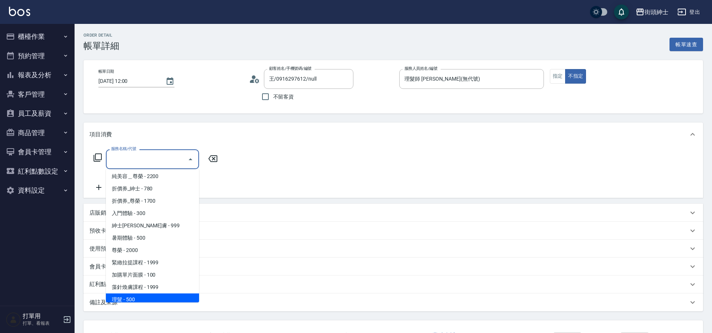
scroll to position [57, 0]
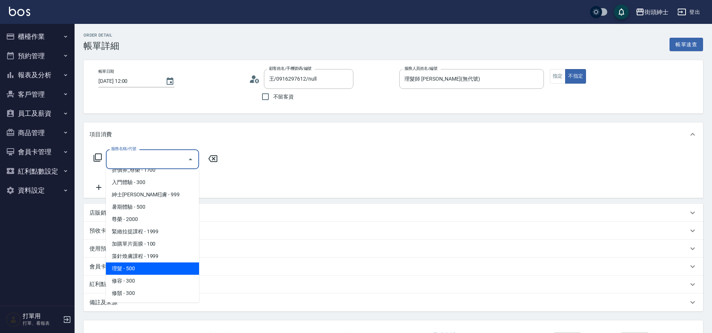
click at [155, 270] on span "理髮 - 500" at bounding box center [152, 268] width 93 height 12
type input "理髮(A02)"
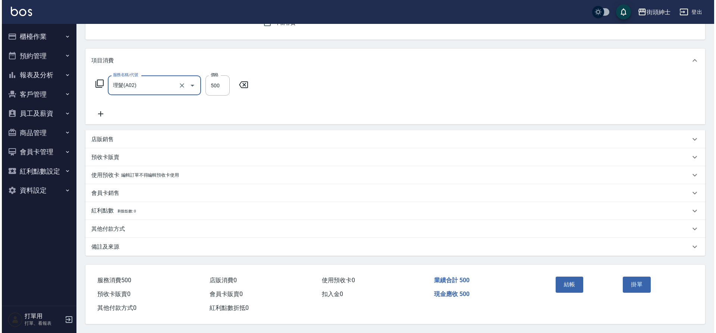
scroll to position [77, 0]
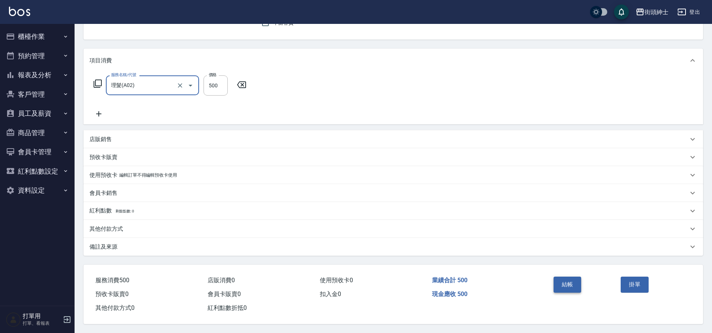
click at [574, 280] on button "結帳" at bounding box center [568, 284] width 28 height 16
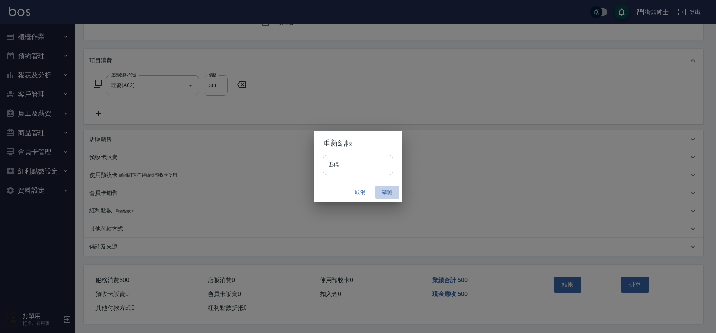
click at [385, 189] on button "確認" at bounding box center [387, 192] width 24 height 14
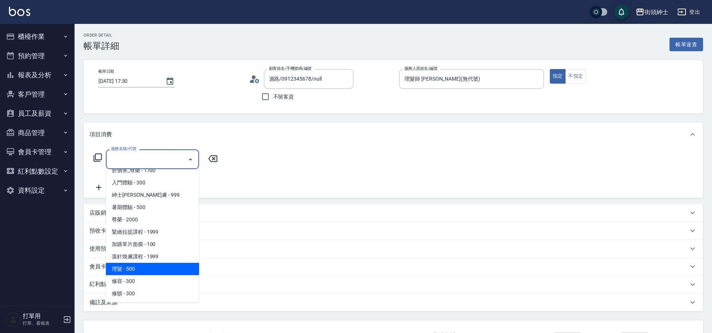
scroll to position [57, 0]
click at [147, 270] on span "理髮 - 500" at bounding box center [152, 268] width 93 height 12
type input "理髮(A02)"
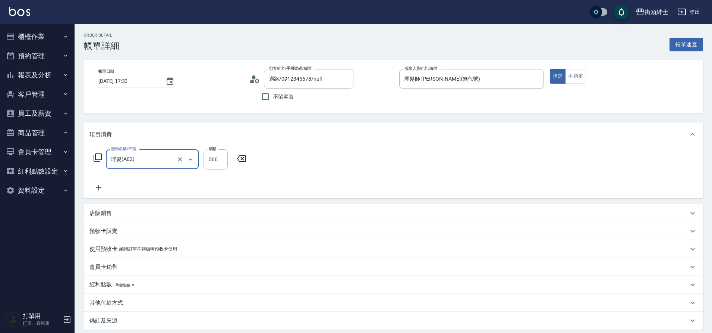
click at [129, 208] on div "店販銷售" at bounding box center [394, 213] width 620 height 18
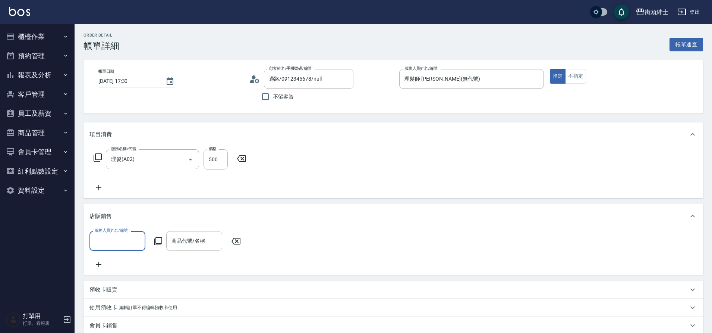
scroll to position [0, 0]
click at [133, 241] on input "服務人員姓名/編號" at bounding box center [117, 240] width 49 height 13
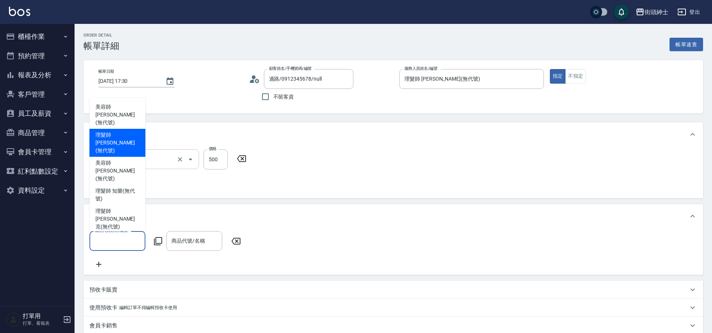
click at [121, 154] on span "理髮師 [PERSON_NAME] (無代號)" at bounding box center [117, 142] width 44 height 23
type input "理髮師 [PERSON_NAME](無代號)"
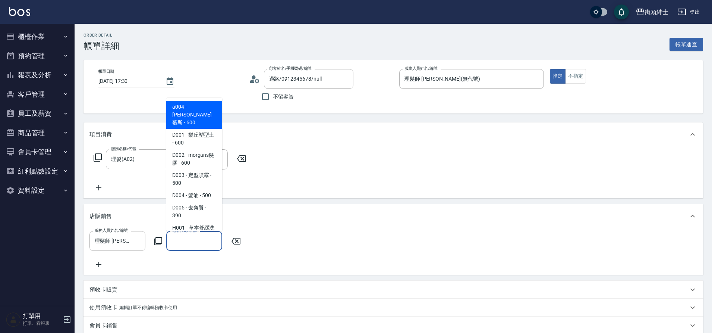
click at [207, 245] on input "商品代號/名稱" at bounding box center [194, 240] width 49 height 13
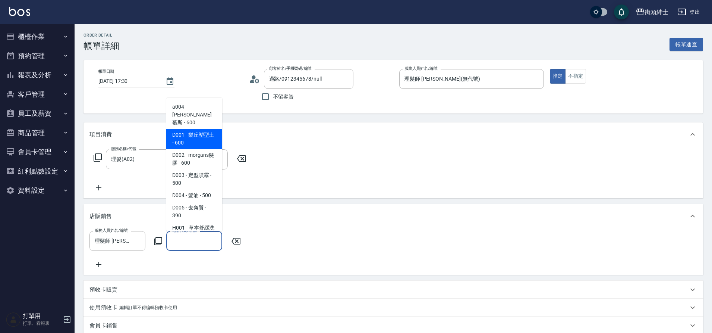
click at [198, 138] on span "D001 - 樂丘塑型土 - 600" at bounding box center [194, 139] width 56 height 20
type input "樂丘塑型土"
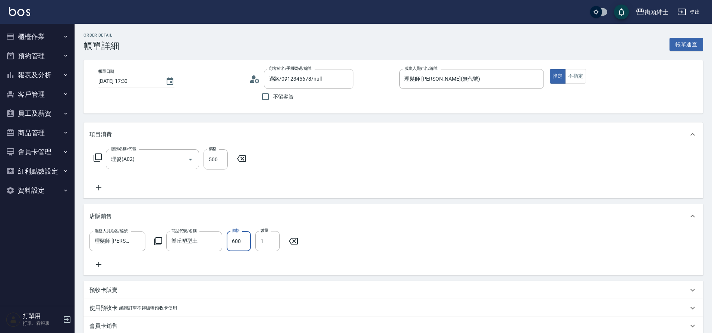
click at [242, 247] on input "600" at bounding box center [239, 241] width 24 height 20
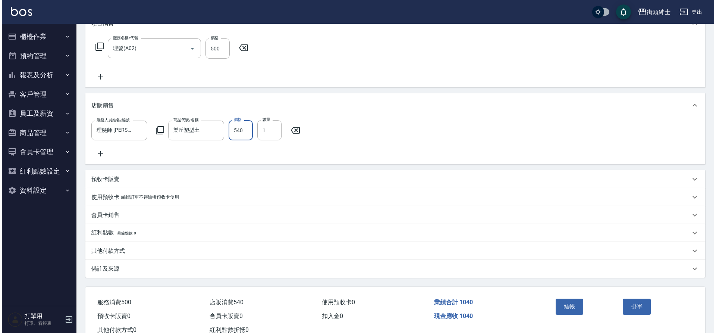
scroll to position [142, 0]
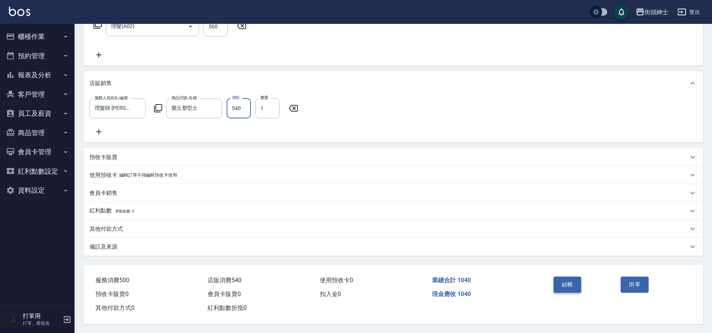
type input "540"
click at [556, 277] on button "結帳" at bounding box center [568, 284] width 28 height 16
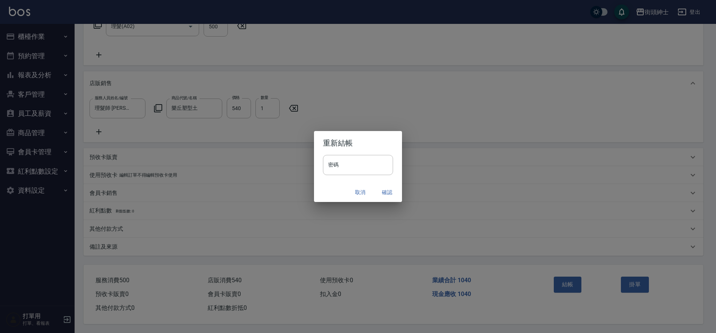
click at [390, 192] on button "確認" at bounding box center [387, 192] width 24 height 14
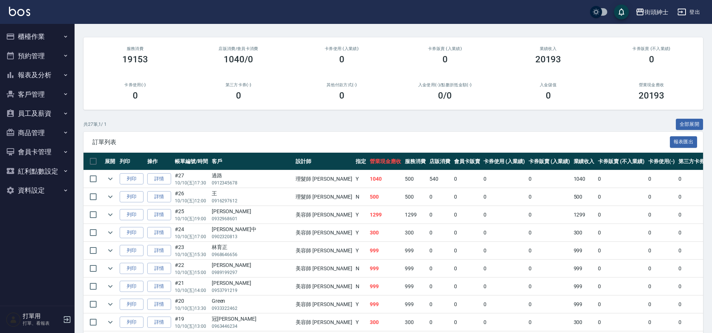
scroll to position [41, 0]
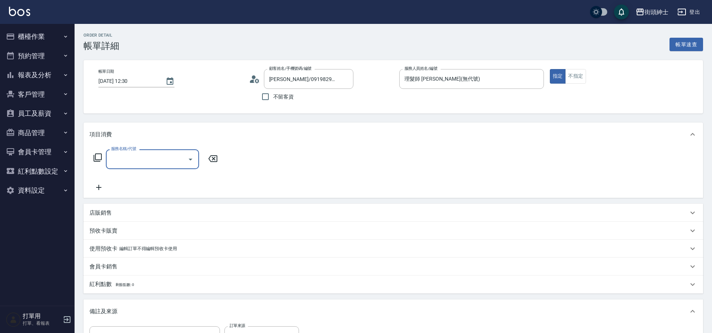
click at [193, 156] on icon "Open" at bounding box center [190, 159] width 9 height 9
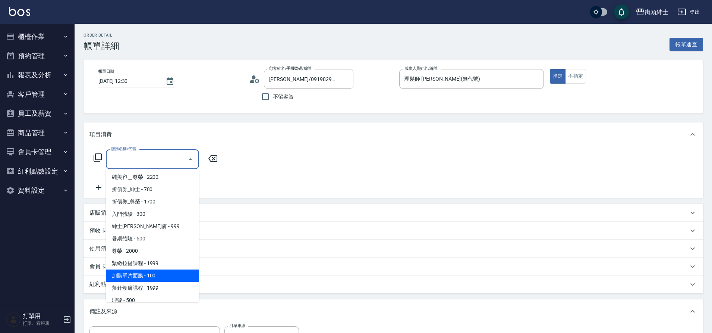
scroll to position [57, 0]
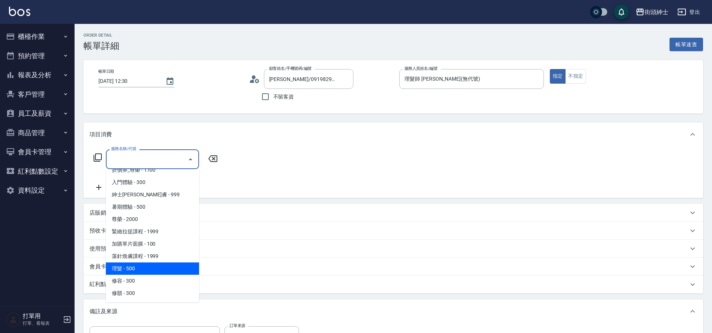
click at [133, 264] on span "理髮 - 500" at bounding box center [152, 268] width 93 height 12
type input "理髮(A02)"
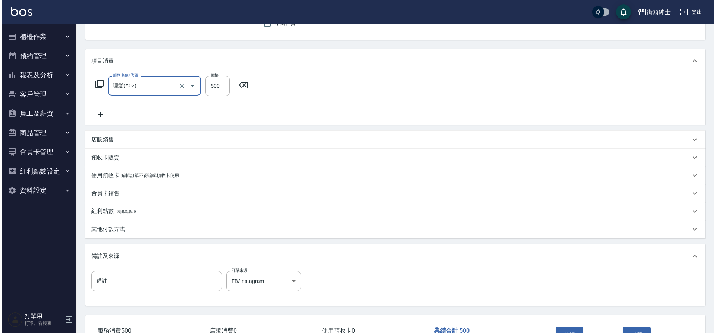
scroll to position [127, 0]
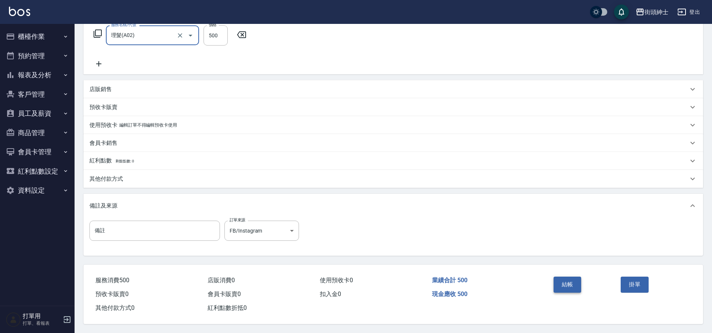
click at [574, 279] on button "結帳" at bounding box center [568, 284] width 28 height 16
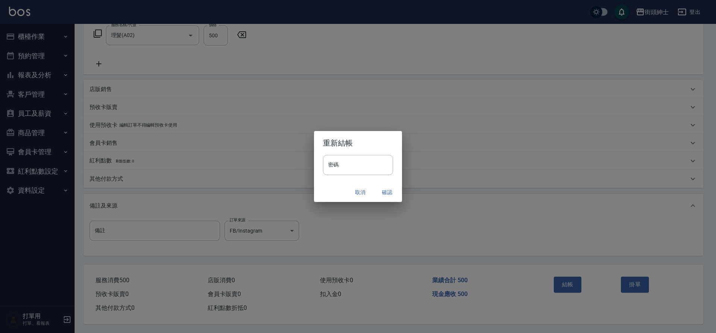
click at [386, 189] on button "確認" at bounding box center [387, 192] width 24 height 14
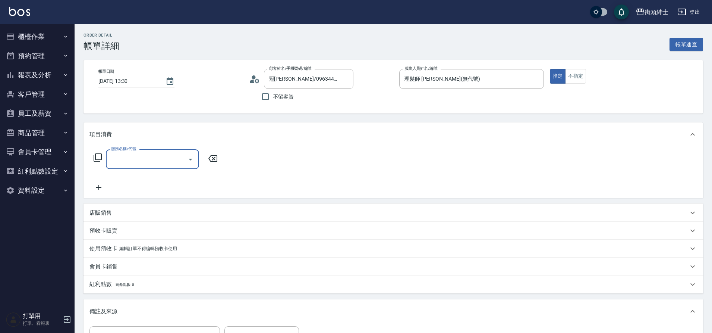
click at [193, 162] on icon "Open" at bounding box center [190, 159] width 9 height 9
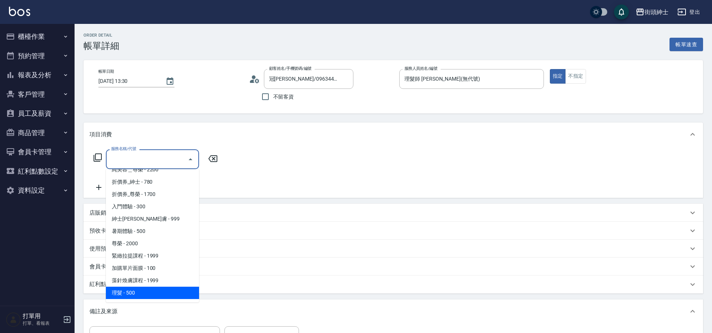
scroll to position [57, 0]
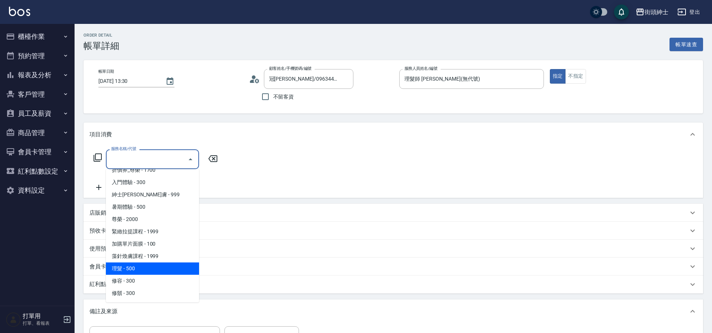
click at [145, 269] on span "理髮 - 500" at bounding box center [152, 268] width 93 height 12
type input "理髮(A02)"
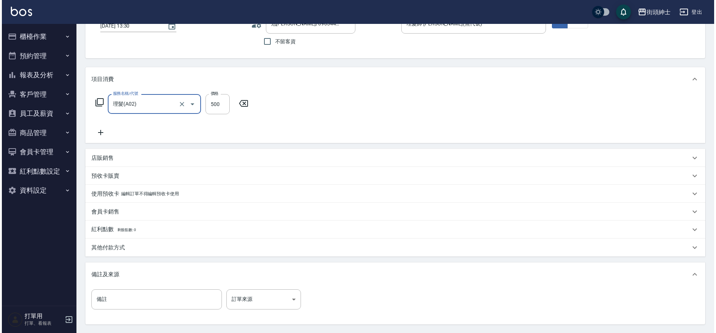
scroll to position [127, 0]
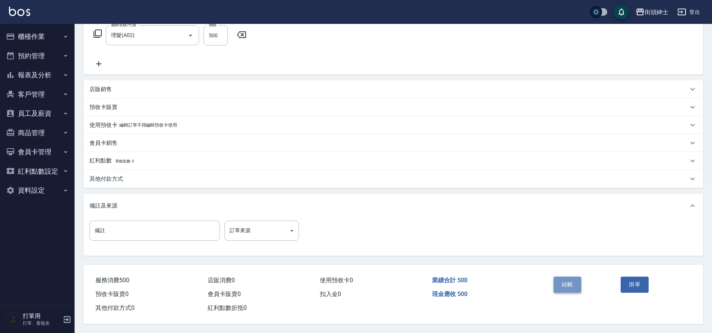
click at [575, 282] on button "結帳" at bounding box center [568, 284] width 28 height 16
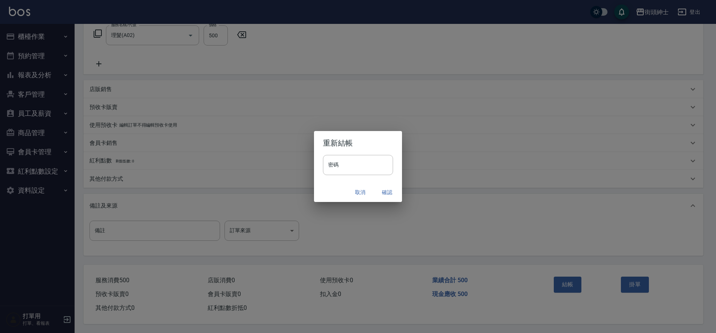
click at [388, 189] on button "確認" at bounding box center [387, 192] width 24 height 14
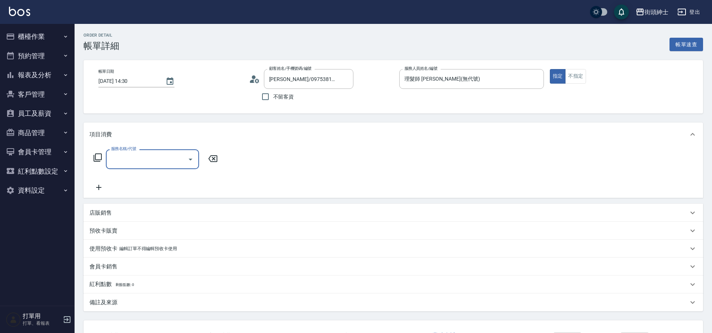
click at [183, 161] on input "服務名稱/代號" at bounding box center [146, 159] width 75 height 13
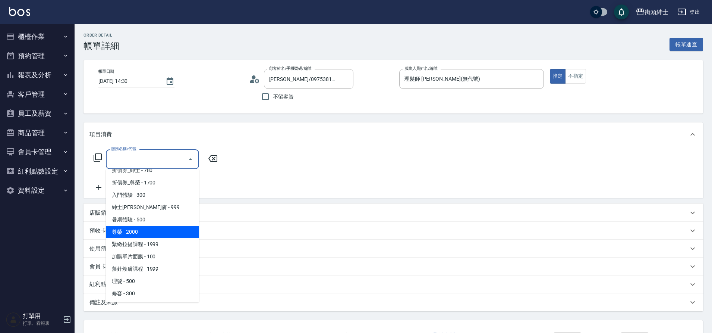
scroll to position [57, 0]
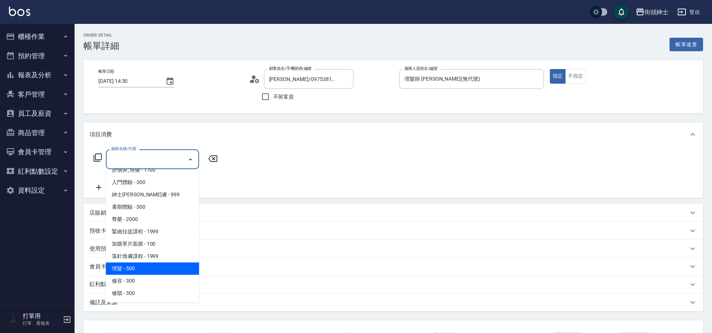
drag, startPoint x: 143, startPoint y: 269, endPoint x: 159, endPoint y: 270, distance: 16.0
click at [143, 270] on span "理髮 - 500" at bounding box center [152, 268] width 93 height 12
type input "理髮(A02)"
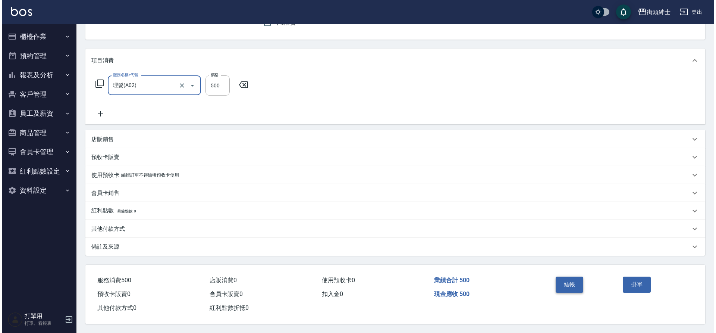
scroll to position [77, 0]
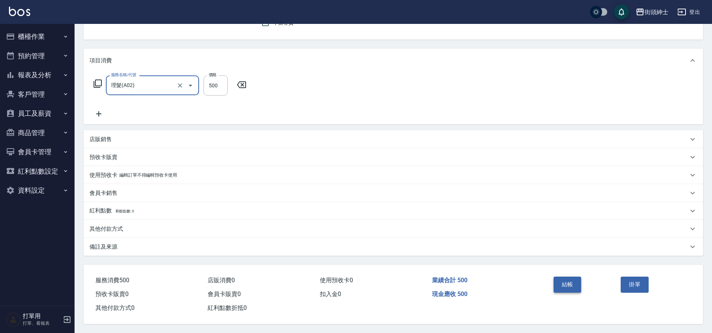
click at [574, 282] on button "結帳" at bounding box center [568, 284] width 28 height 16
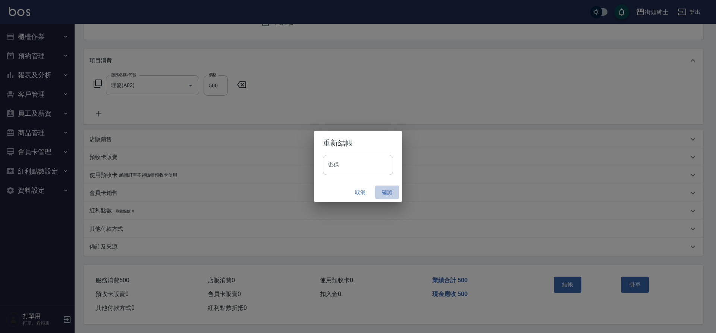
click at [383, 187] on button "確認" at bounding box center [387, 192] width 24 height 14
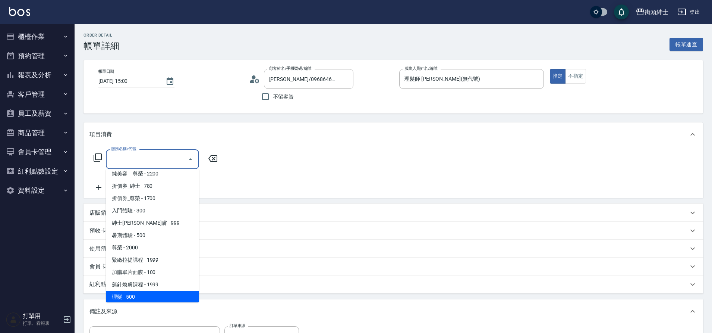
scroll to position [57, 0]
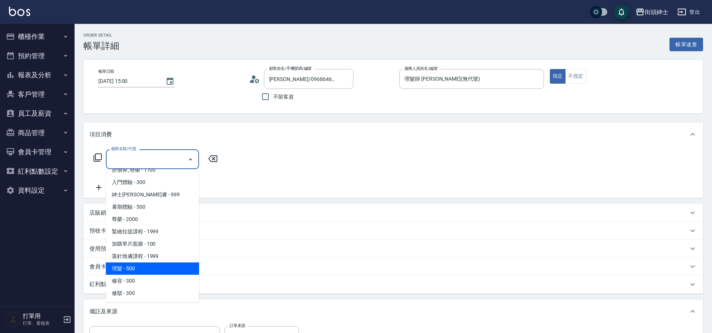
click at [126, 265] on span "理髮 - 500" at bounding box center [152, 268] width 93 height 12
type input "理髮(A02)"
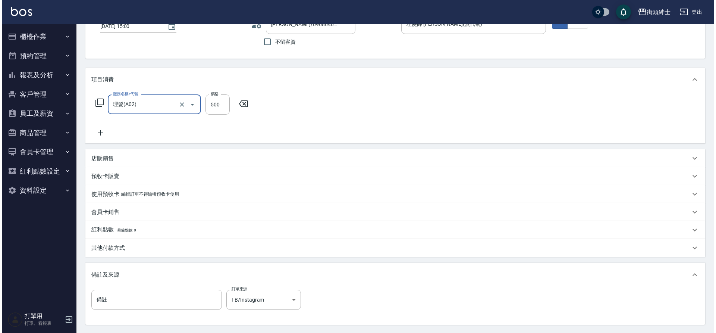
scroll to position [127, 0]
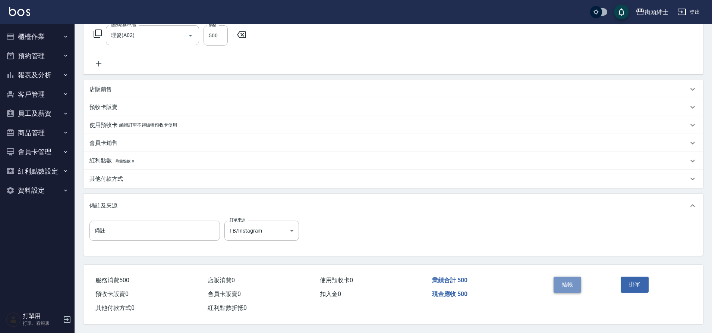
click at [571, 276] on button "結帳" at bounding box center [568, 284] width 28 height 16
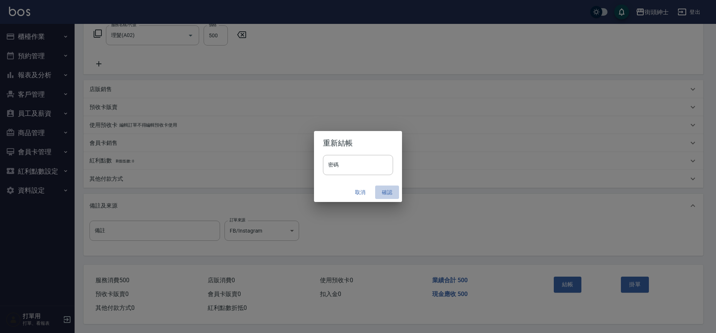
click at [386, 194] on button "確認" at bounding box center [387, 192] width 24 height 14
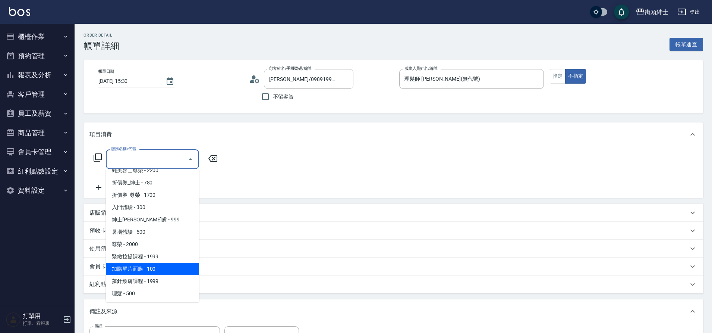
scroll to position [57, 0]
click at [153, 266] on span "理髮 - 500" at bounding box center [152, 268] width 93 height 12
type input "理髮(A02)"
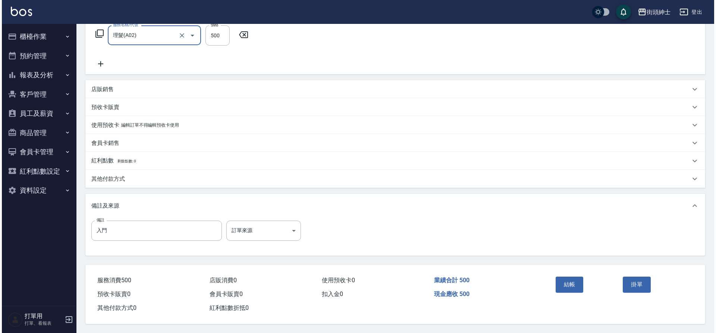
scroll to position [127, 0]
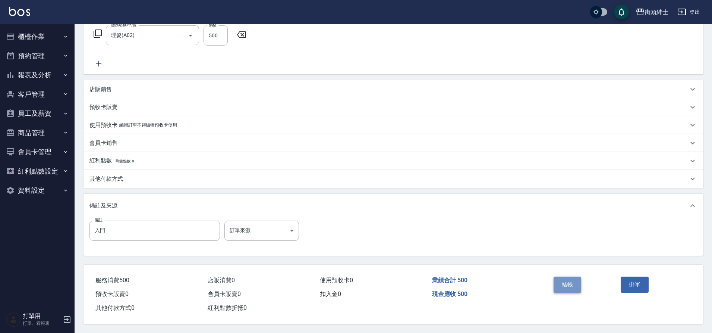
click at [571, 288] on button "結帳" at bounding box center [568, 284] width 28 height 16
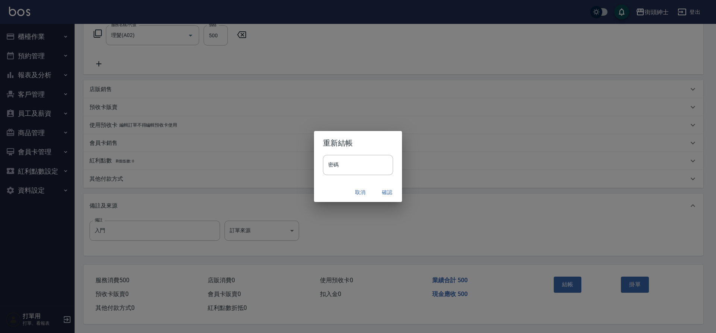
click at [380, 191] on button "確認" at bounding box center [387, 192] width 24 height 14
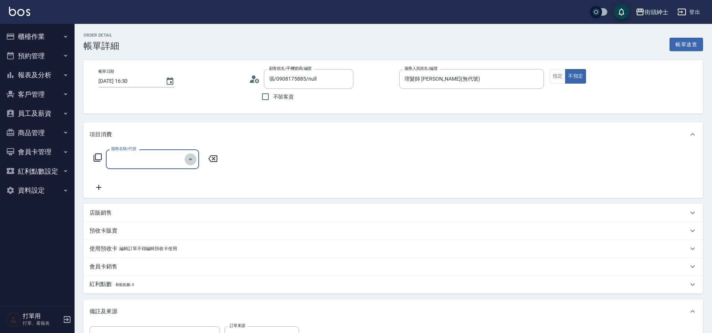
click at [189, 161] on icon "Open" at bounding box center [190, 159] width 9 height 9
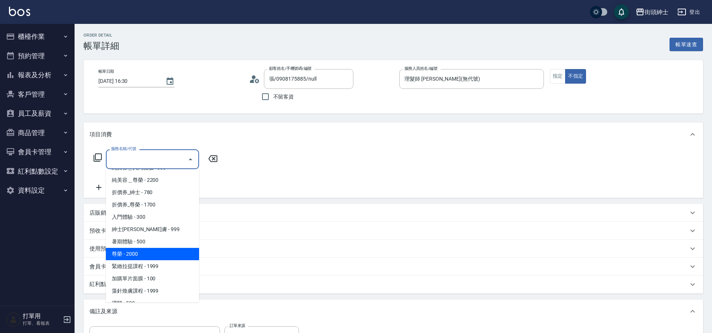
scroll to position [57, 0]
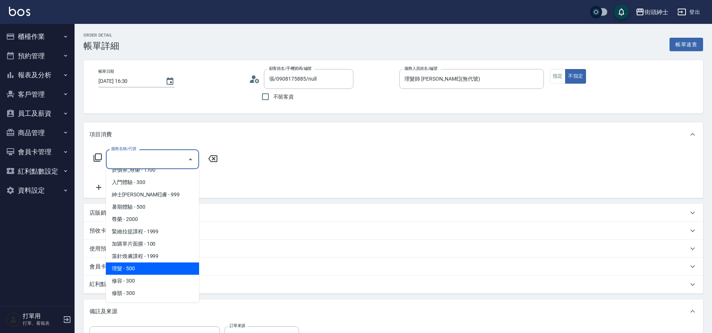
click at [155, 271] on span "理髮 - 500" at bounding box center [152, 268] width 93 height 12
type input "理髮(A02)"
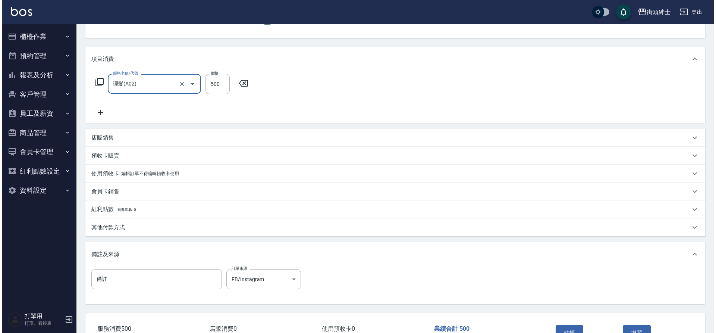
scroll to position [127, 0]
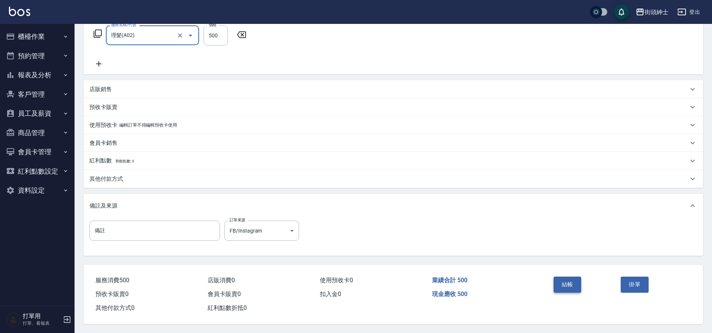
click at [568, 278] on button "結帳" at bounding box center [568, 284] width 28 height 16
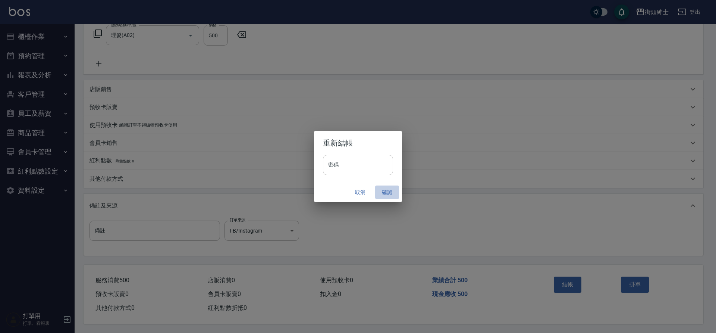
click at [392, 191] on button "確認" at bounding box center [387, 192] width 24 height 14
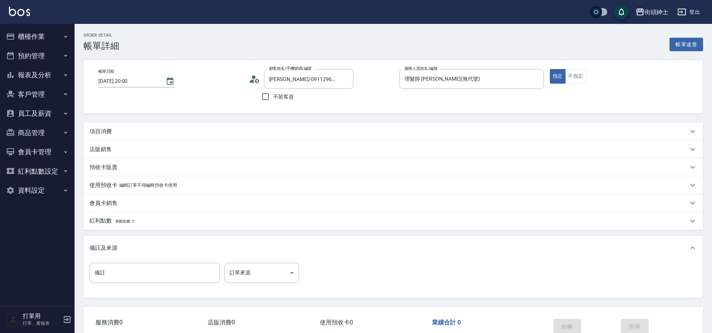
click at [223, 135] on div "項目消費" at bounding box center [389, 132] width 599 height 8
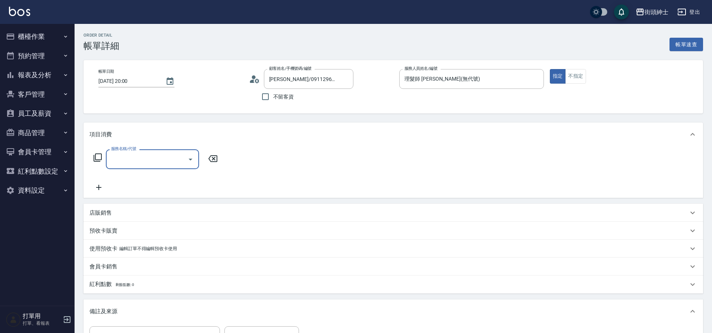
click at [186, 160] on icon "Open" at bounding box center [190, 159] width 9 height 9
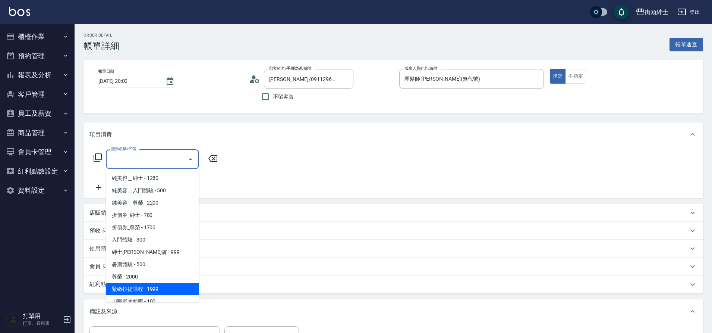
scroll to position [57, 0]
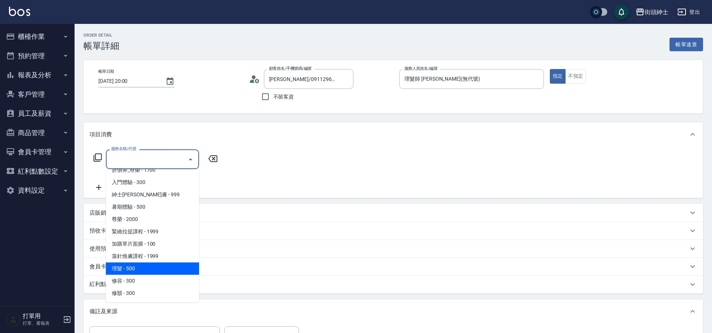
click at [152, 271] on span "理髮 - 500" at bounding box center [152, 268] width 93 height 12
type input "理髮(A02)"
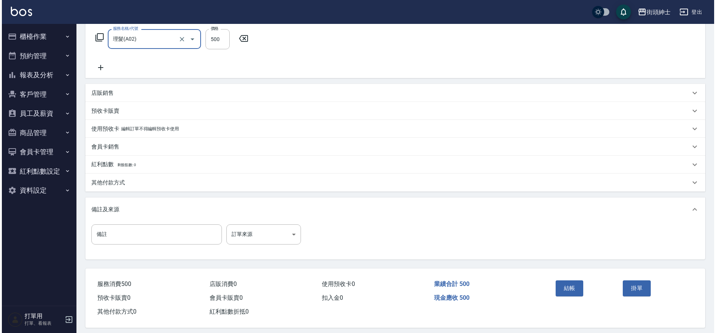
scroll to position [123, 0]
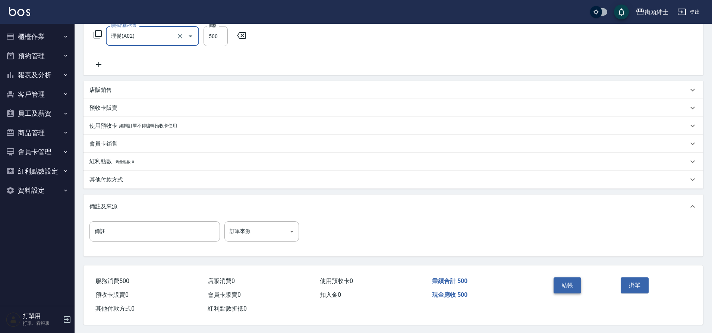
click at [565, 283] on button "結帳" at bounding box center [568, 285] width 28 height 16
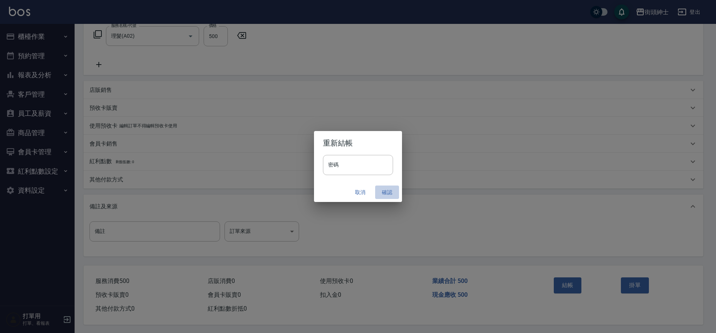
click at [388, 189] on button "確認" at bounding box center [387, 192] width 24 height 14
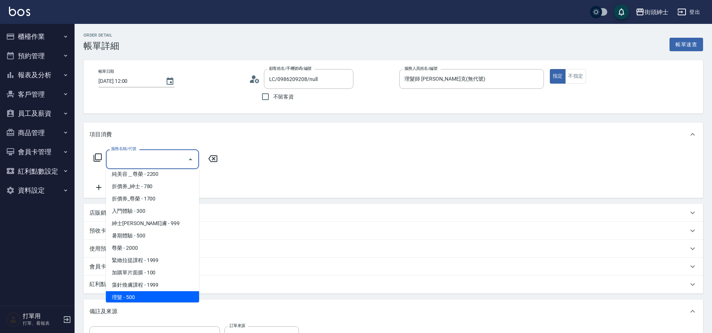
scroll to position [57, 0]
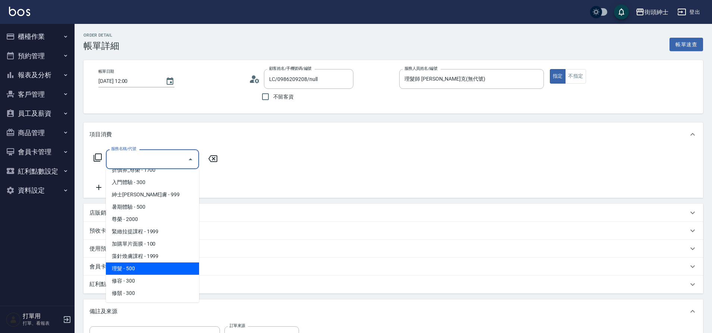
click at [149, 267] on span "理髮 - 500" at bounding box center [152, 268] width 93 height 12
type input "理髮(A02)"
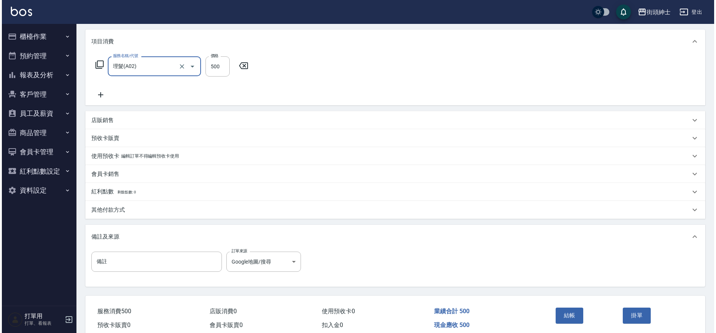
scroll to position [127, 0]
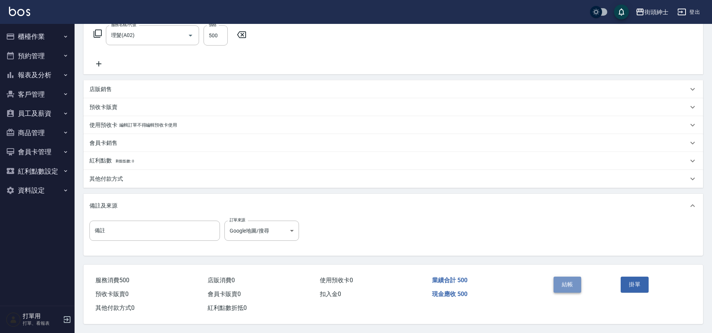
click at [574, 276] on button "結帳" at bounding box center [568, 284] width 28 height 16
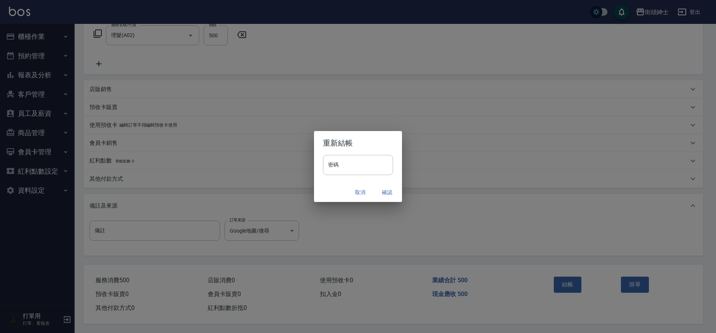
click at [387, 194] on button "確認" at bounding box center [387, 192] width 24 height 14
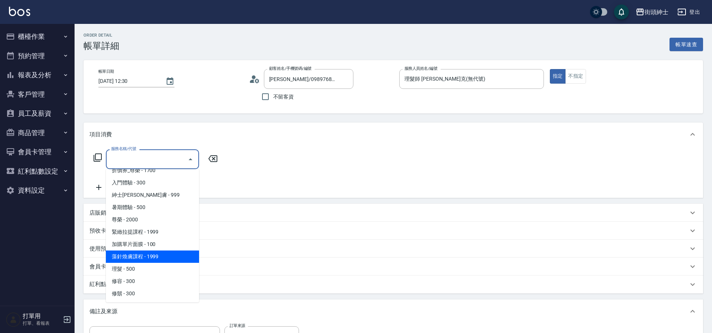
scroll to position [57, 0]
click at [142, 271] on span "理髮 - 500" at bounding box center [152, 268] width 93 height 12
type input "理髮(A02)"
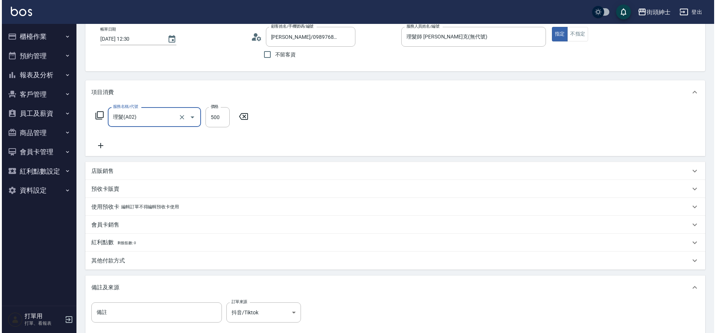
scroll to position [127, 0]
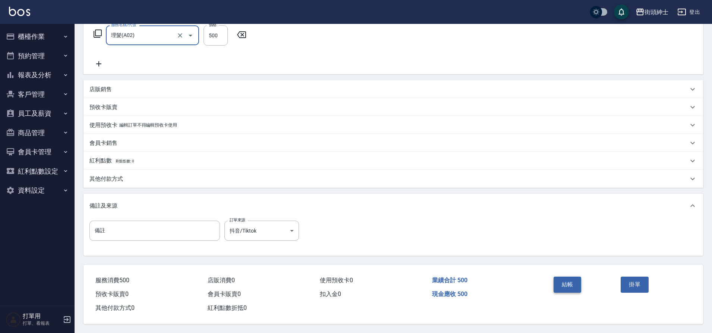
click at [574, 280] on button "結帳" at bounding box center [568, 284] width 28 height 16
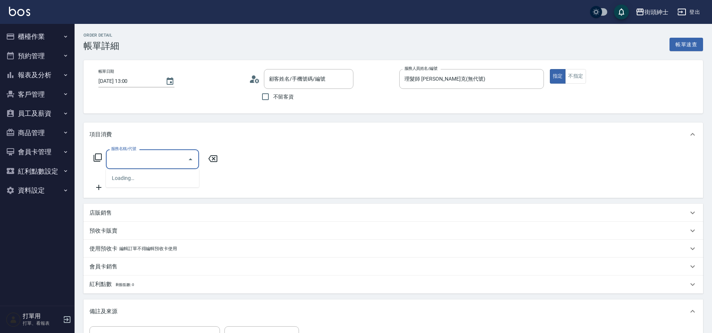
type input "[PERSON_NAME]/0907550601/null"
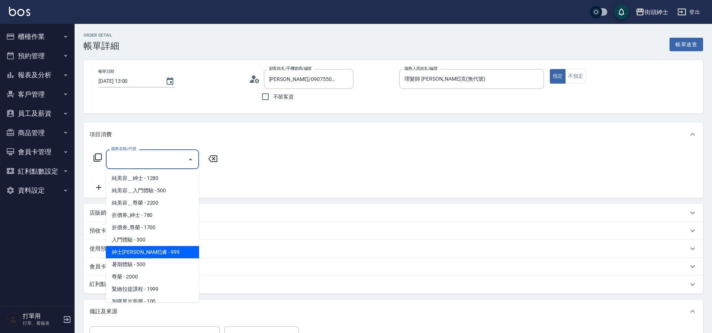
scroll to position [54, 0]
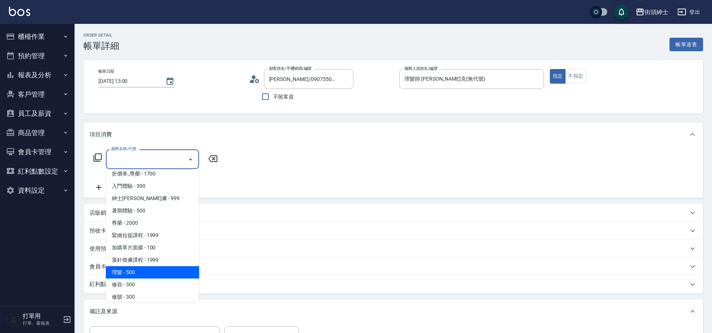
drag, startPoint x: 147, startPoint y: 269, endPoint x: 156, endPoint y: 268, distance: 8.7
click at [147, 269] on span "理髮 - 500" at bounding box center [152, 272] width 93 height 12
type input "理髮(A02)"
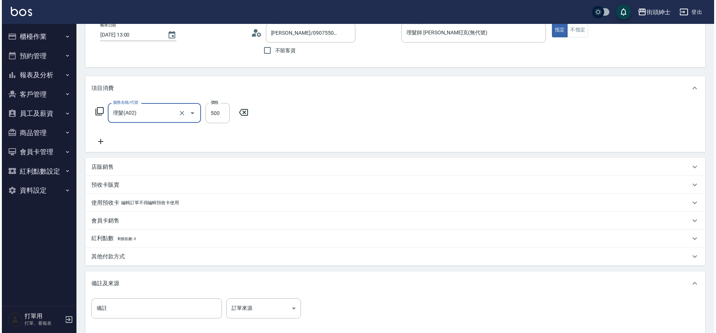
scroll to position [127, 0]
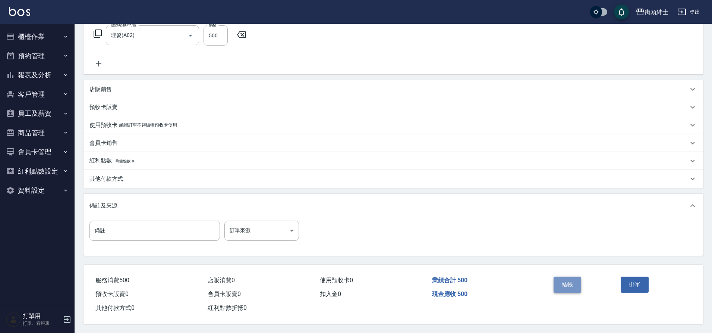
click at [574, 276] on button "結帳" at bounding box center [568, 284] width 28 height 16
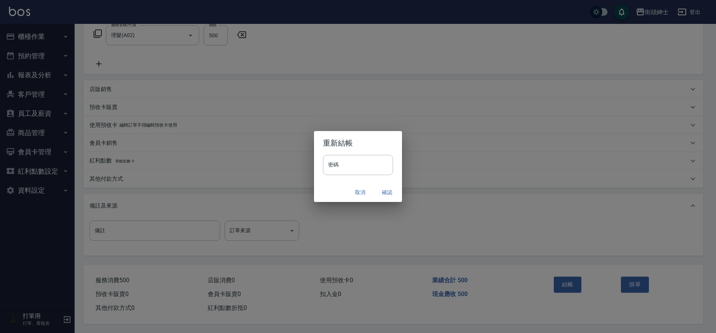
click at [392, 192] on button "確認" at bounding box center [387, 192] width 24 height 14
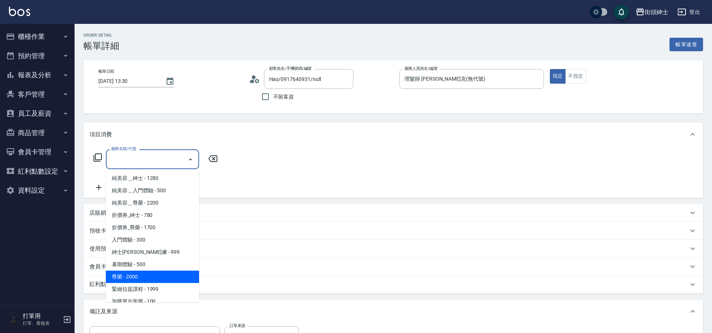
scroll to position [57, 0]
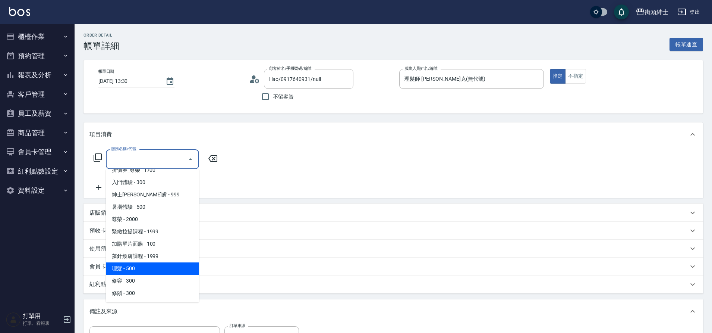
click at [152, 269] on span "理髮 - 500" at bounding box center [152, 268] width 93 height 12
type input "理髮(A02)"
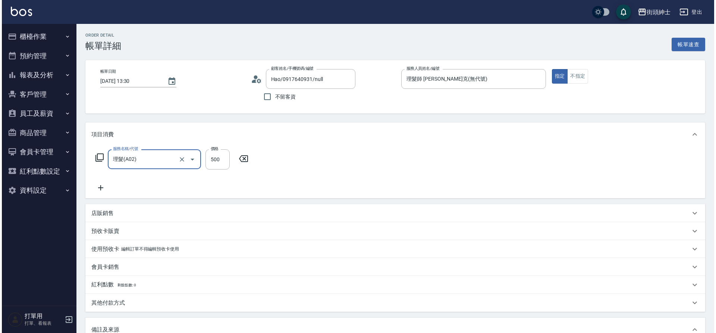
scroll to position [127, 0]
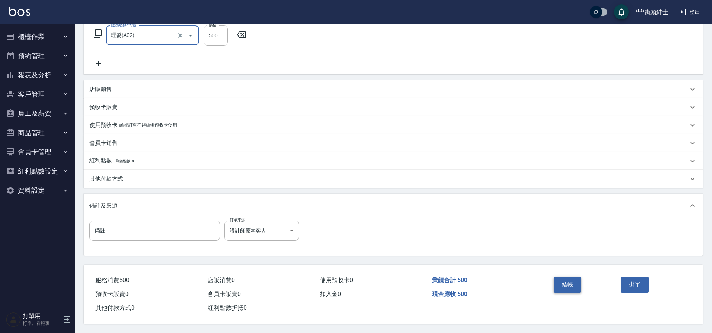
click at [565, 283] on button "結帳" at bounding box center [568, 284] width 28 height 16
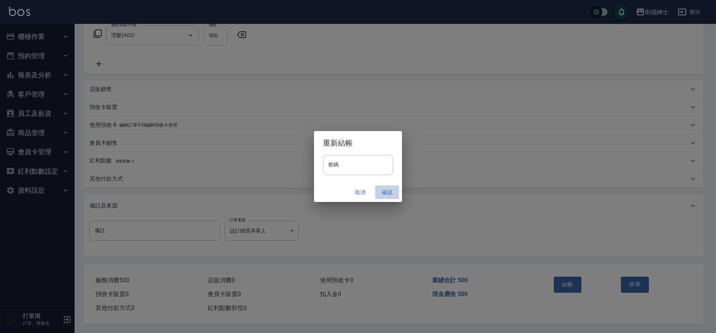
click at [389, 195] on button "確認" at bounding box center [387, 192] width 24 height 14
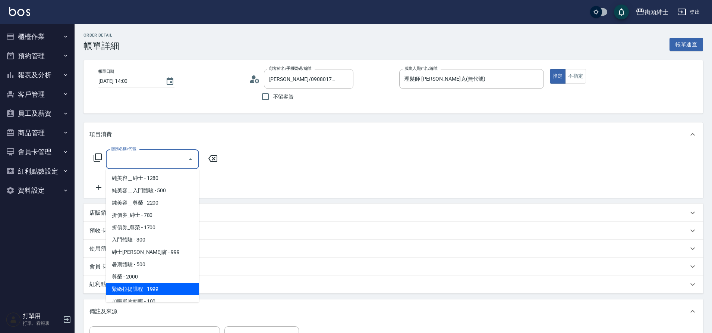
scroll to position [57, 0]
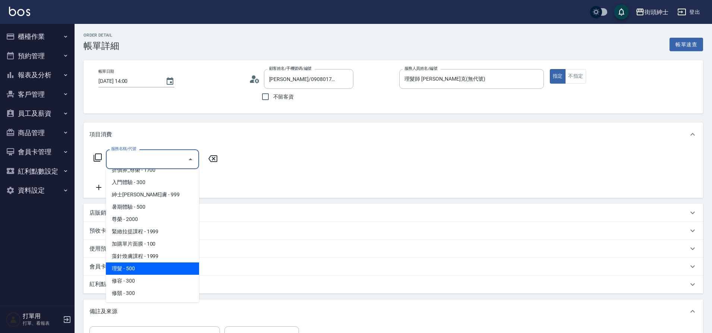
click at [153, 271] on span "理髮 - 500" at bounding box center [152, 268] width 93 height 12
type input "理髮(A02)"
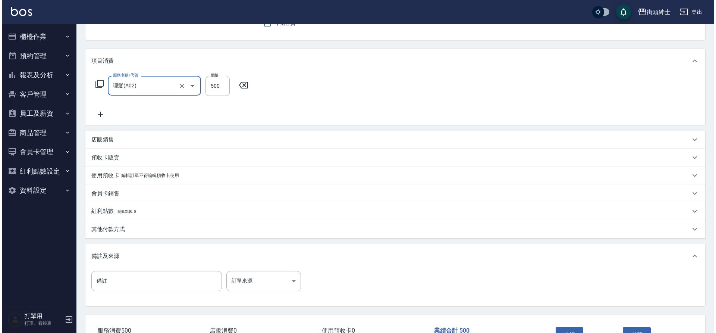
scroll to position [127, 0]
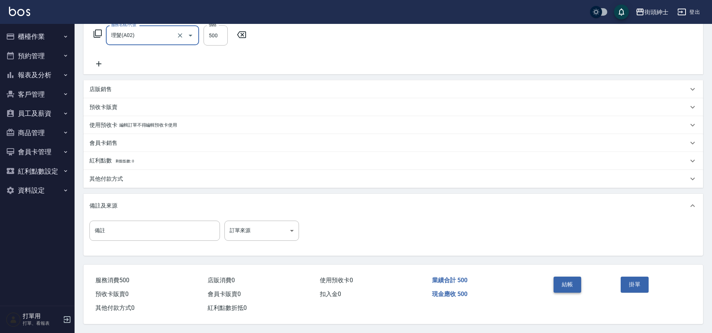
click at [562, 281] on button "結帳" at bounding box center [568, 284] width 28 height 16
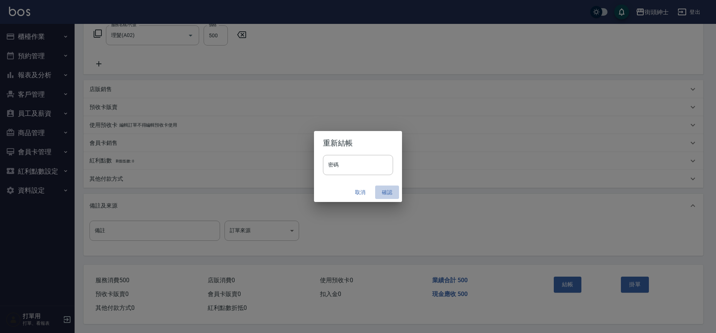
click at [387, 190] on button "確認" at bounding box center [387, 192] width 24 height 14
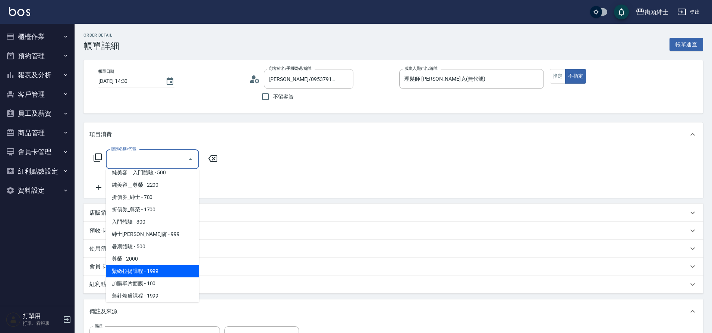
scroll to position [57, 0]
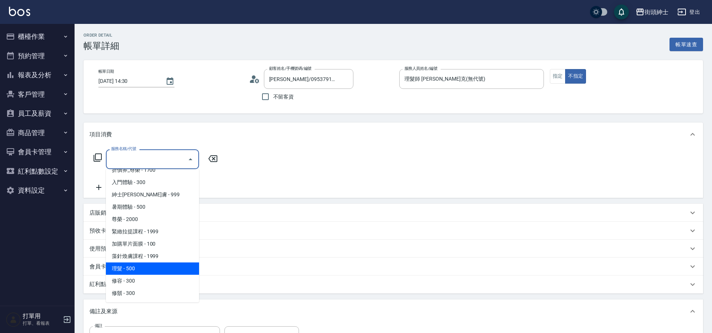
click at [147, 270] on span "理髮 - 500" at bounding box center [152, 268] width 93 height 12
type input "理髮(A02)"
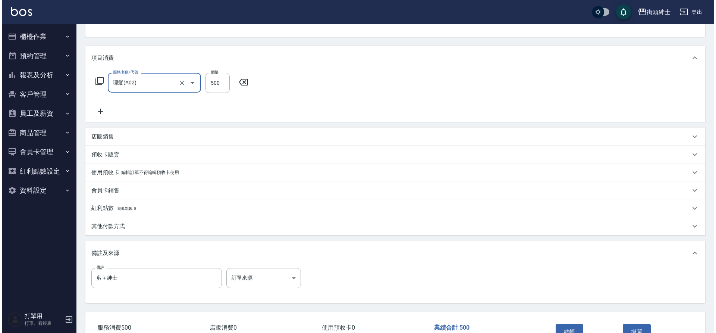
scroll to position [127, 0]
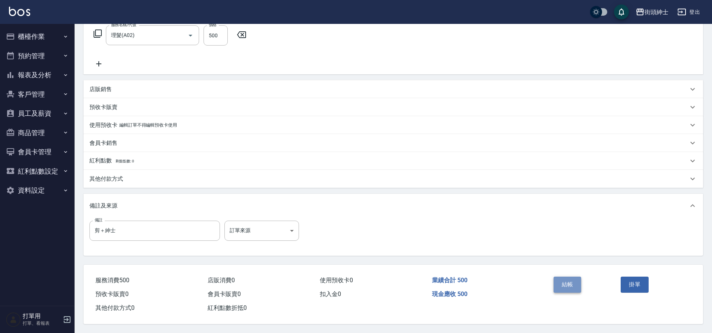
click at [563, 283] on button "結帳" at bounding box center [568, 284] width 28 height 16
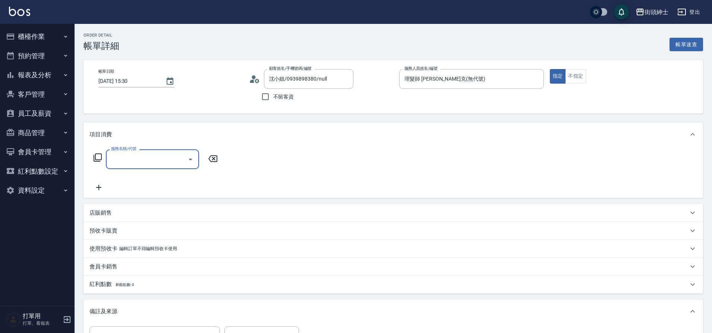
click at [188, 159] on icon "Open" at bounding box center [190, 159] width 9 height 9
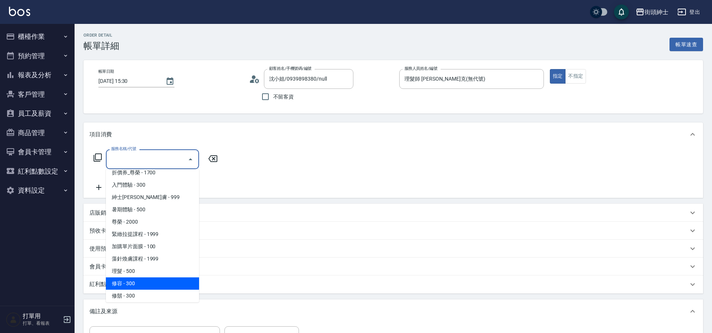
scroll to position [57, 0]
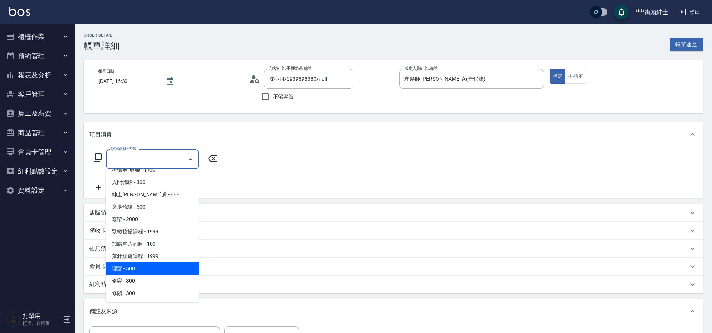
click at [145, 267] on span "理髮 - 500" at bounding box center [152, 268] width 93 height 12
type input "理髮(A02)"
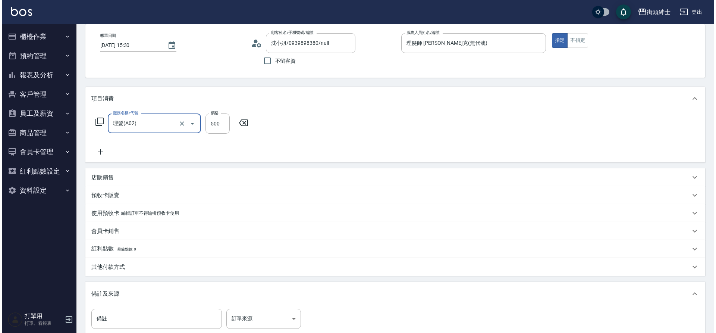
scroll to position [127, 0]
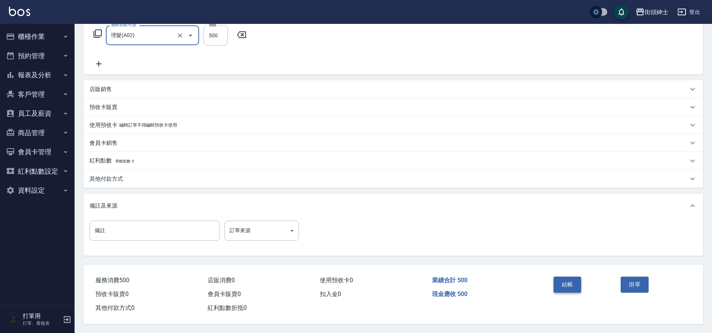
click at [565, 281] on button "結帳" at bounding box center [568, 284] width 28 height 16
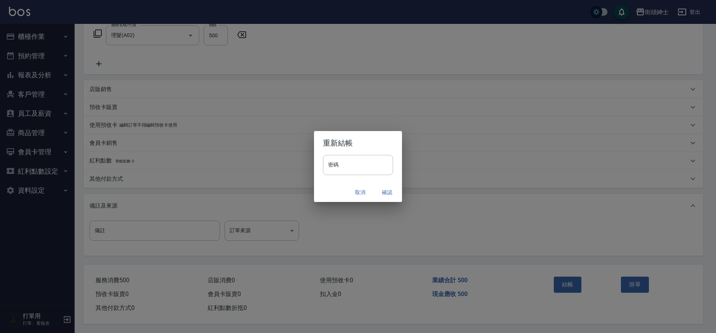
drag, startPoint x: 386, startPoint y: 191, endPoint x: 389, endPoint y: 186, distance: 6.2
click at [386, 191] on button "確認" at bounding box center [387, 192] width 24 height 14
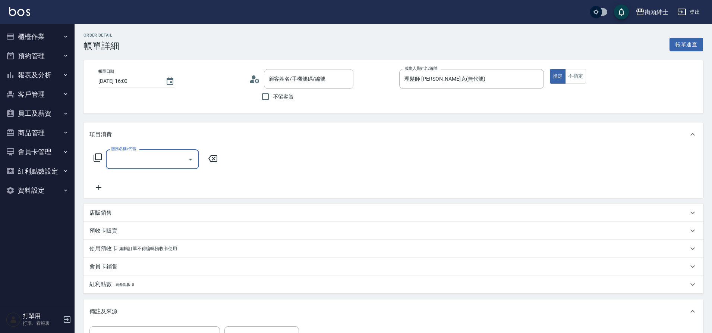
type input "阿典/0919323103/null"
click at [188, 160] on icon "Open" at bounding box center [190, 159] width 9 height 9
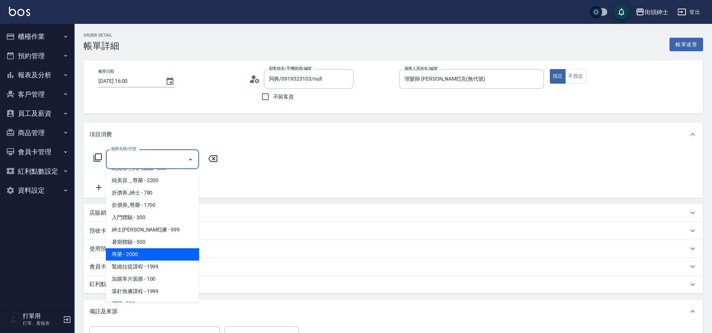
scroll to position [57, 0]
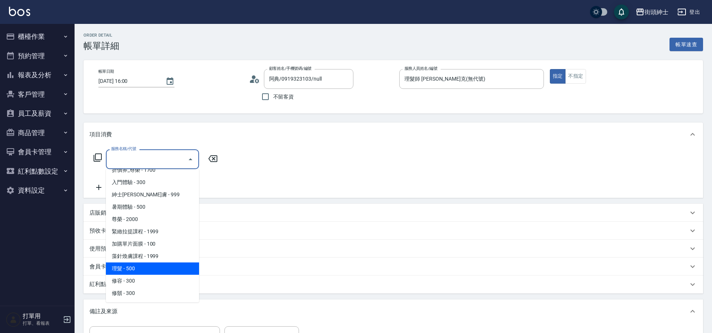
click at [141, 270] on span "理髮 - 500" at bounding box center [152, 268] width 93 height 12
type input "理髮(A02)"
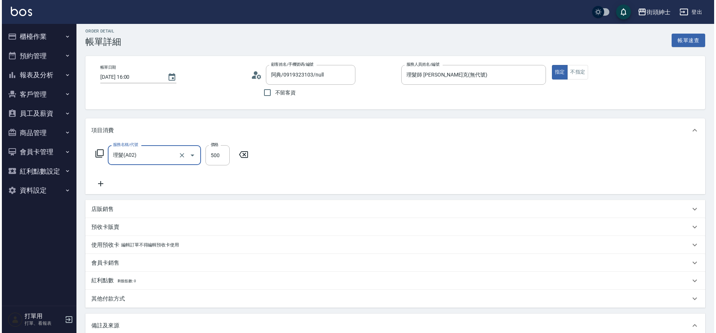
scroll to position [127, 0]
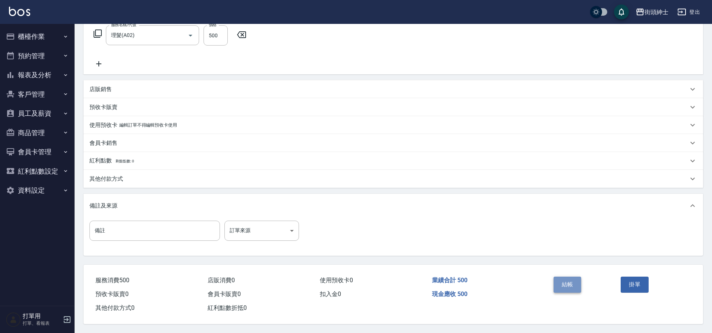
click at [565, 281] on button "結帳" at bounding box center [568, 284] width 28 height 16
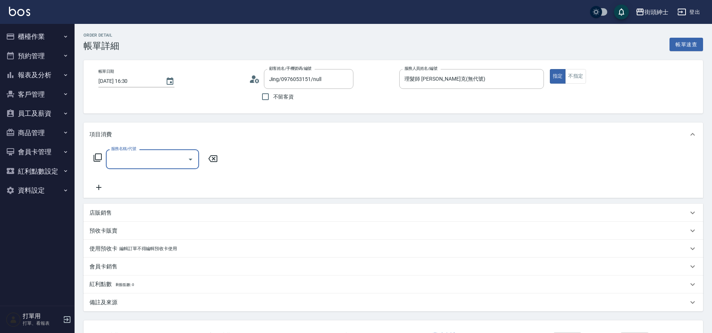
click at [190, 159] on icon "Open" at bounding box center [191, 159] width 4 height 2
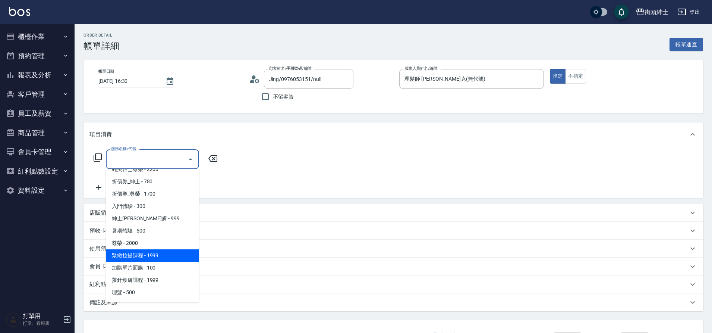
scroll to position [57, 0]
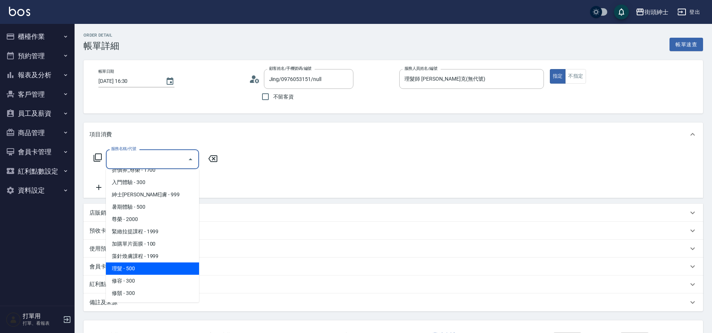
click at [145, 266] on span "理髮 - 500" at bounding box center [152, 268] width 93 height 12
type input "理髮(A02)"
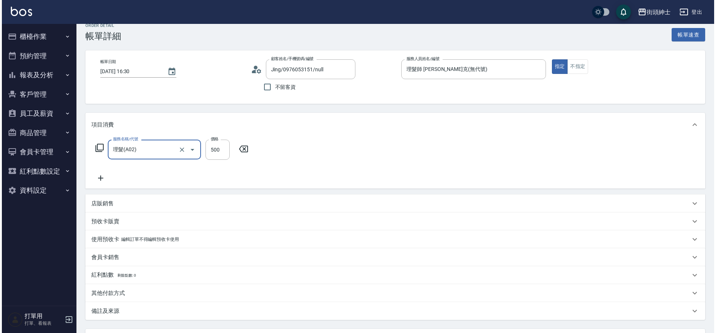
scroll to position [77, 0]
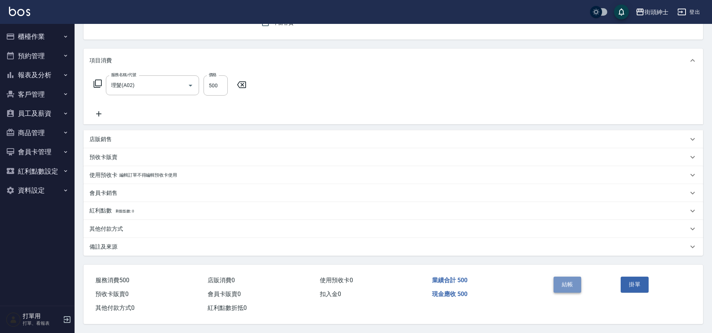
click at [559, 284] on button "結帳" at bounding box center [568, 284] width 28 height 16
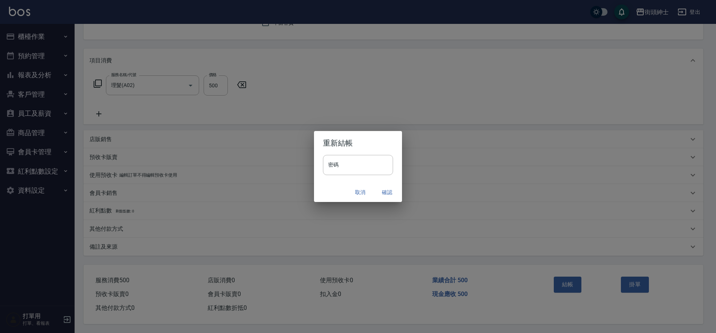
click at [387, 190] on button "確認" at bounding box center [387, 192] width 24 height 14
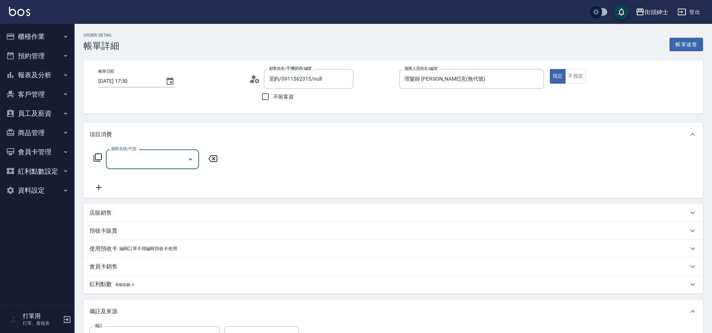
click at [194, 156] on icon "Open" at bounding box center [190, 159] width 9 height 9
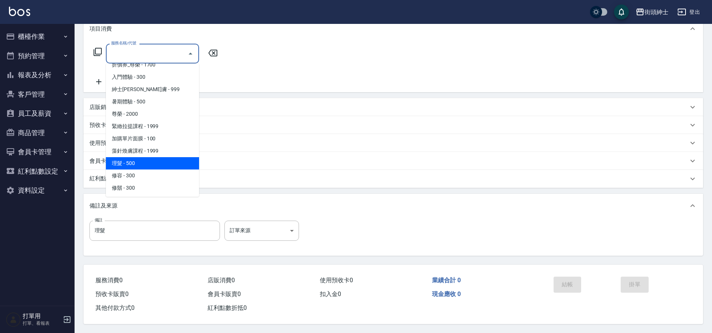
scroll to position [57, 0]
click at [149, 159] on span "理髮 - 500" at bounding box center [152, 163] width 93 height 12
type input "理髮(A02)"
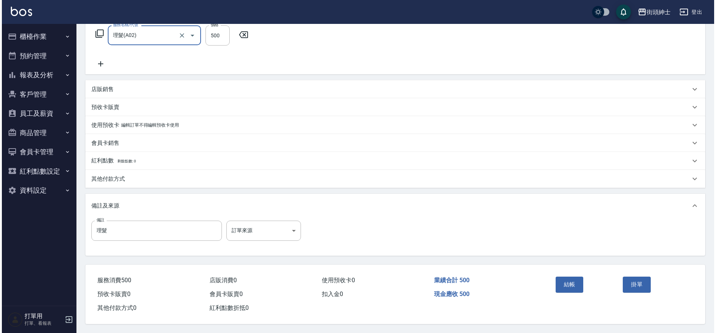
scroll to position [127, 0]
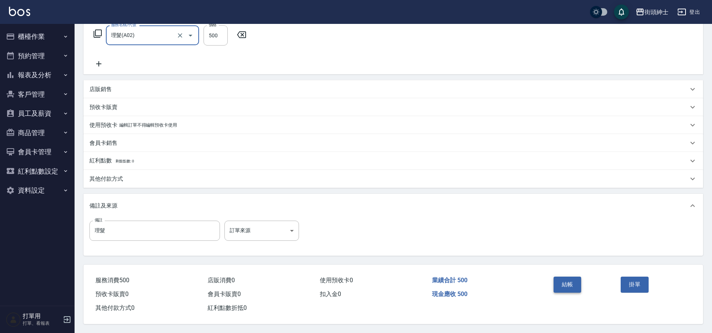
click at [563, 277] on button "結帳" at bounding box center [568, 284] width 28 height 16
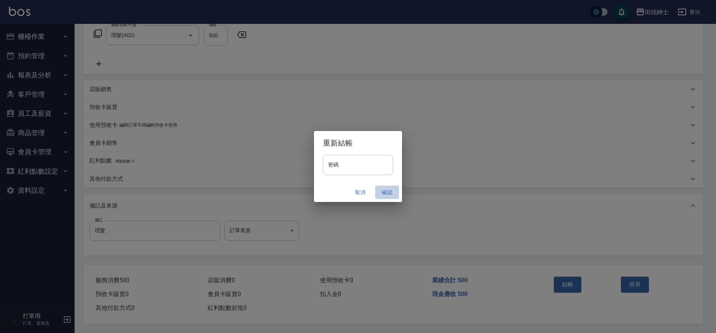
click at [388, 193] on button "確認" at bounding box center [387, 192] width 24 height 14
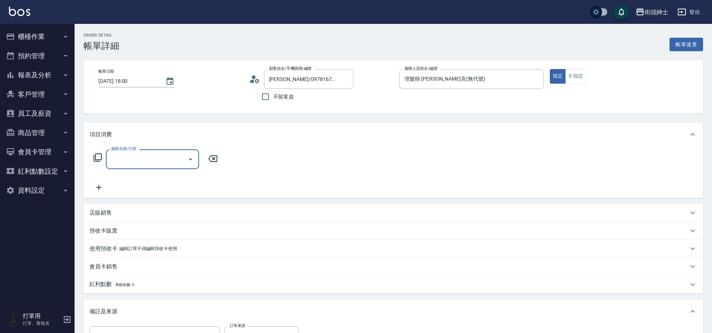
click at [187, 160] on icon "Open" at bounding box center [190, 159] width 9 height 9
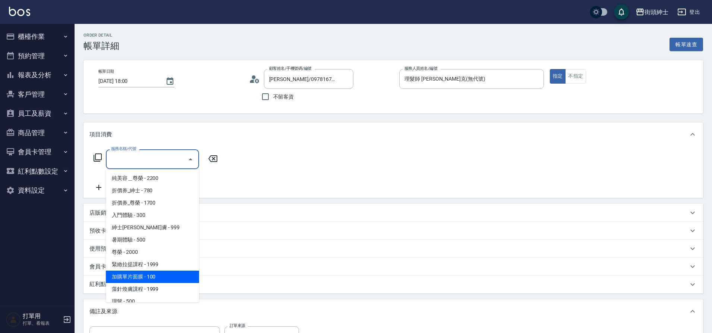
scroll to position [57, 0]
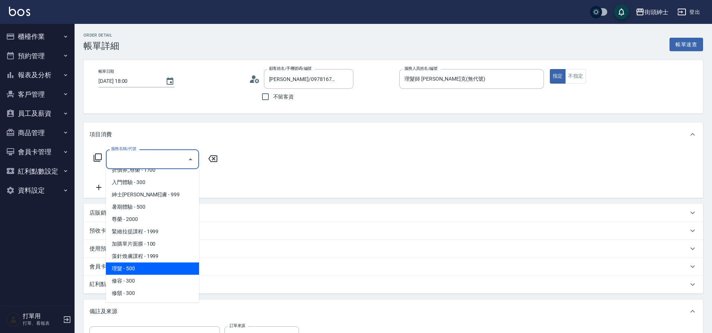
click at [148, 267] on span "理髮 - 500" at bounding box center [152, 268] width 93 height 12
type input "理髮(A02)"
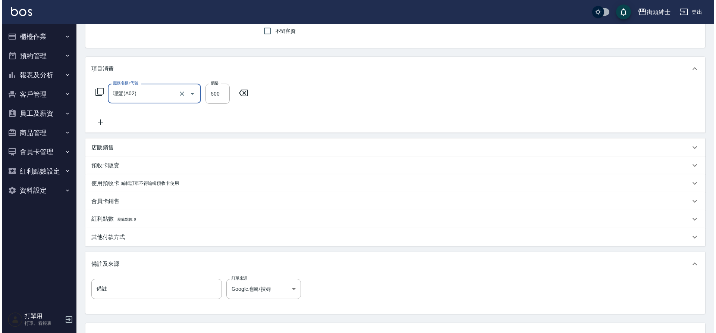
scroll to position [127, 0]
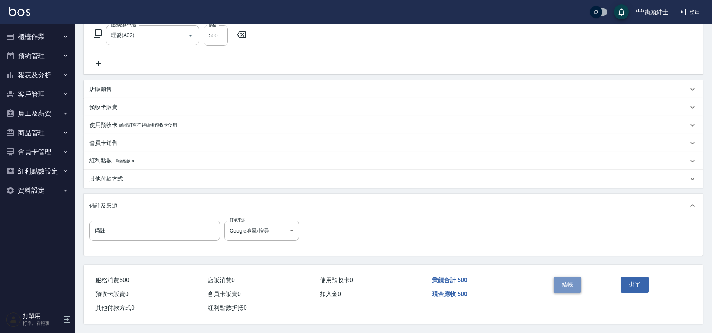
click at [574, 276] on button "結帳" at bounding box center [568, 284] width 28 height 16
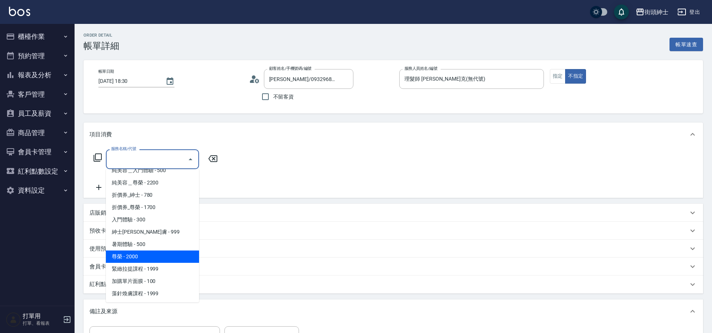
scroll to position [57, 0]
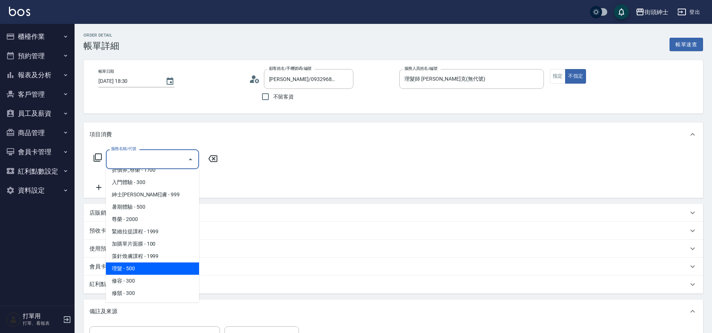
click at [149, 270] on span "理髮 - 500" at bounding box center [152, 268] width 93 height 12
type input "理髮(A02)"
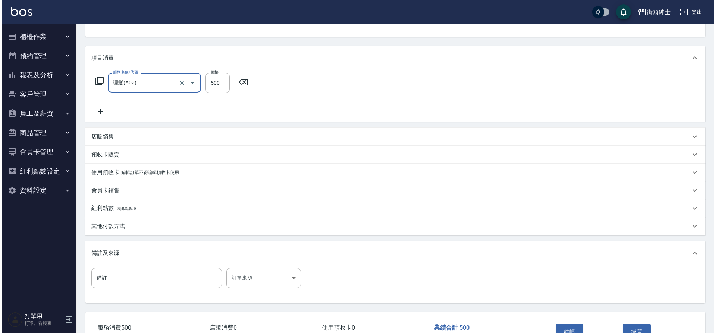
scroll to position [91, 0]
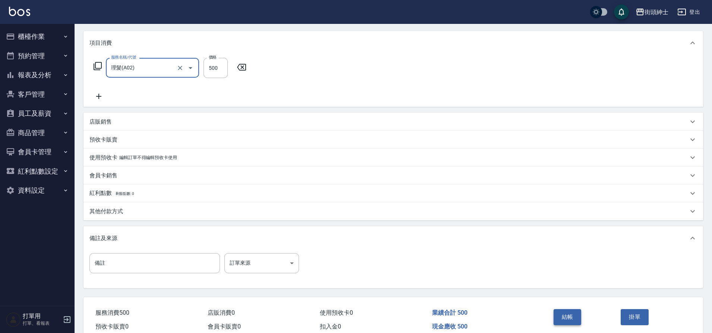
click at [574, 316] on button "結帳" at bounding box center [568, 317] width 28 height 16
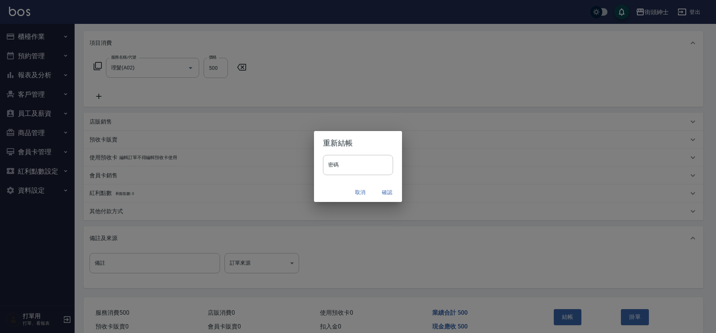
click at [384, 192] on button "確認" at bounding box center [387, 192] width 24 height 14
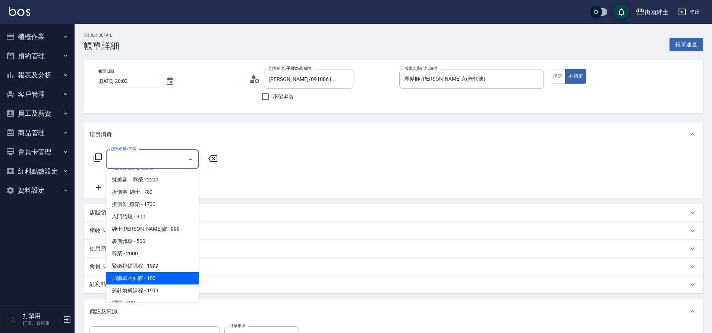
scroll to position [57, 0]
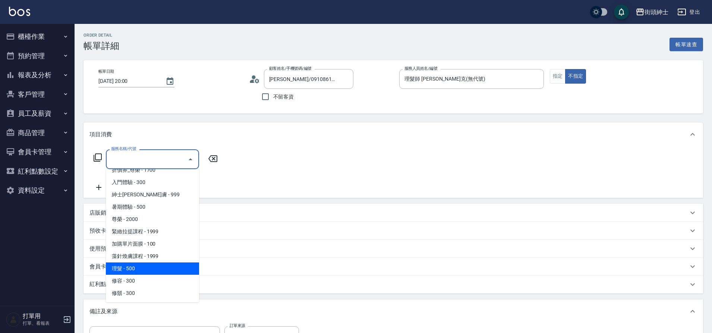
click at [151, 271] on span "理髮 - 500" at bounding box center [152, 268] width 93 height 12
type input "理髮(A02)"
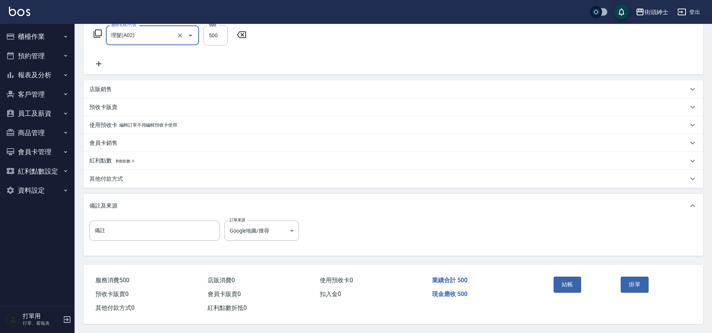
scroll to position [127, 0]
